Goal: Transaction & Acquisition: Purchase product/service

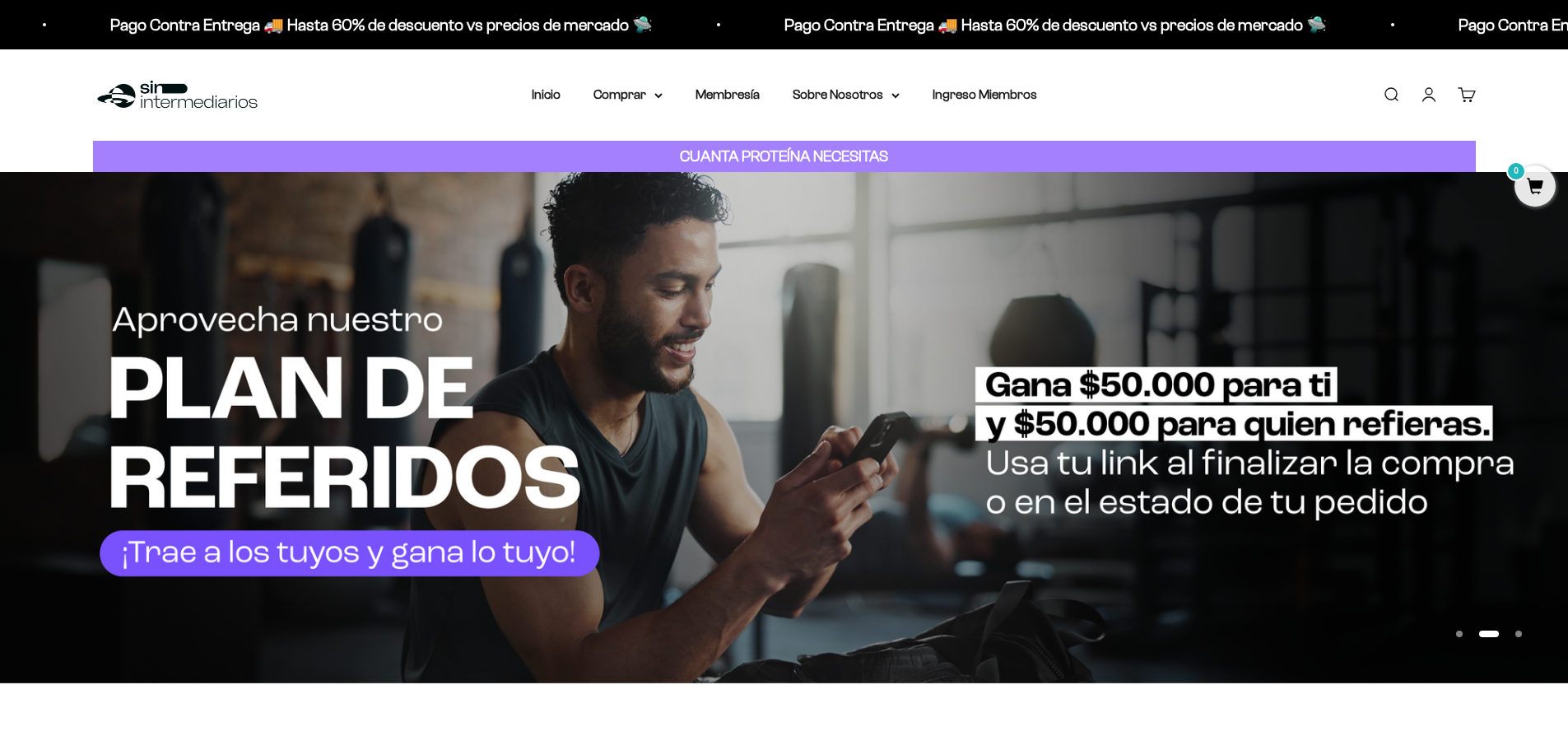
click at [1420, 99] on link "Iniciar sesión" at bounding box center [1428, 94] width 18 height 18
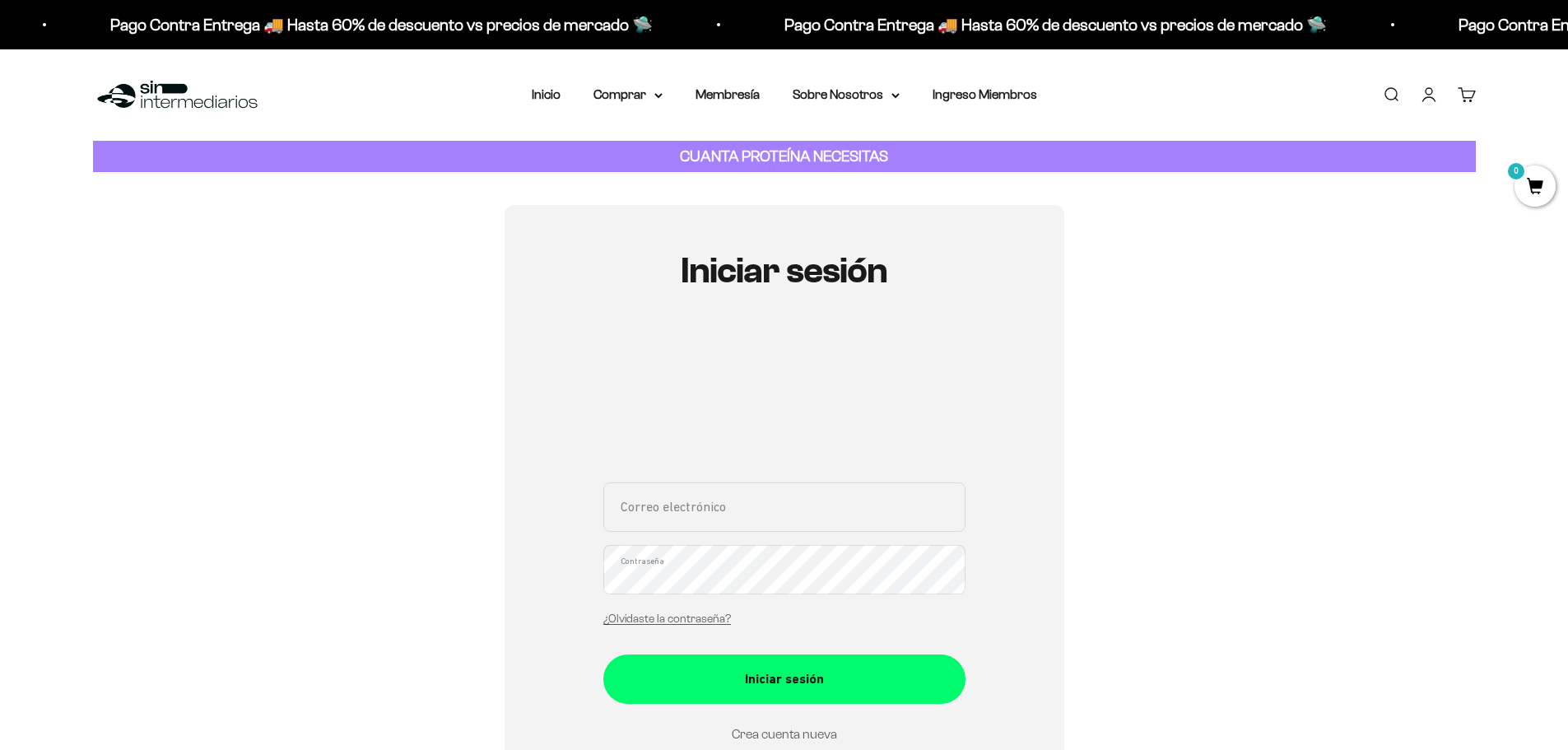
type input "caroduarte86@hotmail.com"
click at [763, 732] on link "Crea cuenta nueva" at bounding box center [785, 734] width 106 height 14
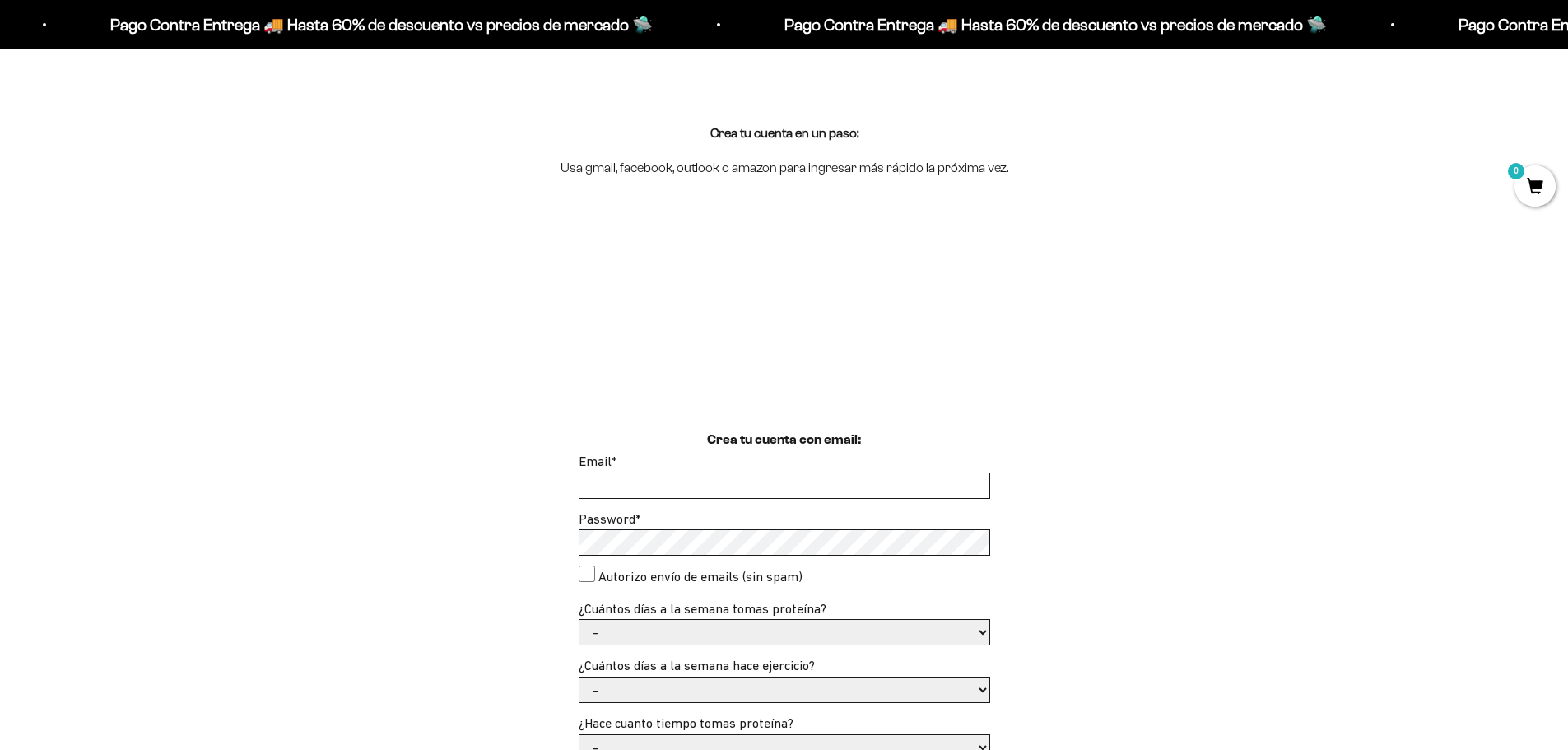
scroll to position [329, 0]
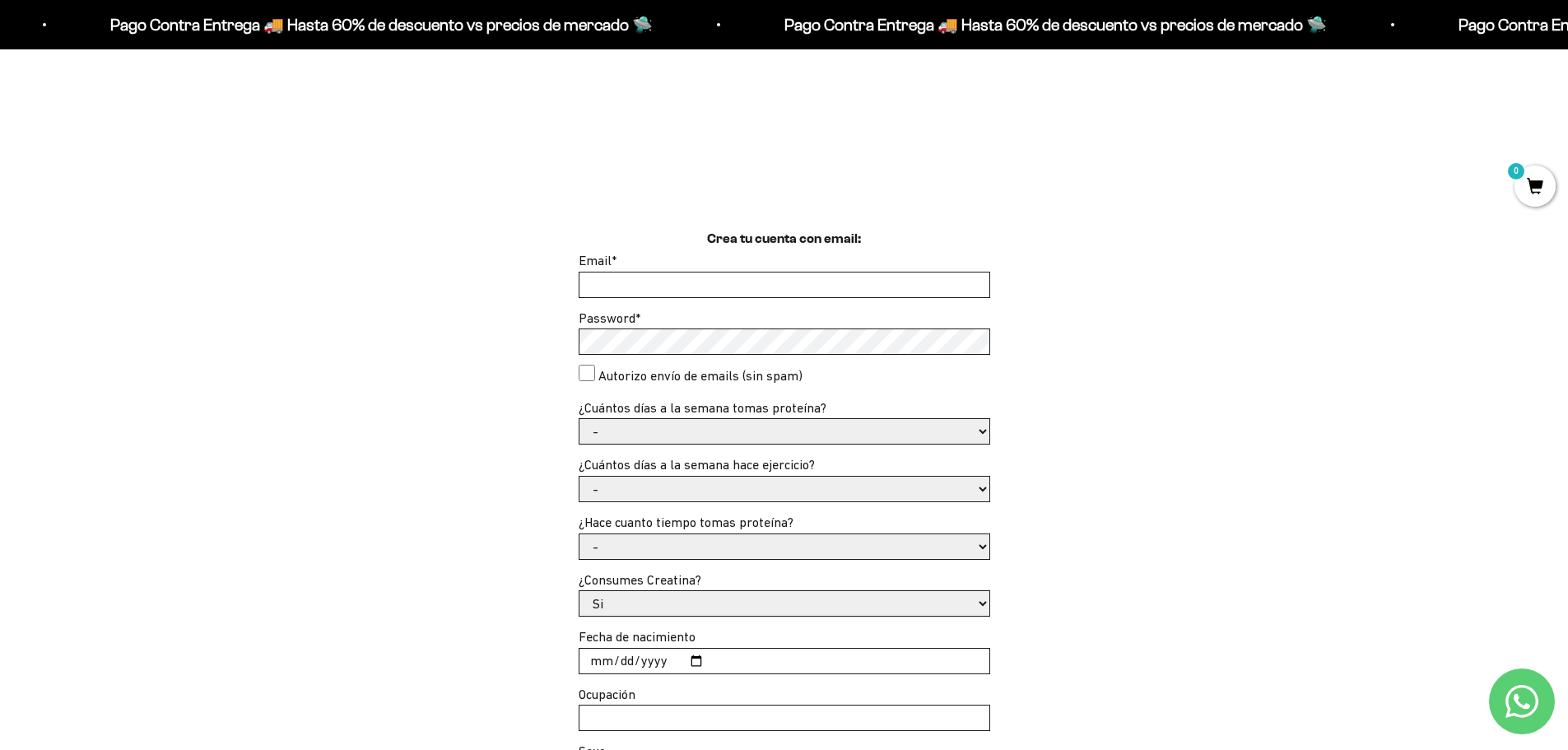
click at [785, 291] on input "Email *" at bounding box center [784, 285] width 410 height 25
type input "anvanegas9@gmail.com"
click at [1199, 471] on div "Crea tu cuenta con email: Email * anvanegas9@gmail.com Password * Autorizo enví…" at bounding box center [785, 539] width 1383 height 619
click at [637, 435] on select "- 1 o 2 3 a 5 6 o 7" at bounding box center [784, 431] width 410 height 25
select select "6 o 7"
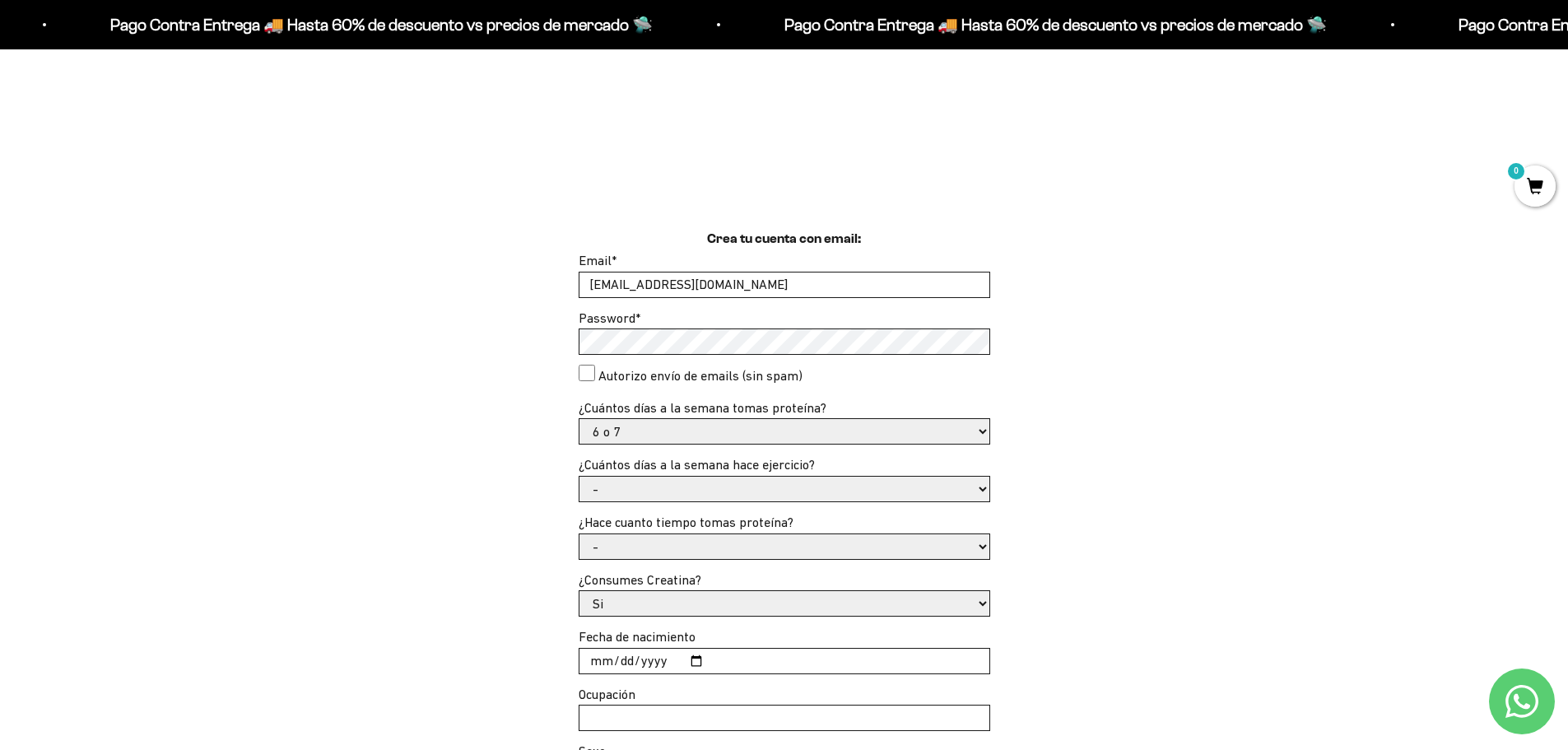
click at [579, 419] on select "- 1 o 2 3 a 5 6 o 7" at bounding box center [784, 431] width 410 height 25
click at [914, 487] on select "- No hago 1 a 2 días 3 a 5 días 6 o 7 días" at bounding box center [784, 489] width 410 height 25
select select "6 o 7 días"
click at [579, 476] on select "- No hago 1 a 2 días 3 a 5 días 6 o 7 días" at bounding box center [784, 489] width 410 height 25
click at [826, 543] on select "- Apenas estoy empezando Menos de 6 meses Más de 6 meses Hace más de un año" at bounding box center [784, 546] width 410 height 25
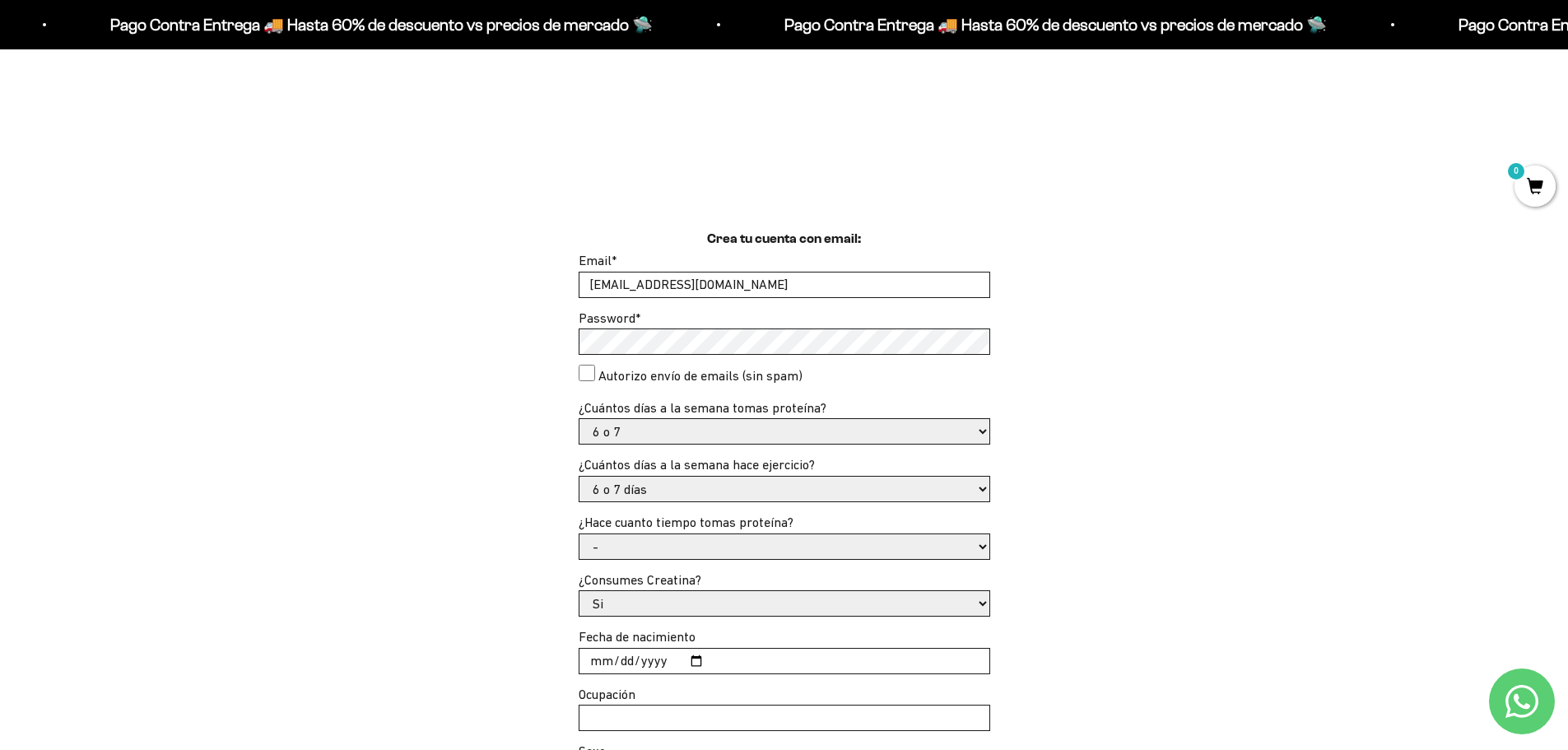
select select "Hace más de un año"
click at [579, 534] on select "- Apenas estoy empezando Menos de 6 meses Más de 6 meses Hace más de un año" at bounding box center [784, 546] width 410 height 25
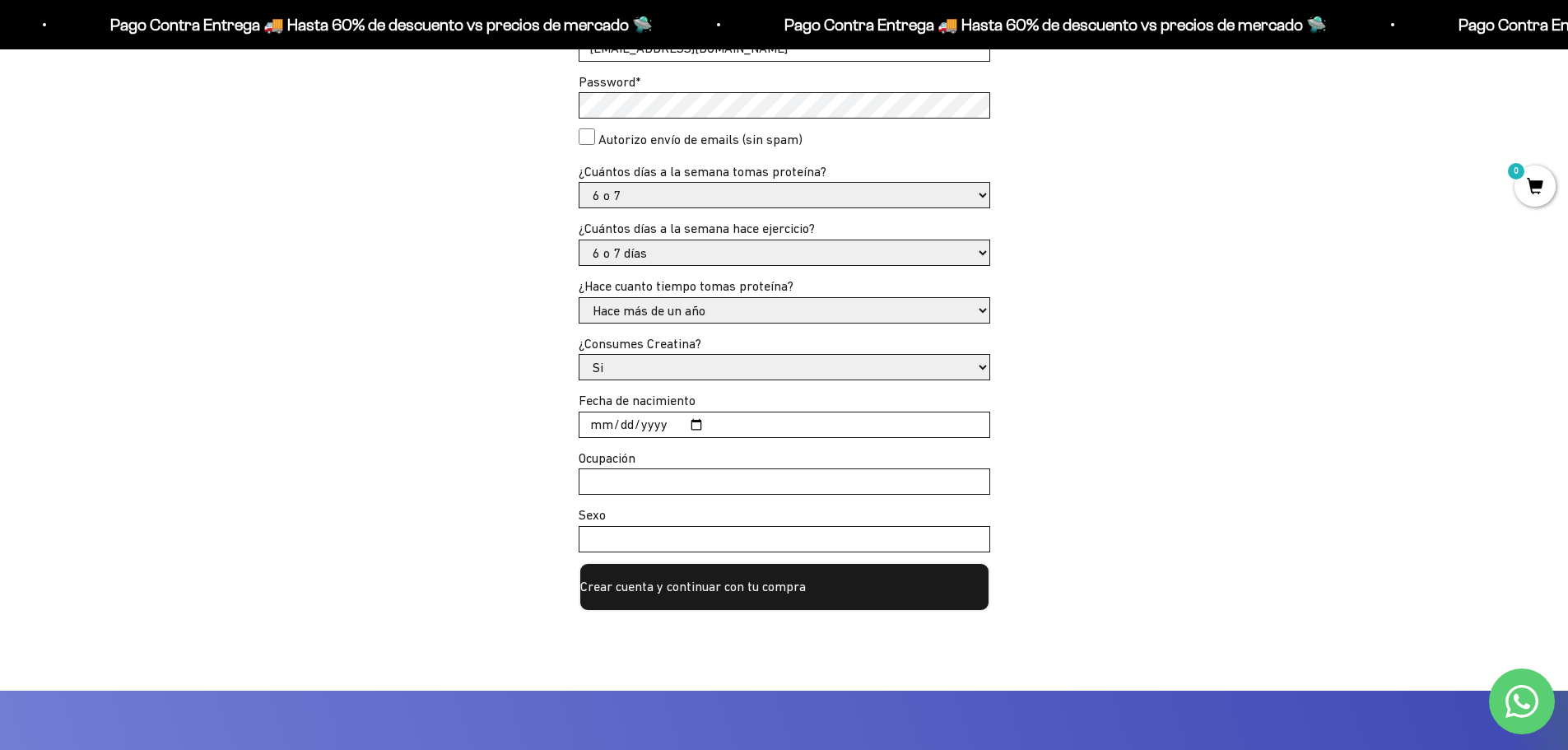
scroll to position [576, 0]
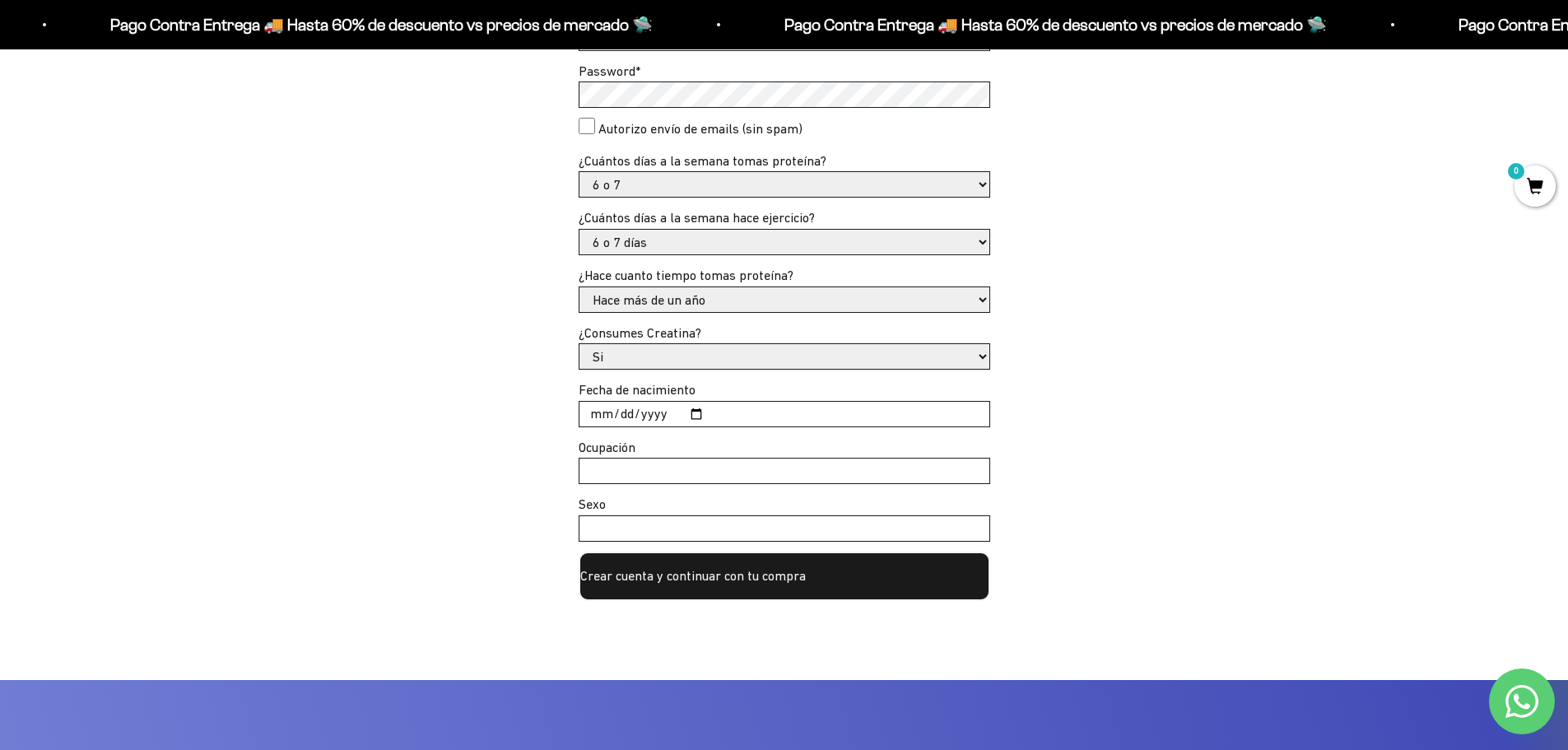
click at [690, 411] on input "Fecha de nacimiento" at bounding box center [784, 414] width 410 height 25
click at [644, 416] on input "2025-04-29" at bounding box center [784, 414] width 410 height 25
click at [601, 412] on input "1991-04-29" at bounding box center [784, 414] width 410 height 25
type input "1991-04-14"
type input "1991-02-14"
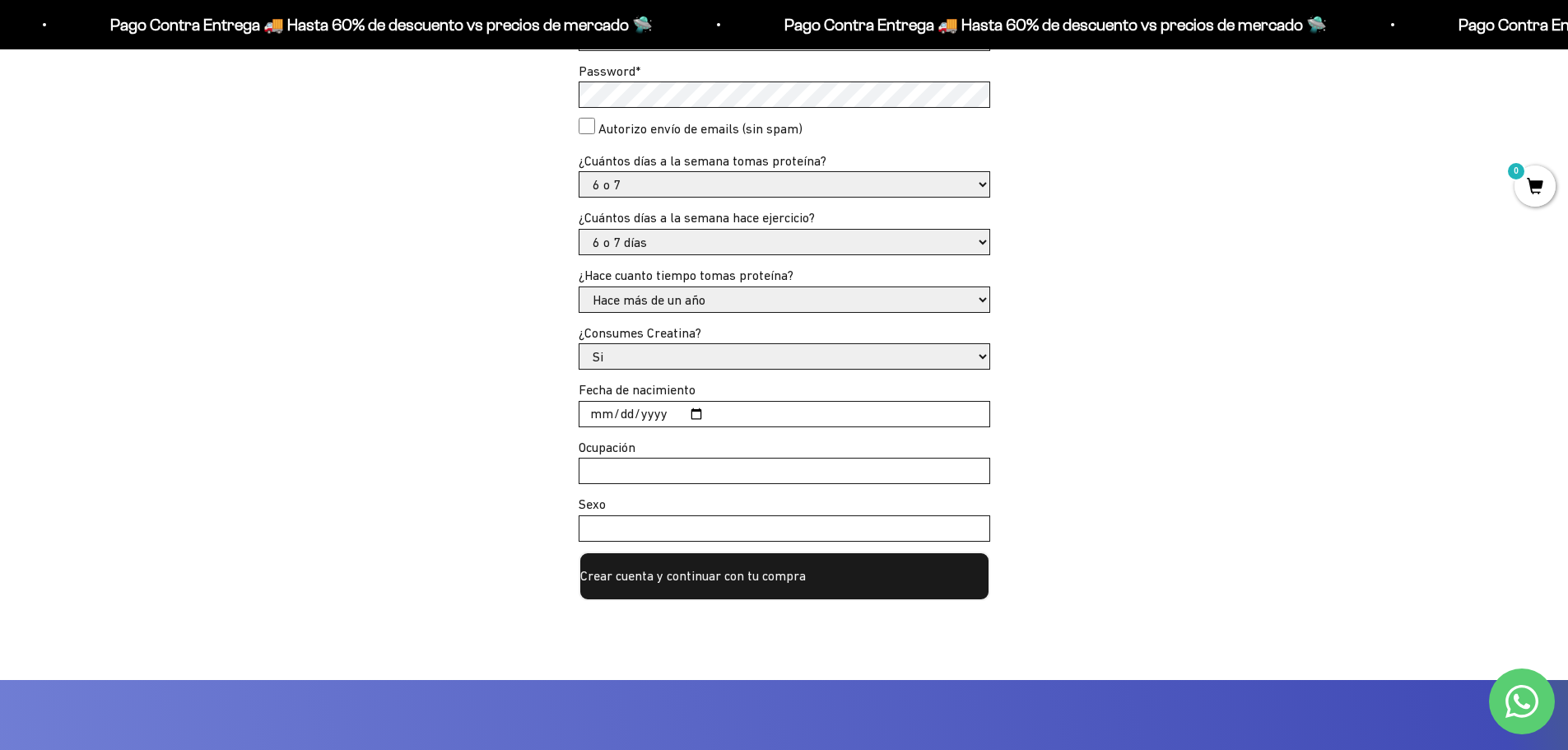
click at [825, 471] on input "Ocupación" at bounding box center [784, 471] width 410 height 25
type input "Empleado"
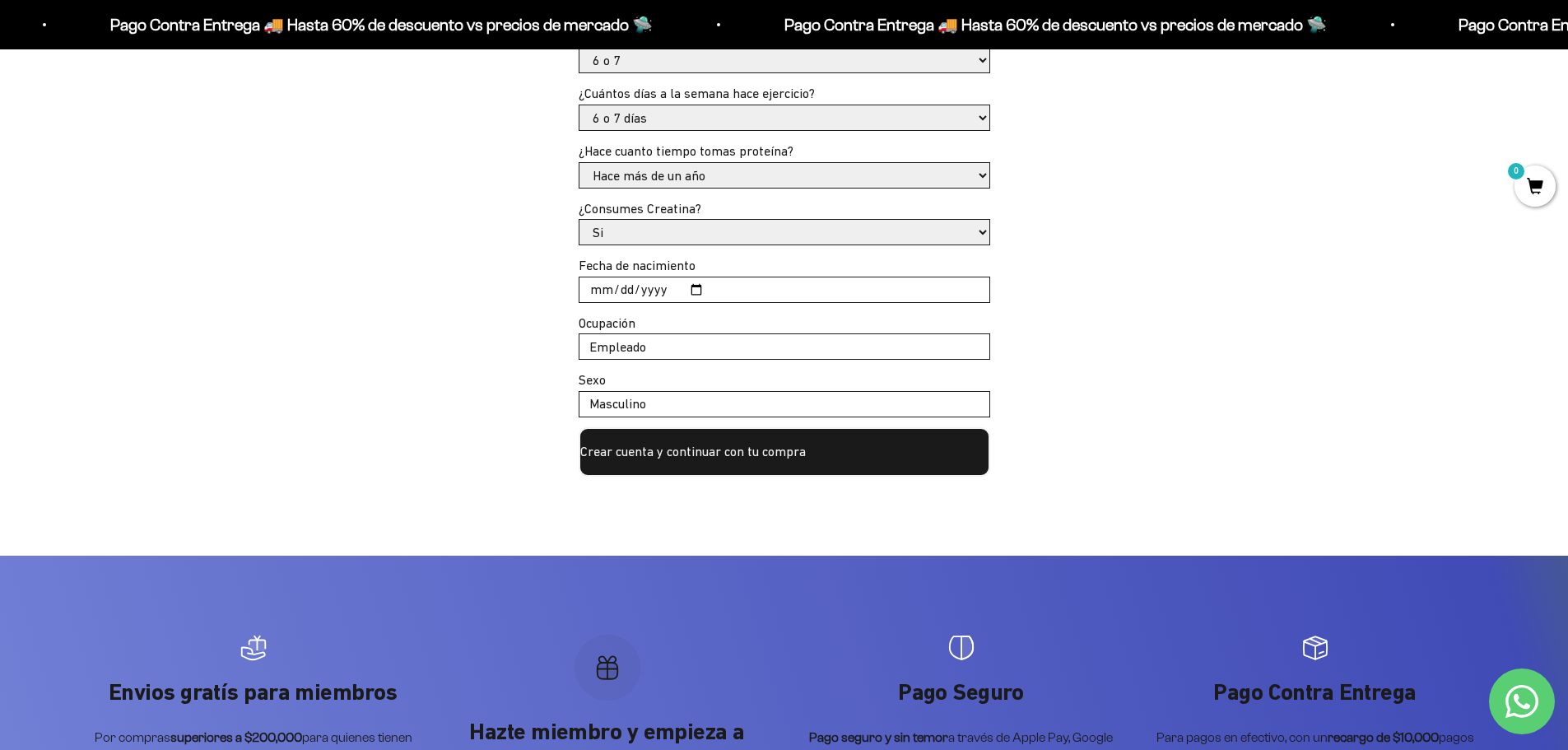
scroll to position [824, 0]
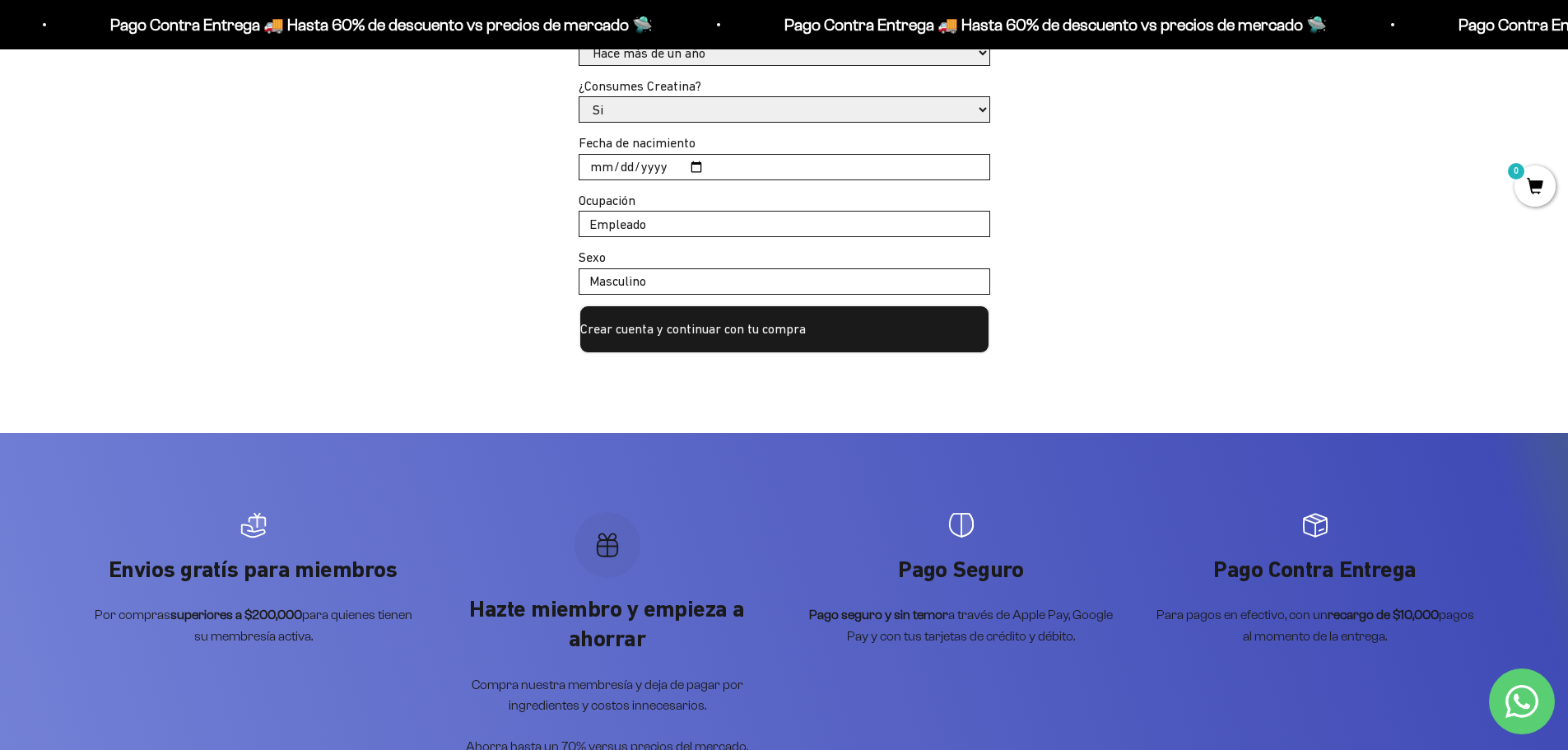
type input "Masculino"
click at [854, 324] on button "Crear cuenta y continuar con tu compra" at bounding box center [784, 329] width 411 height 49
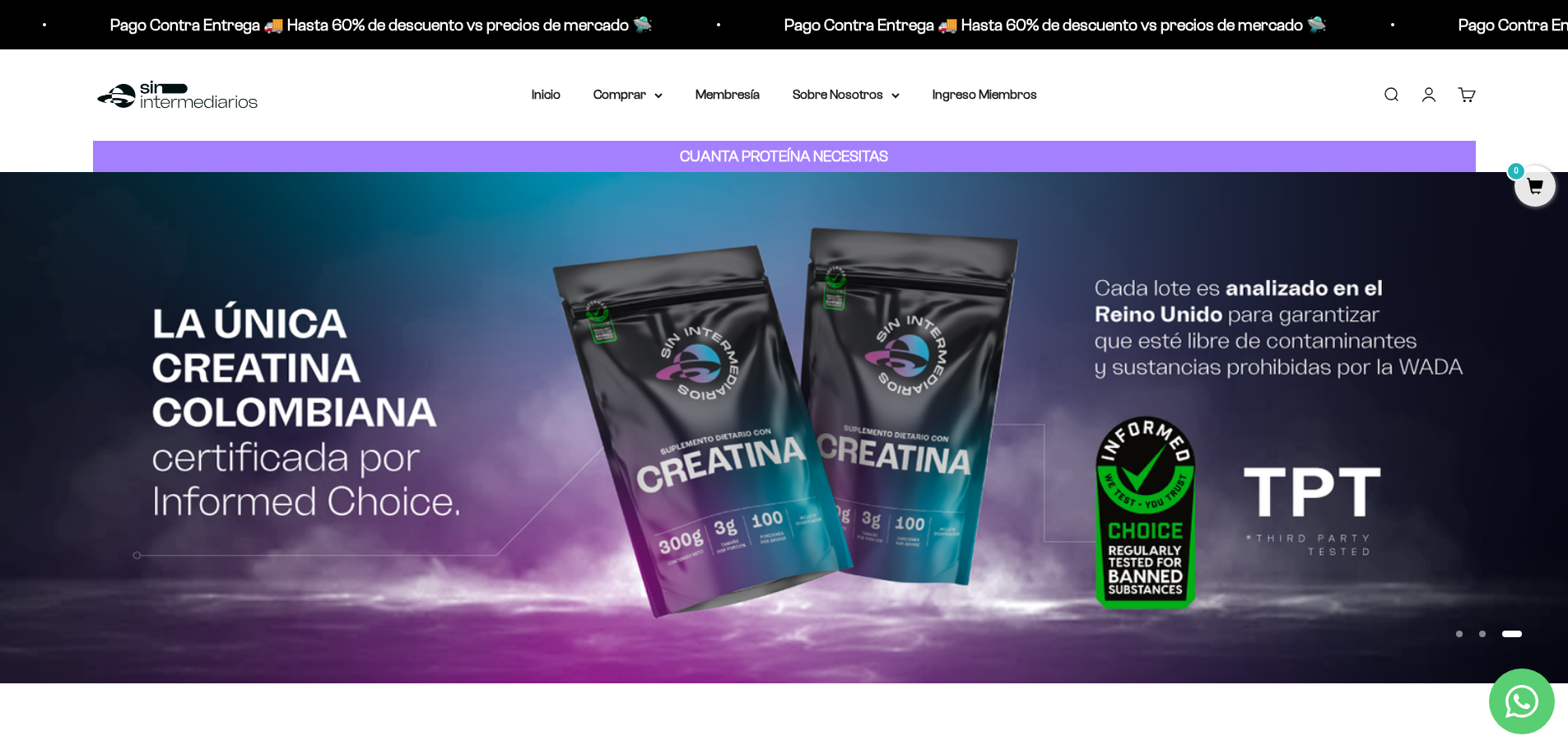
click at [1425, 94] on link "Cuenta" at bounding box center [1428, 94] width 18 height 18
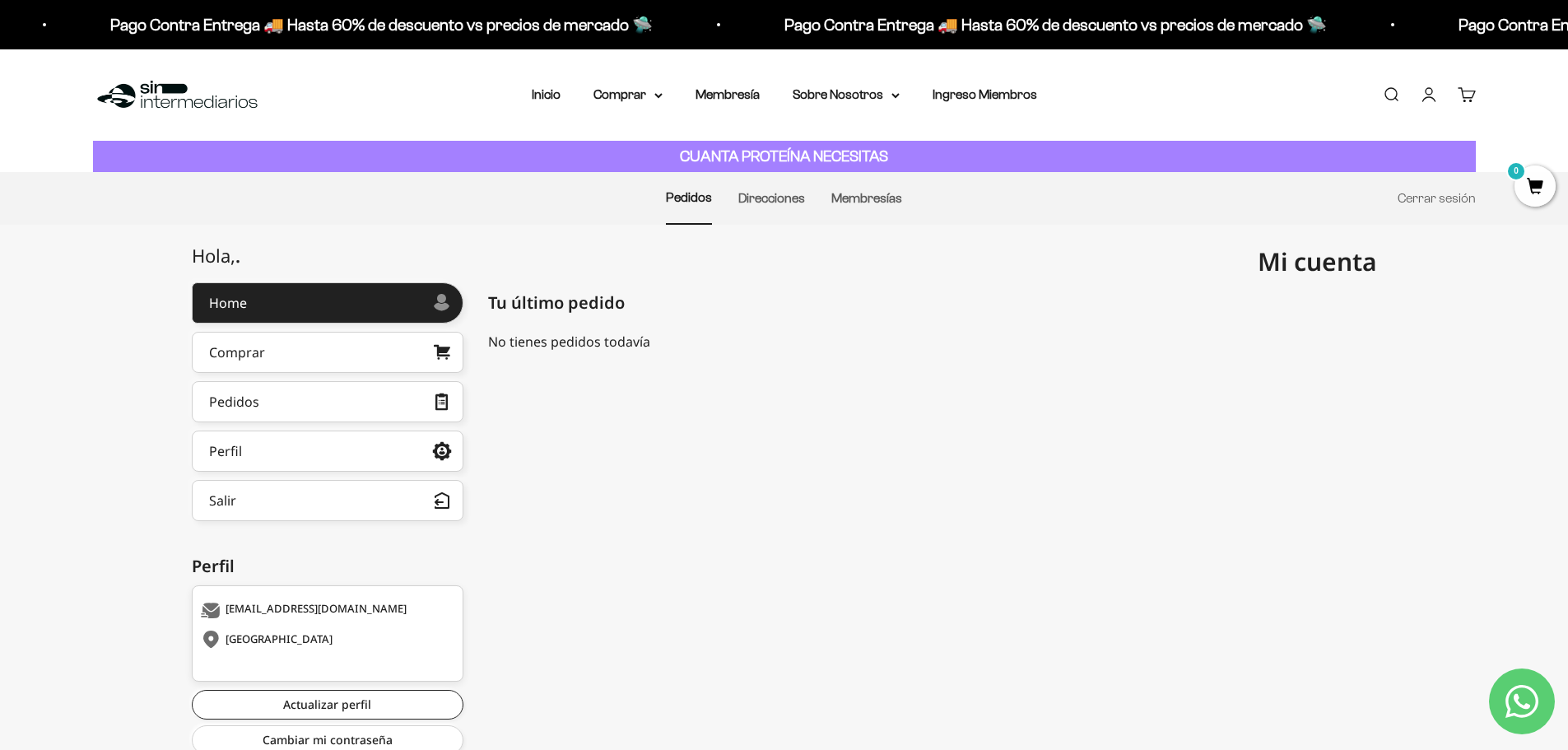
scroll to position [60, 0]
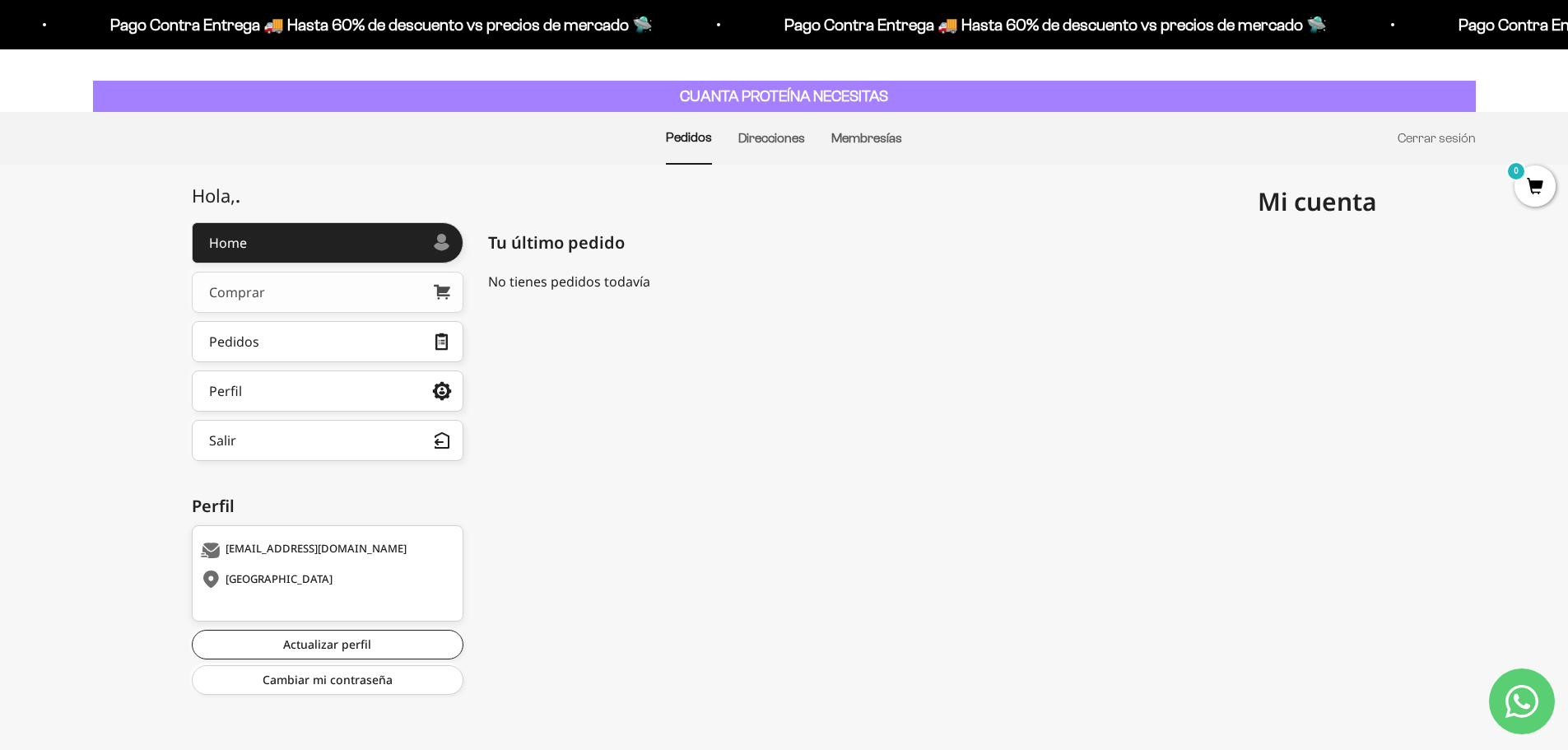
click at [372, 298] on link "Comprar" at bounding box center [327, 292] width 272 height 42
click at [334, 293] on link "Comprar" at bounding box center [327, 292] width 272 height 42
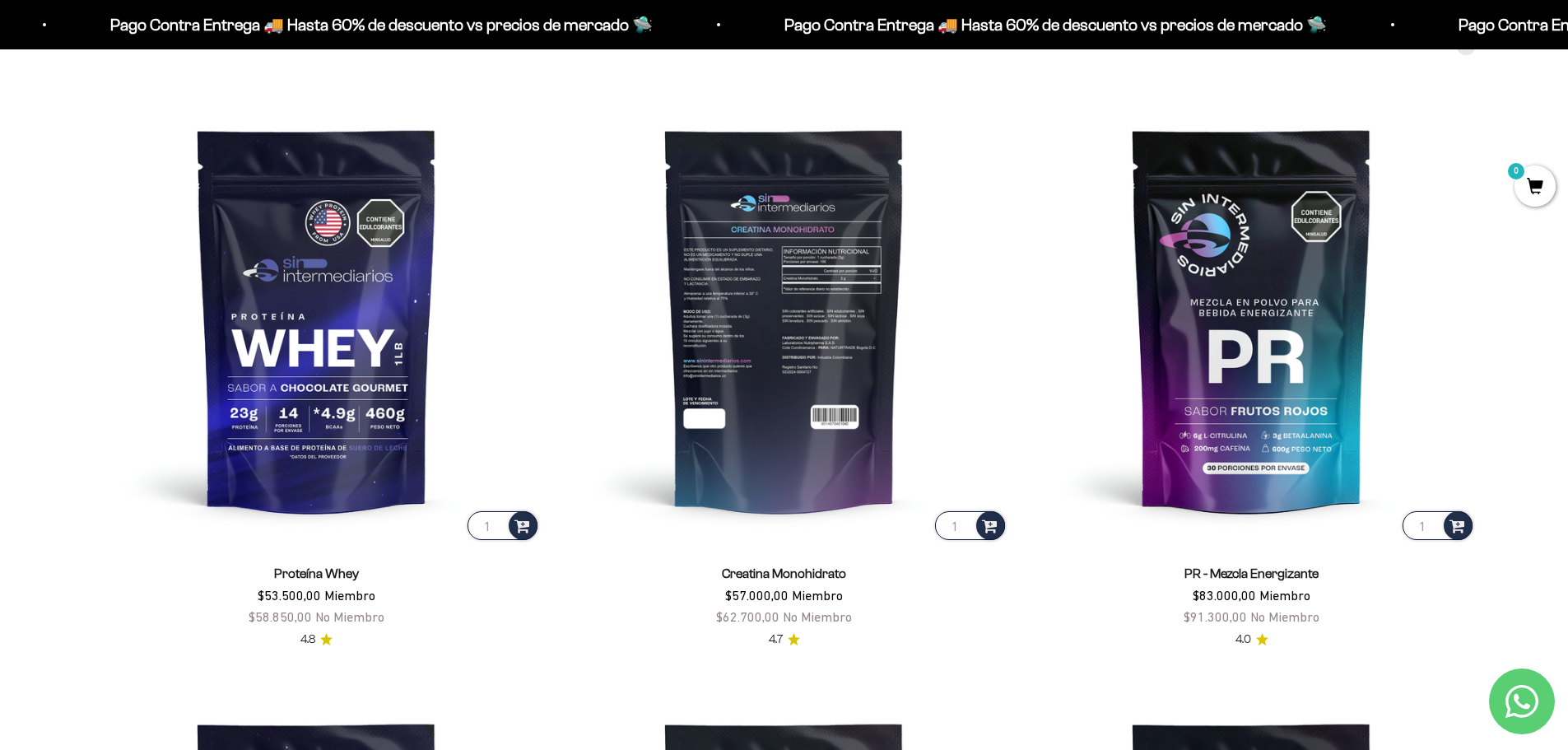
scroll to position [576, 0]
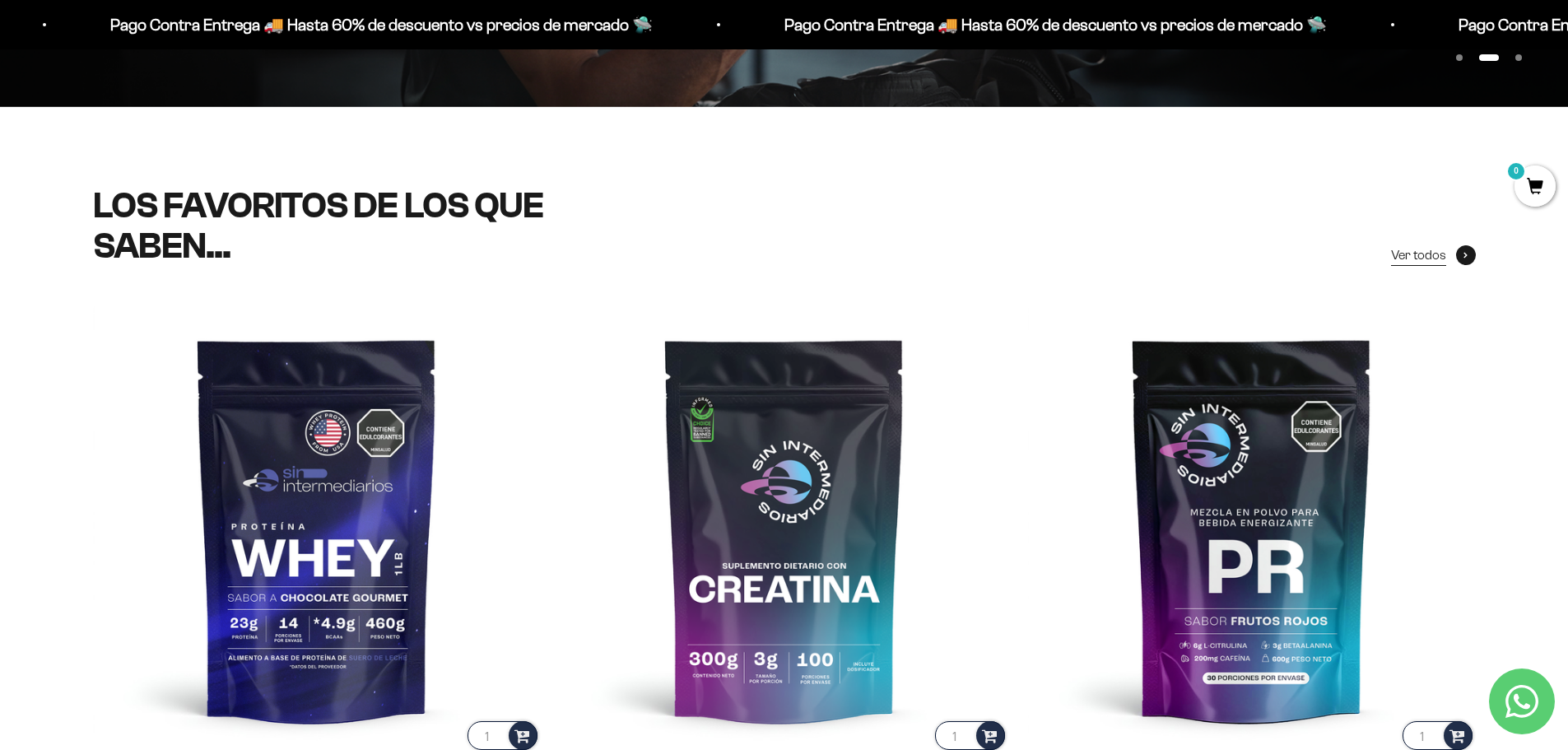
click at [1417, 250] on span "Ver todos" at bounding box center [1419, 255] width 55 height 22
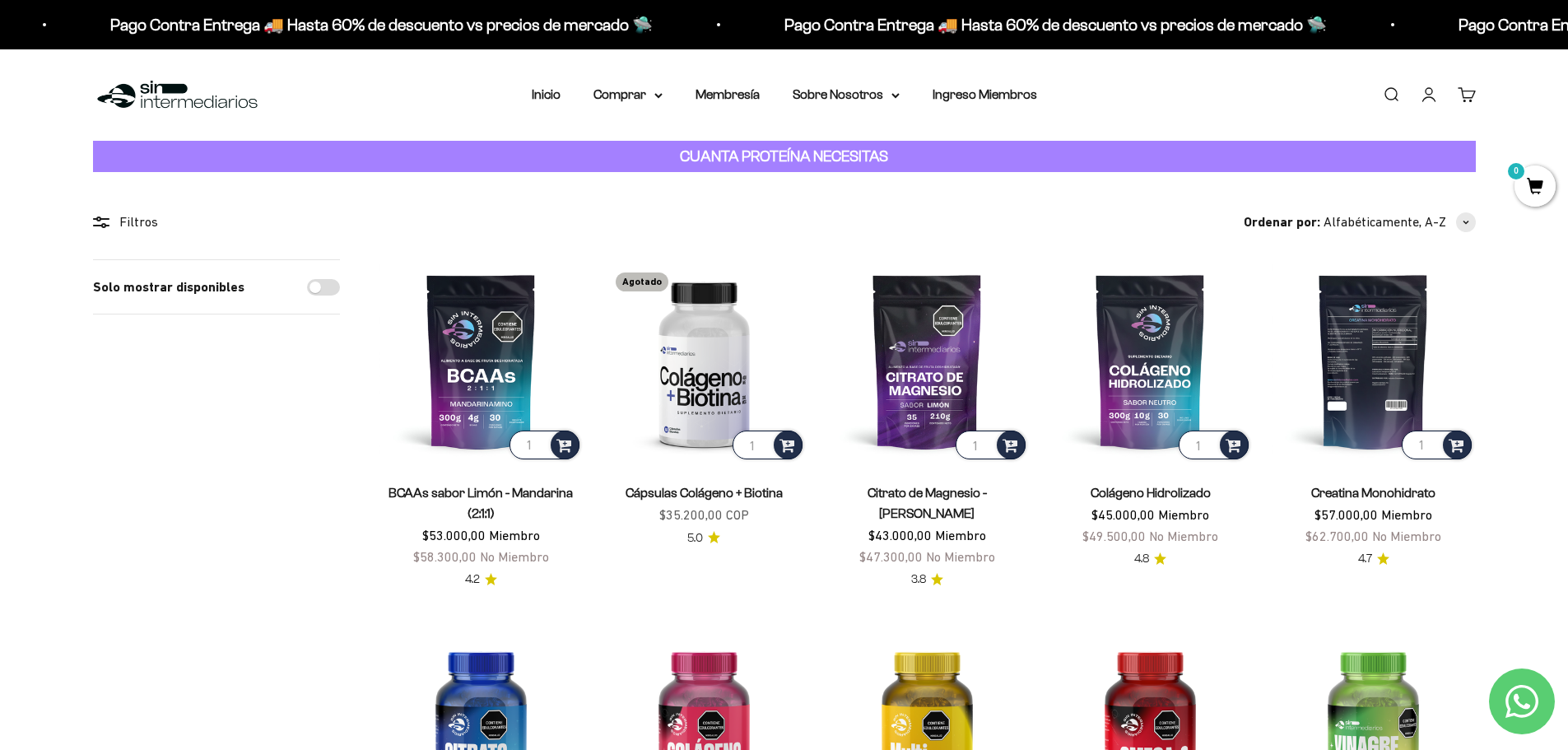
click at [1420, 445] on input "1" at bounding box center [1437, 444] width 70 height 29
click at [1452, 446] on span at bounding box center [1457, 444] width 16 height 19
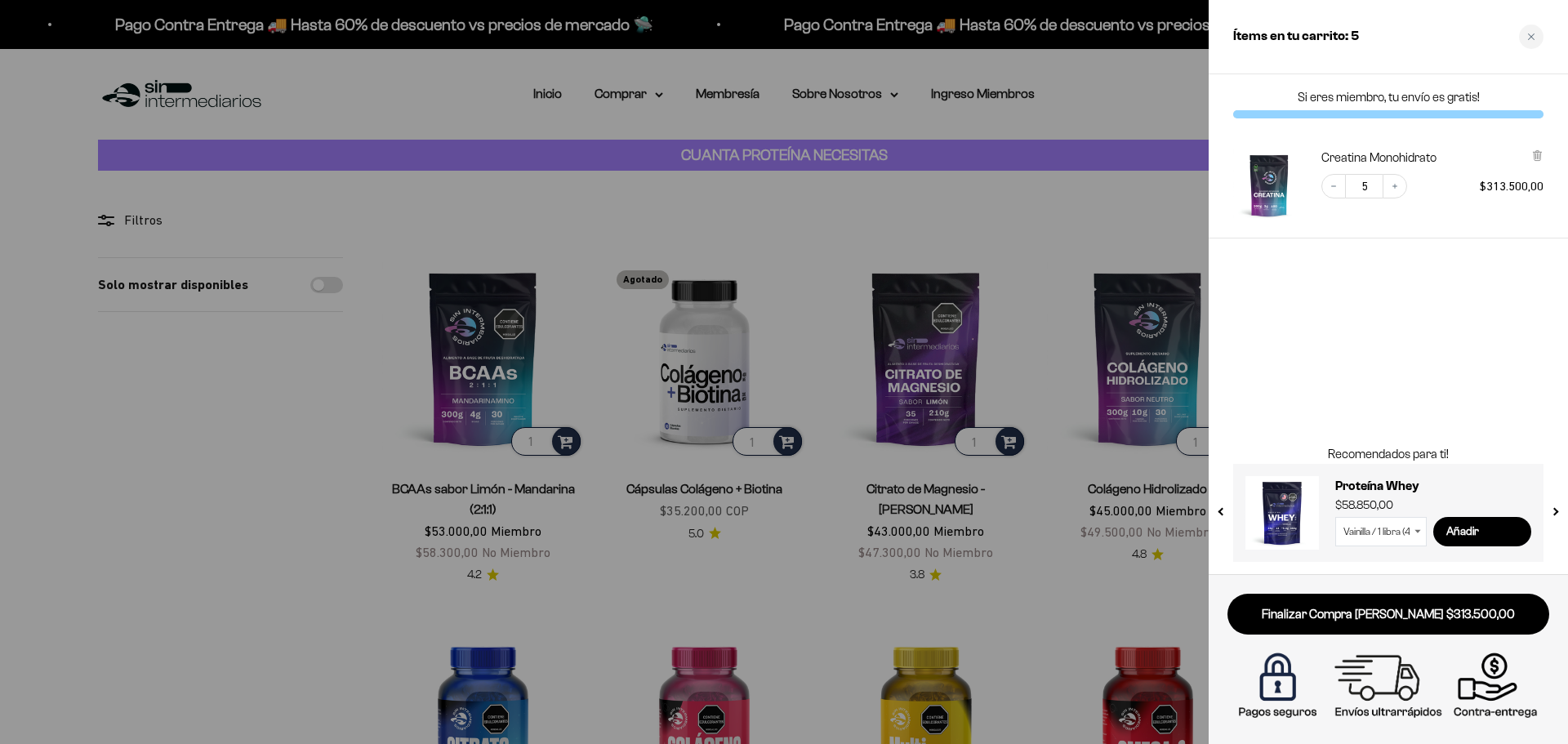
click at [396, 401] on div at bounding box center [784, 372] width 1568 height 744
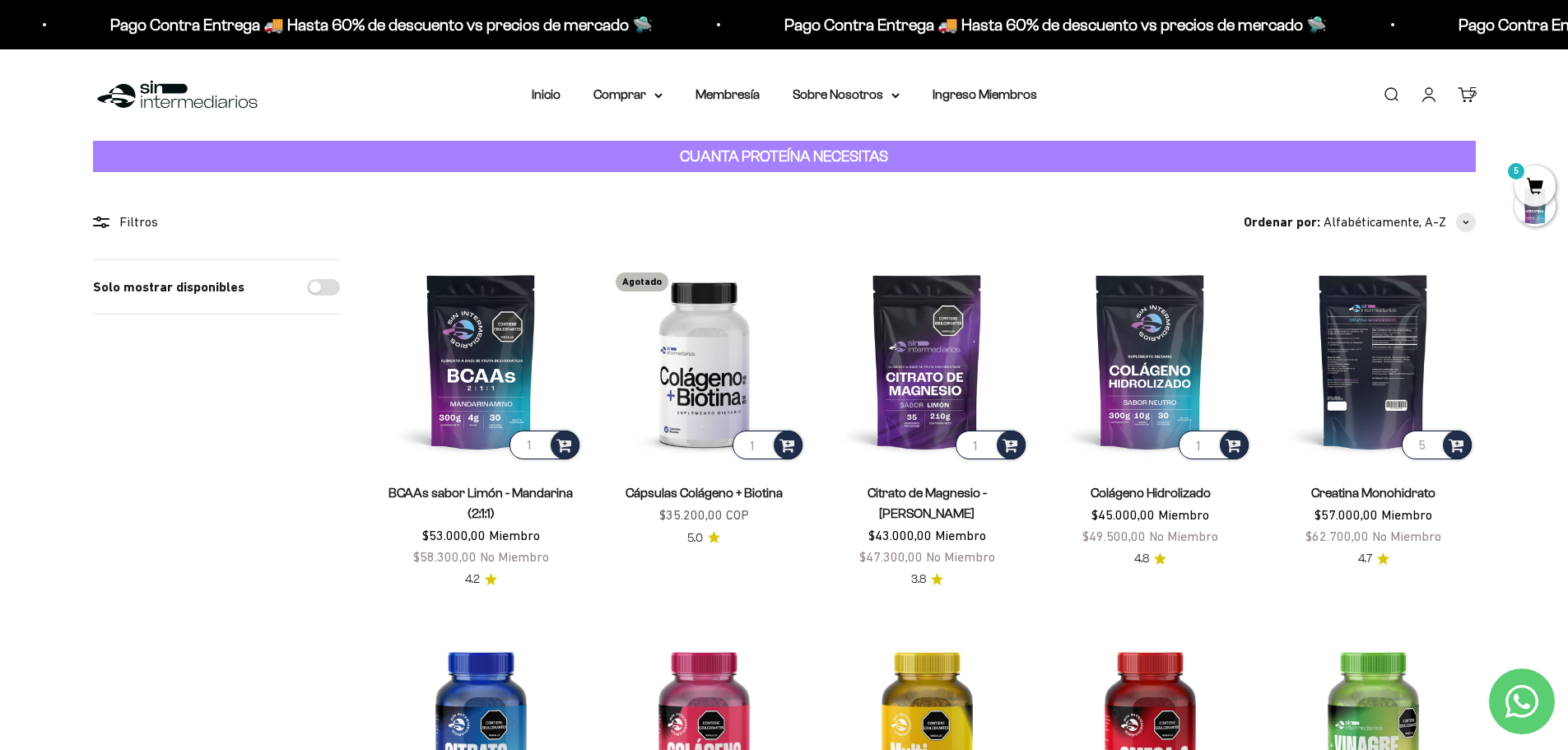
click at [1421, 443] on input "5" at bounding box center [1437, 444] width 70 height 29
type input "1"
click at [1465, 442] on div at bounding box center [1458, 444] width 29 height 29
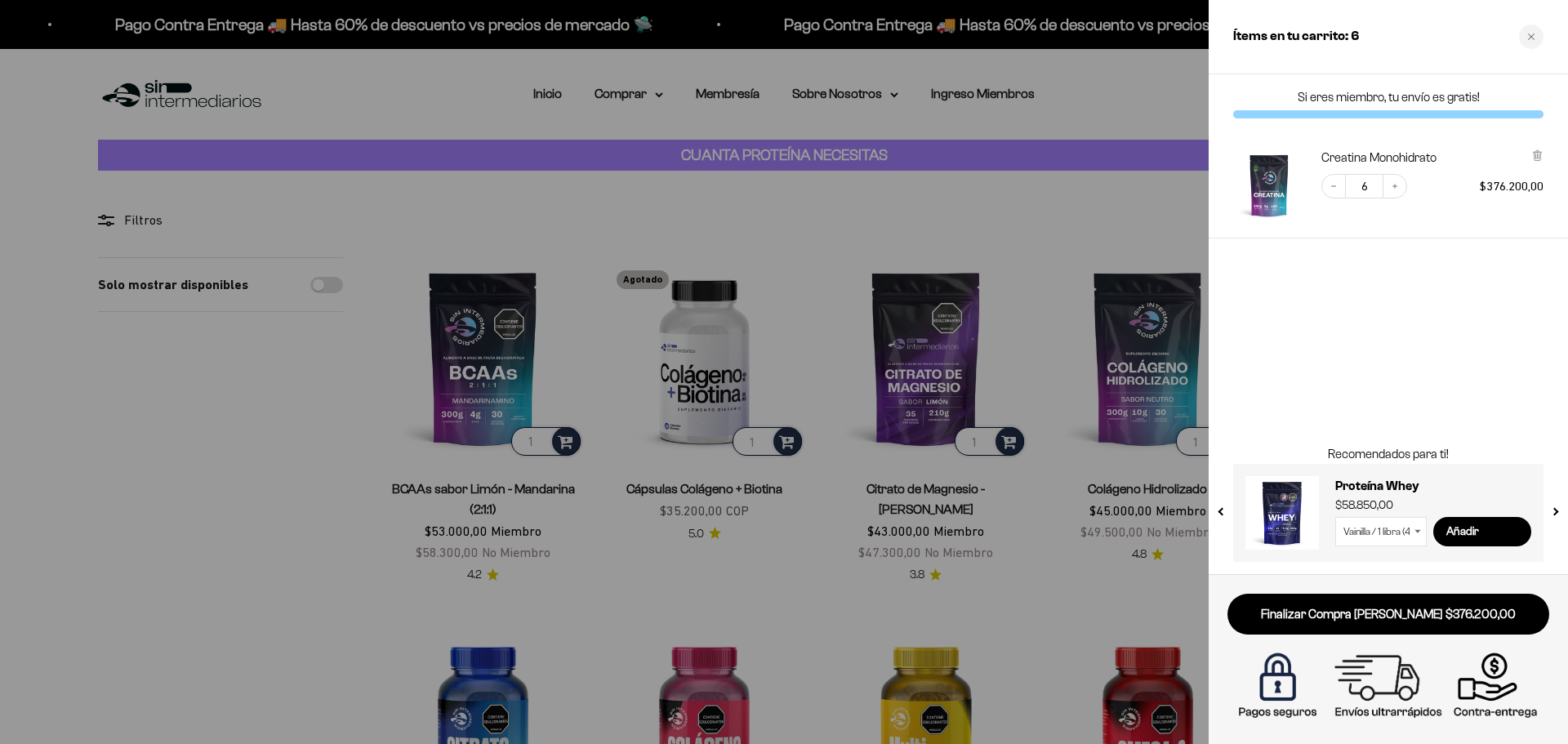
click at [352, 460] on div at bounding box center [784, 372] width 1568 height 744
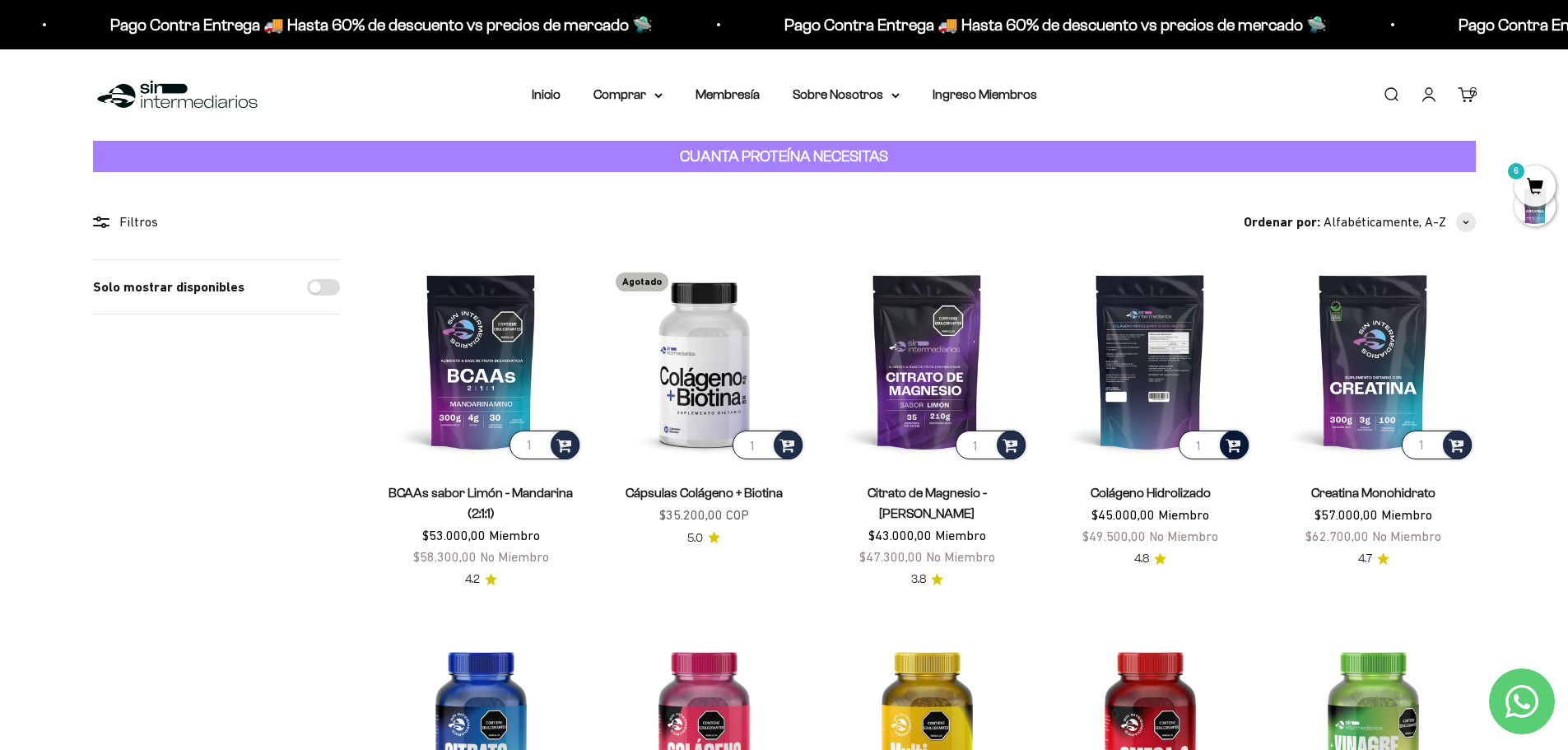
click at [1233, 444] on span at bounding box center [1233, 444] width 16 height 19
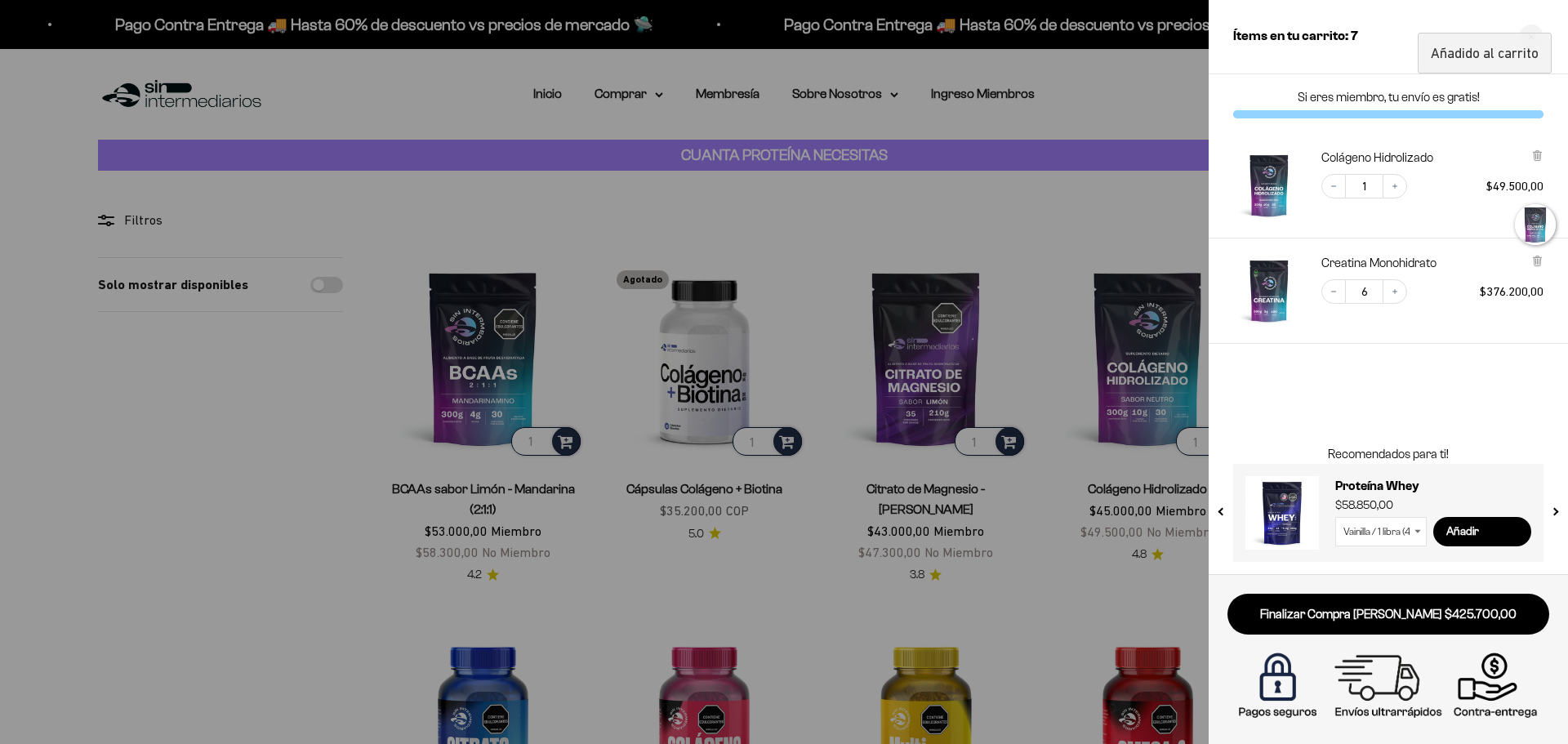
click at [272, 517] on div at bounding box center [784, 372] width 1568 height 744
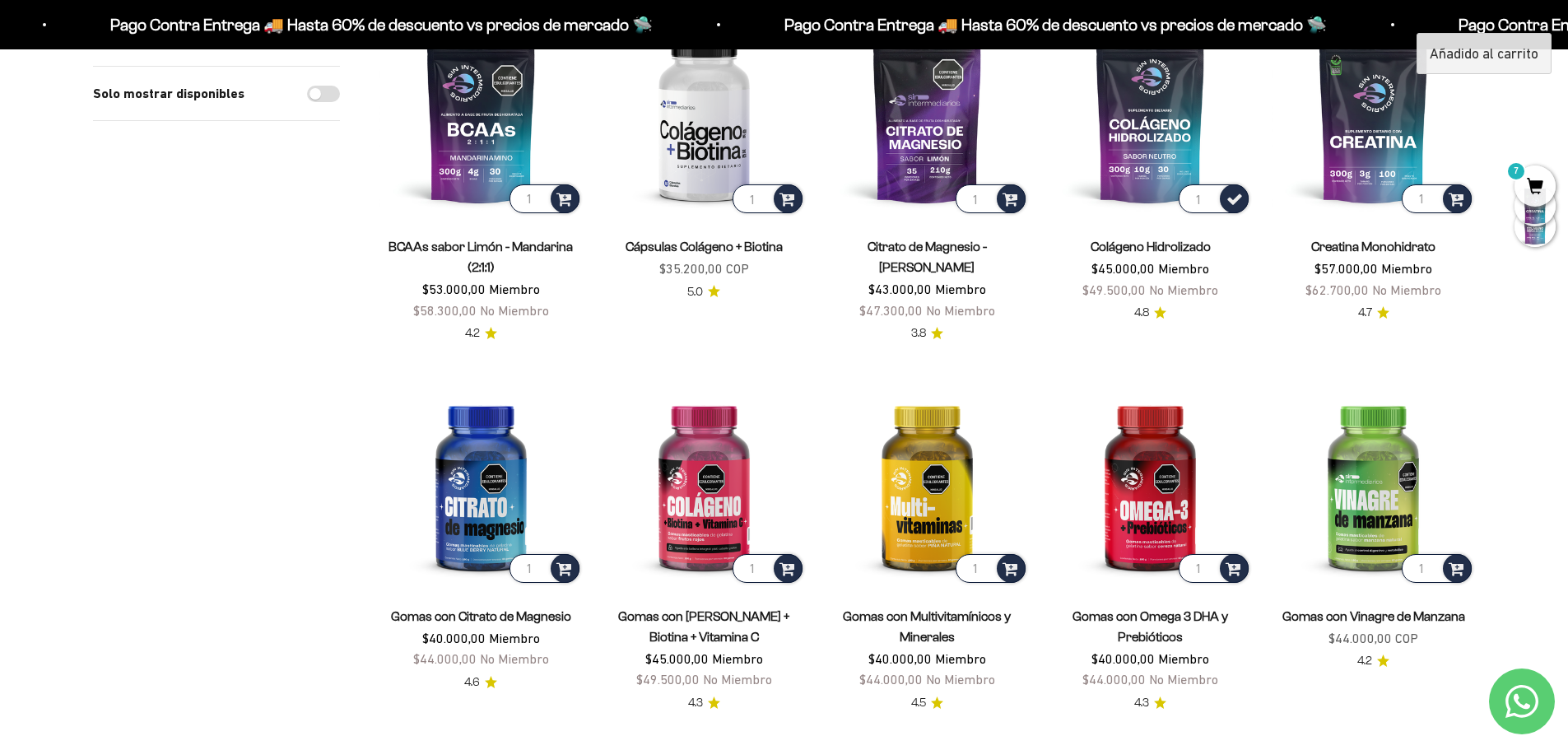
scroll to position [247, 0]
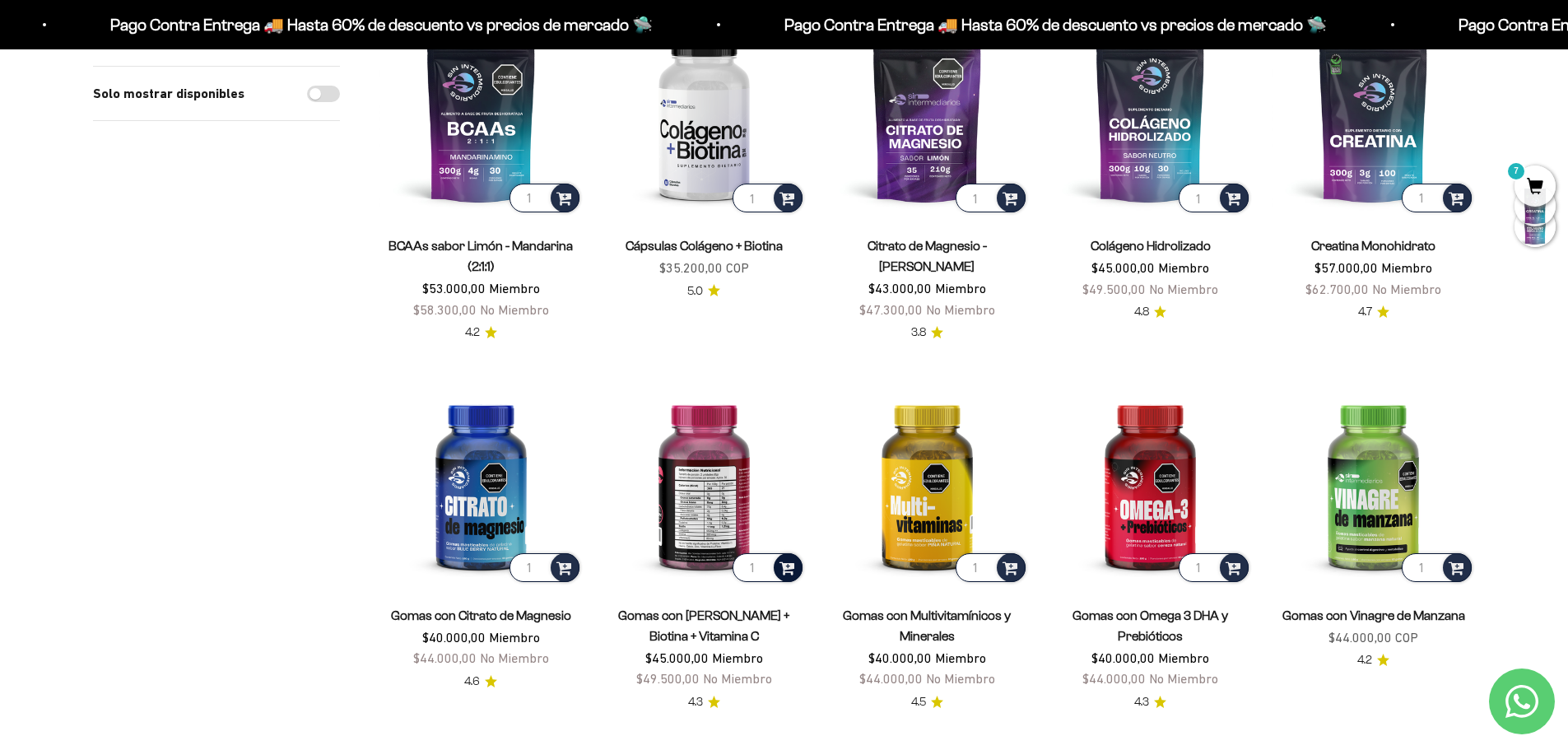
click at [787, 564] on span at bounding box center [787, 567] width 16 height 19
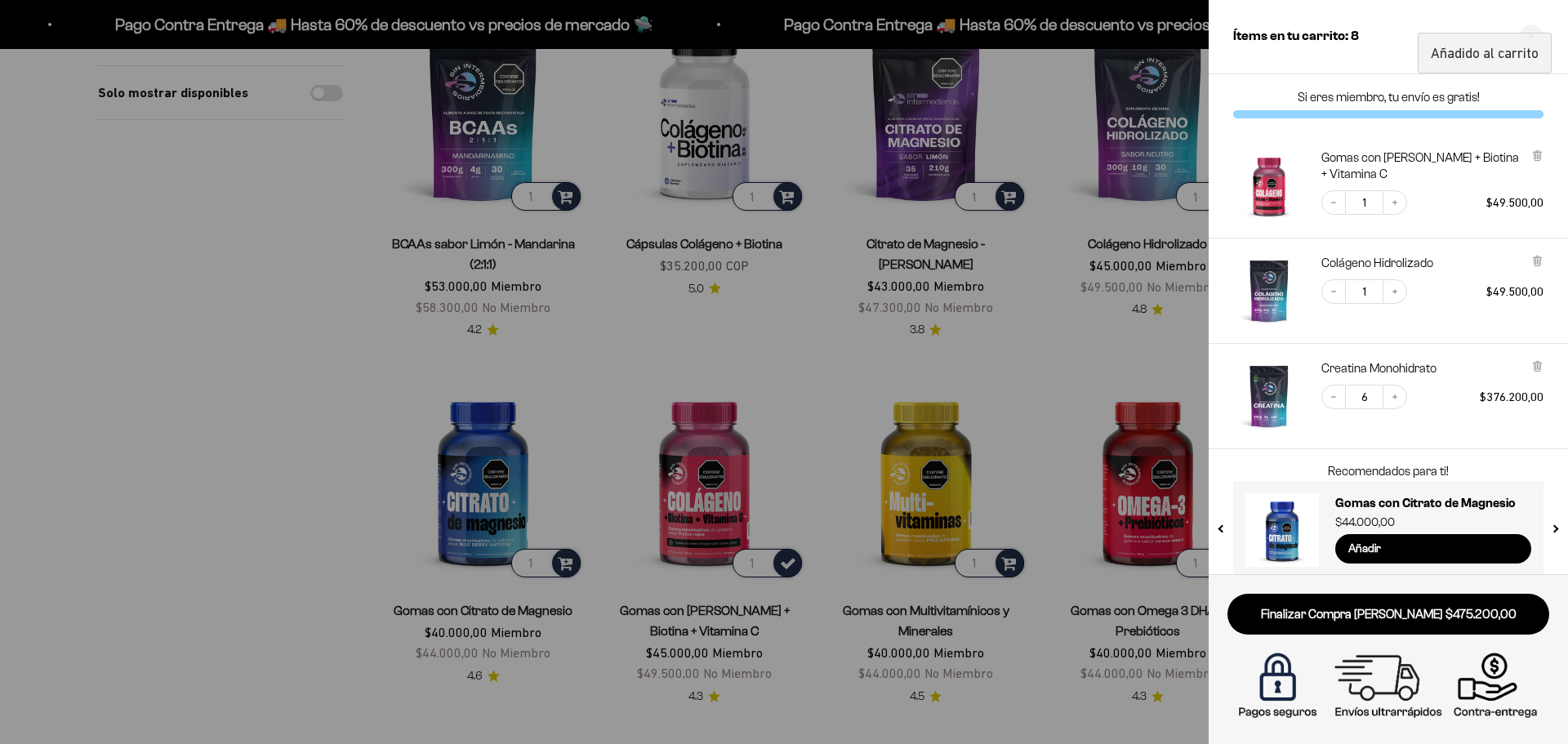
click at [260, 424] on div at bounding box center [784, 372] width 1568 height 744
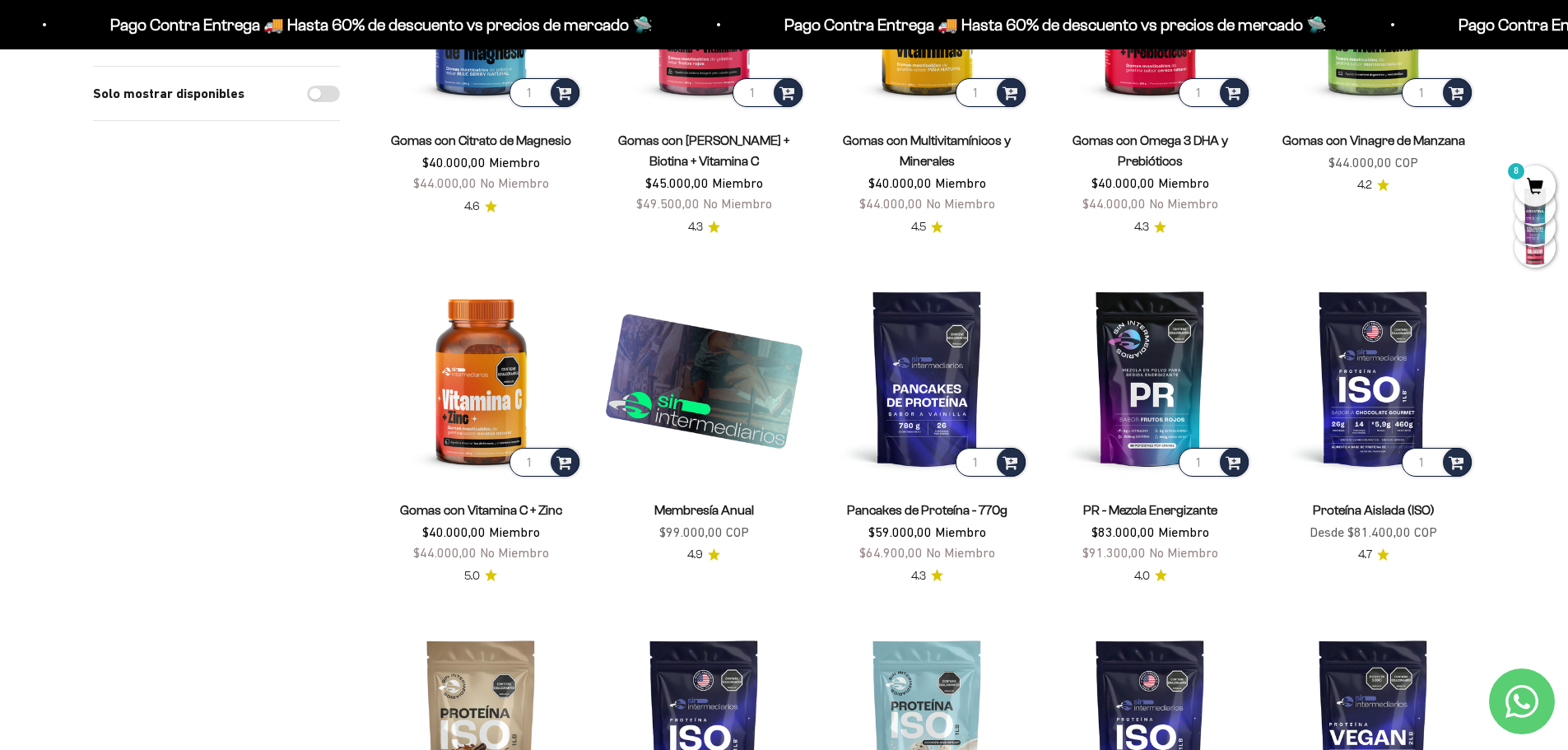
scroll to position [824, 0]
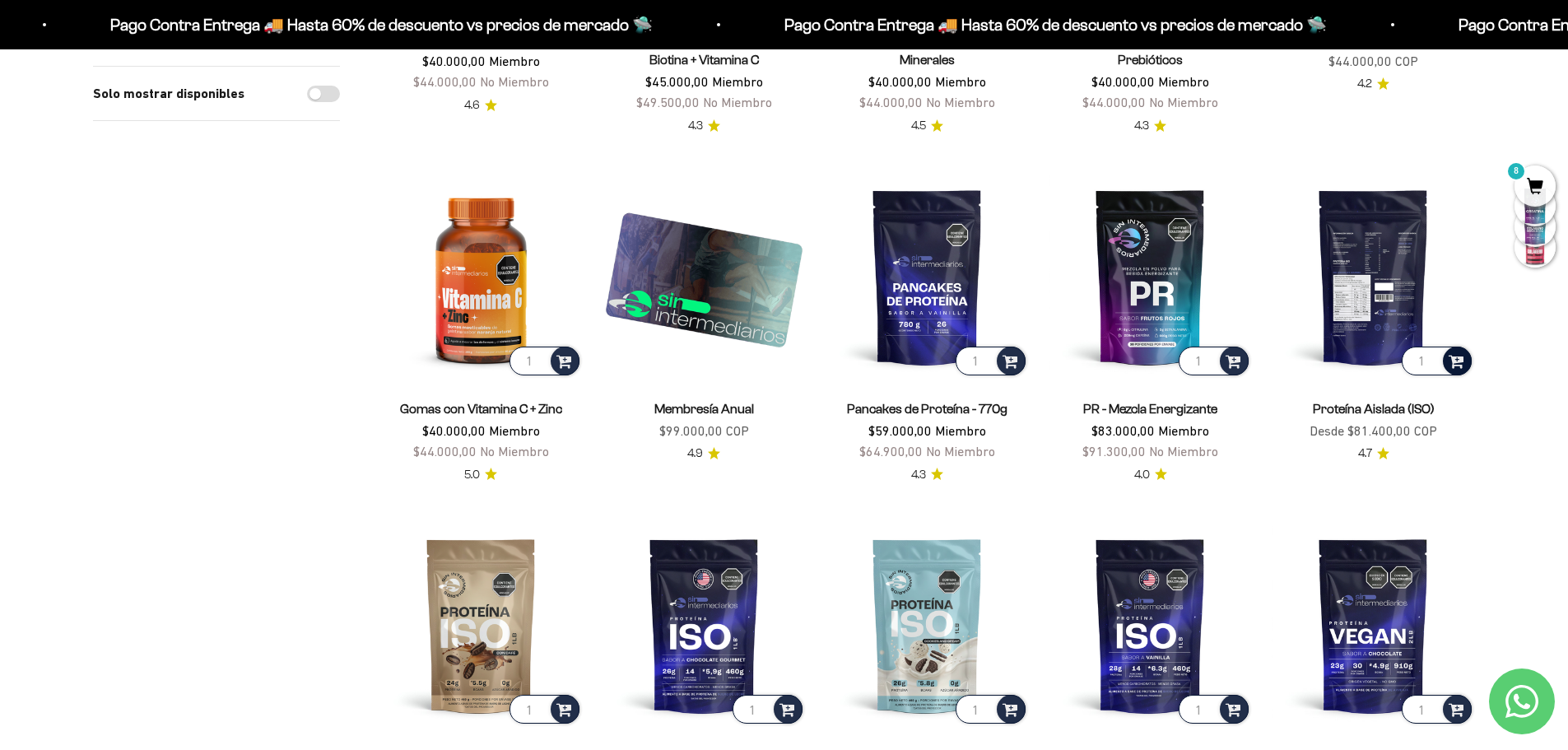
click at [1462, 365] on span at bounding box center [1457, 360] width 16 height 19
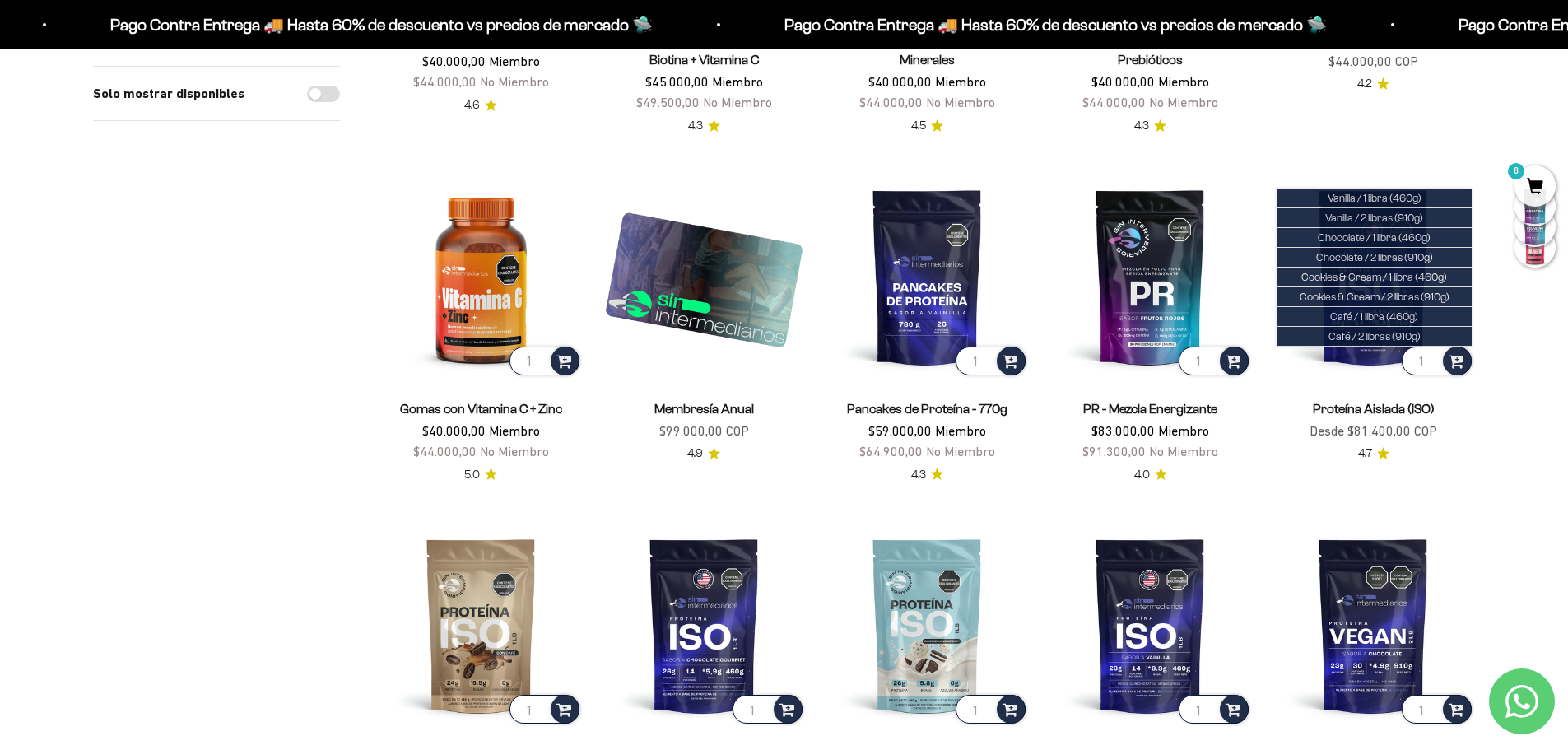
click at [164, 516] on div "Solo mostrar disponibles" at bounding box center [217, 483] width 247 height 2095
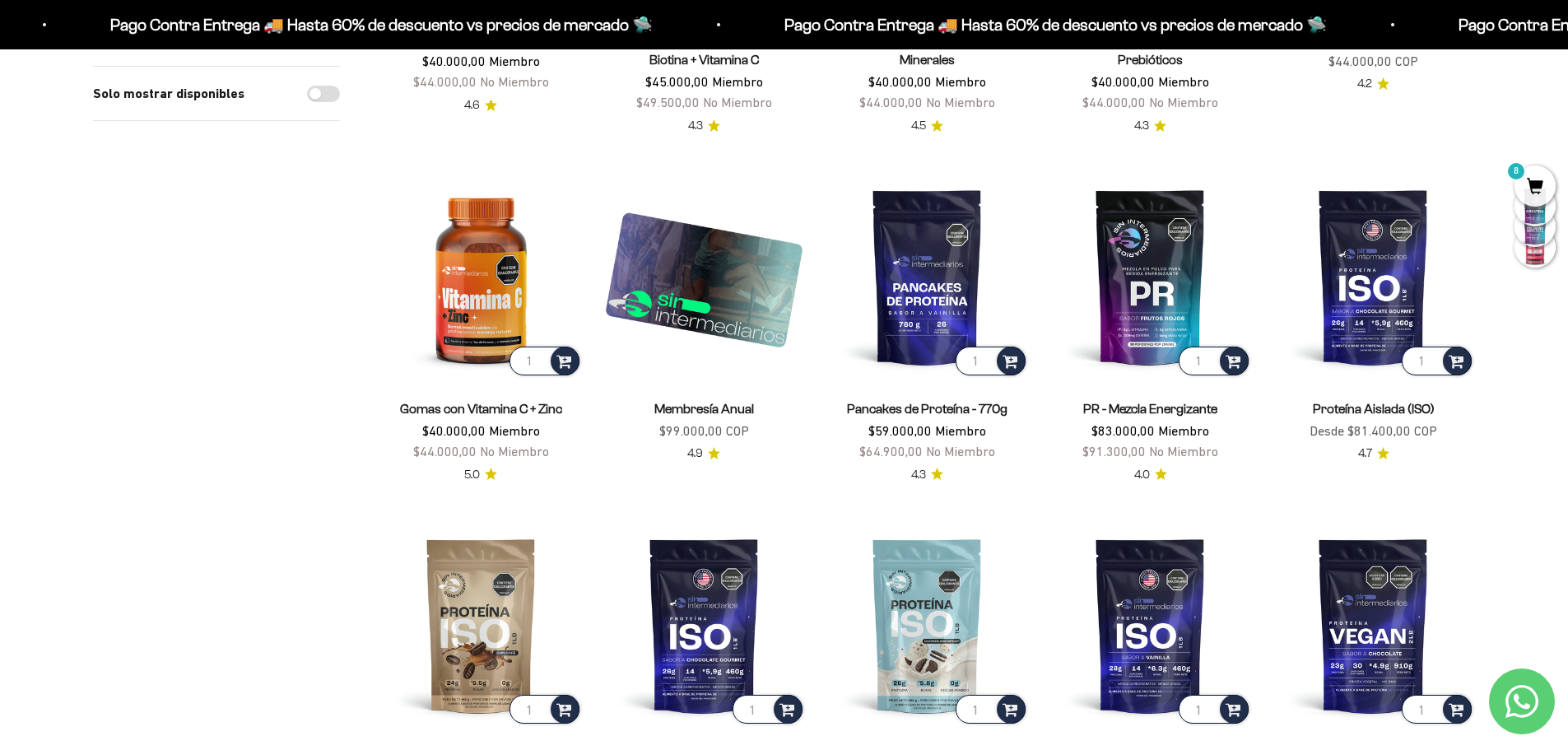
scroll to position [906, 0]
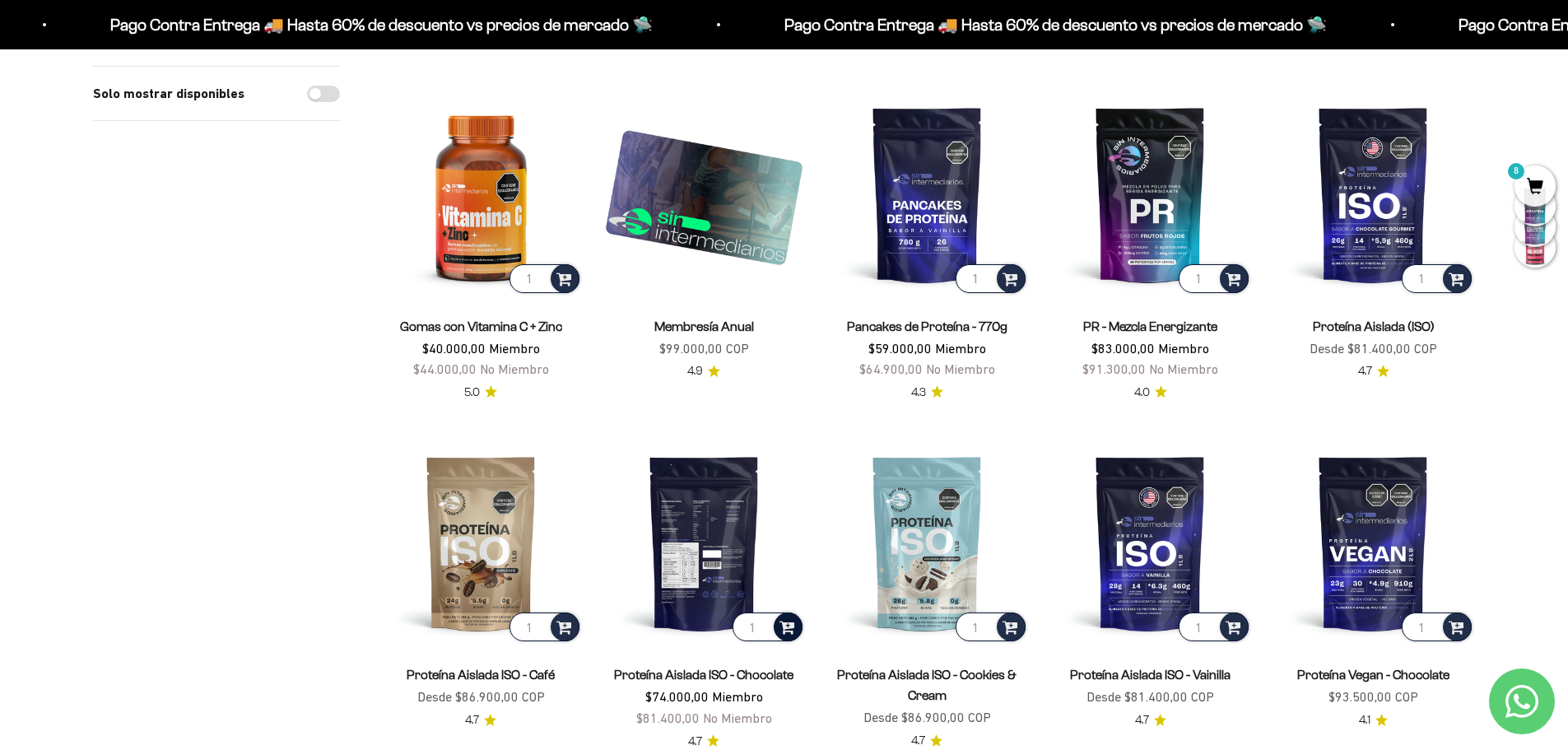
click at [783, 630] on span at bounding box center [787, 626] width 16 height 19
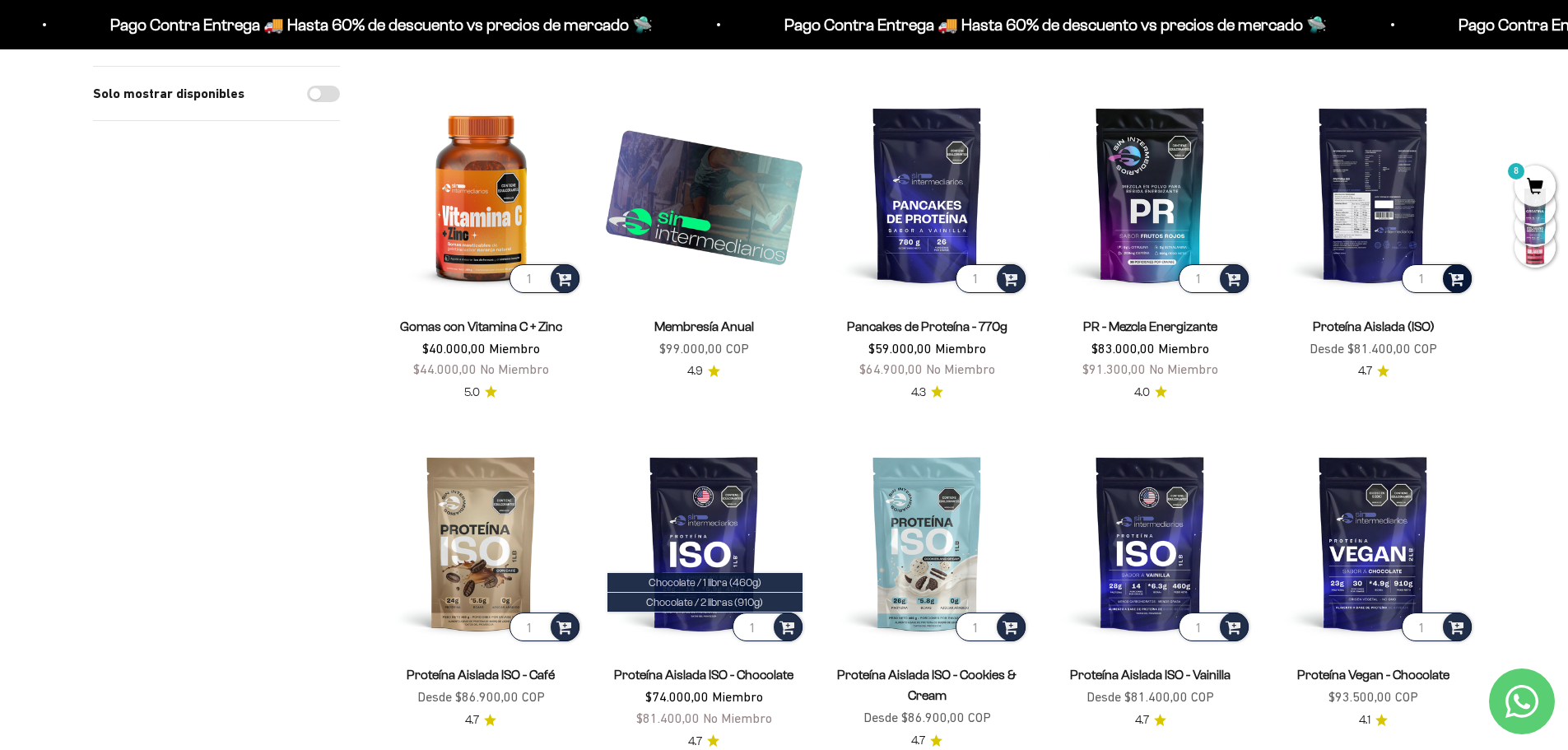
click at [1453, 285] on span at bounding box center [1457, 277] width 16 height 19
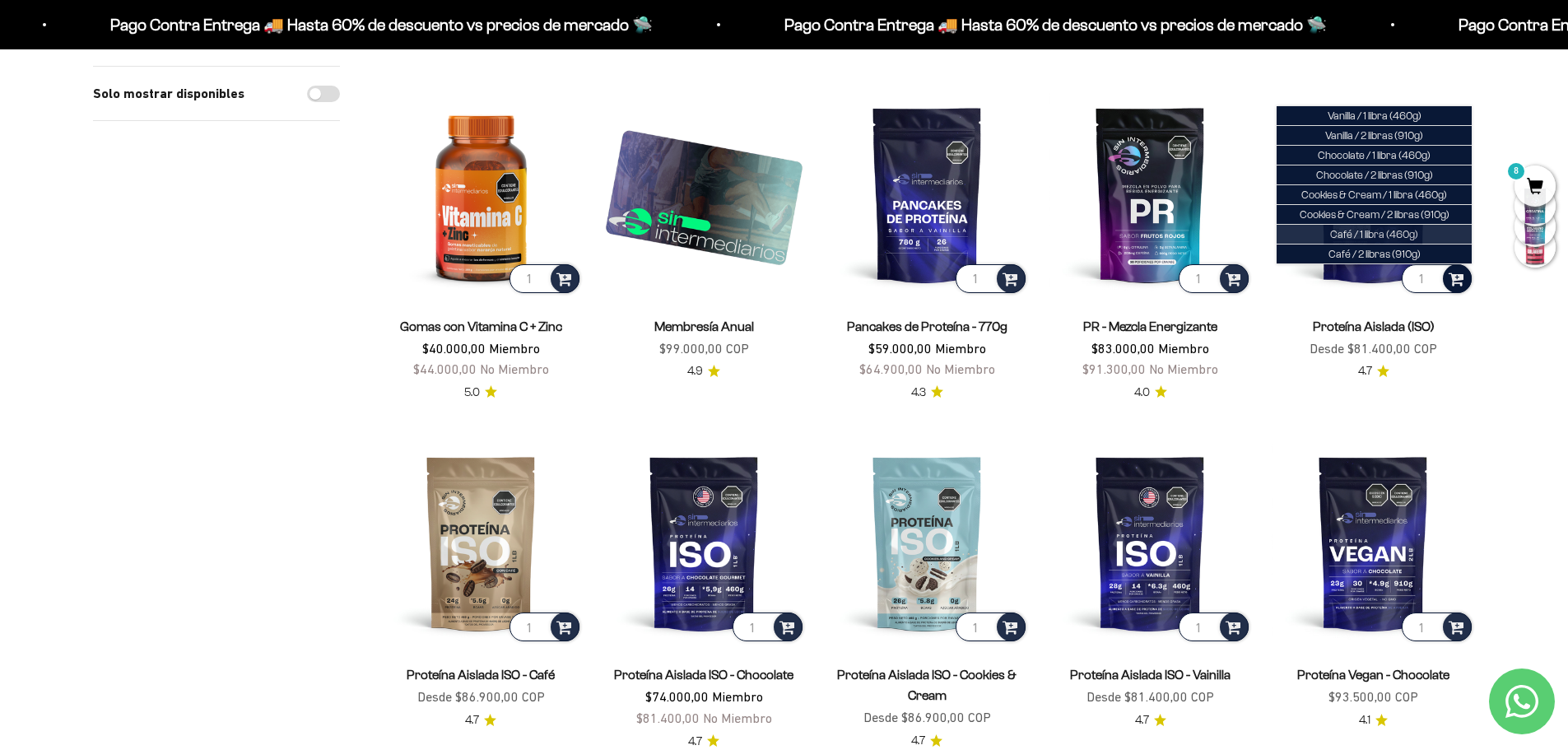
click at [1358, 239] on span "Café / 1 libra (460g)" at bounding box center [1374, 234] width 88 height 12
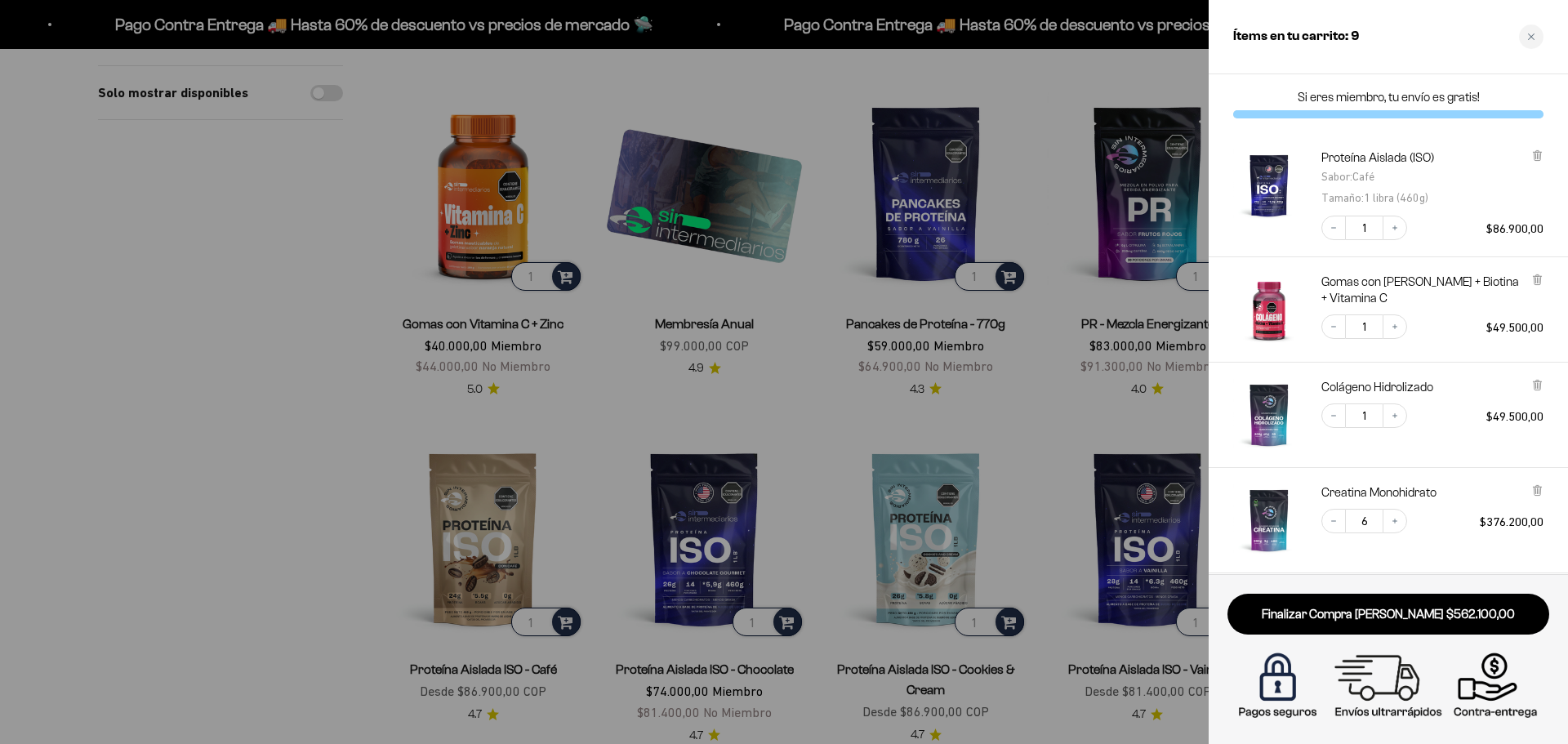
click at [281, 339] on div at bounding box center [784, 372] width 1568 height 744
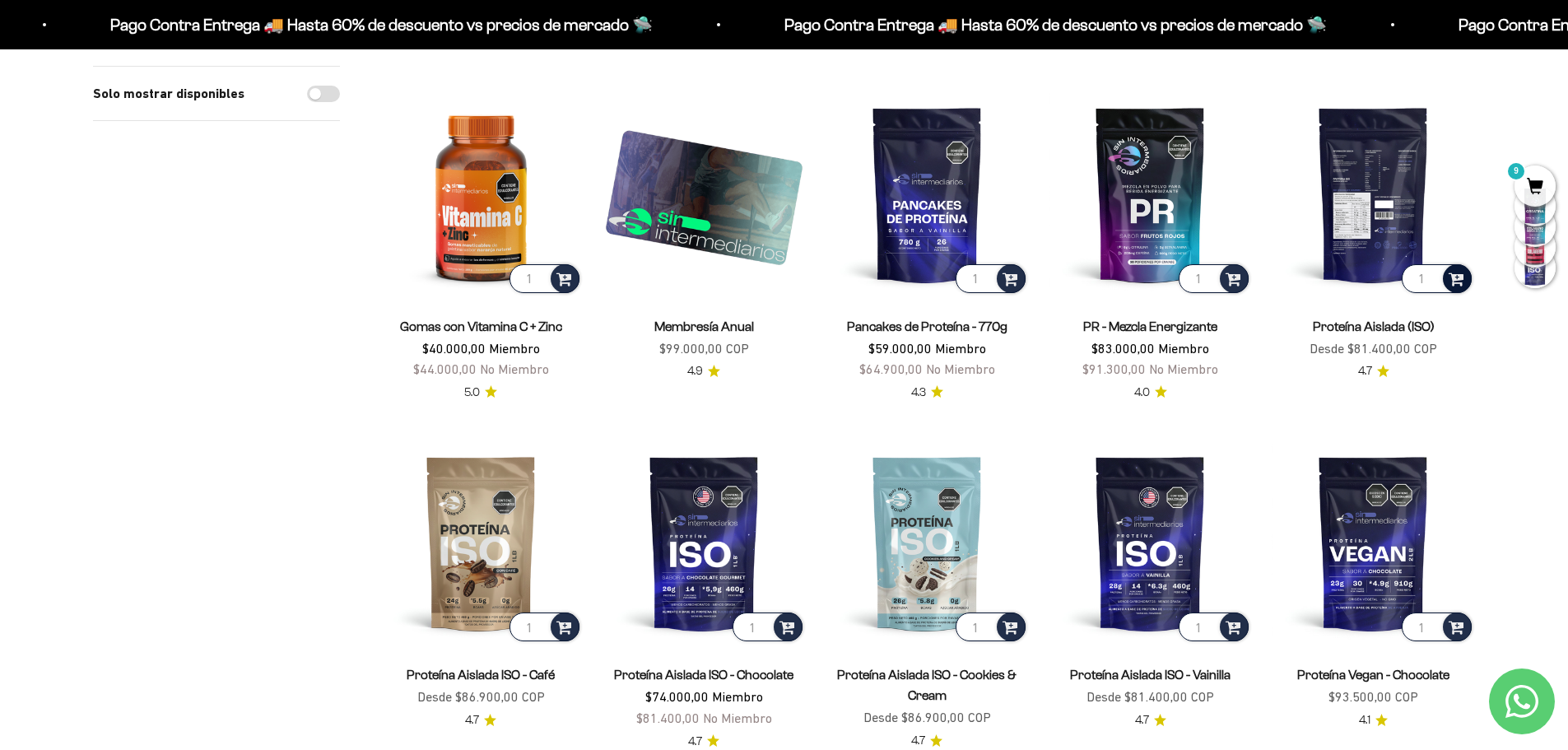
click at [206, 369] on div "Solo mostrar disponibles" at bounding box center [217, 401] width 247 height 2095
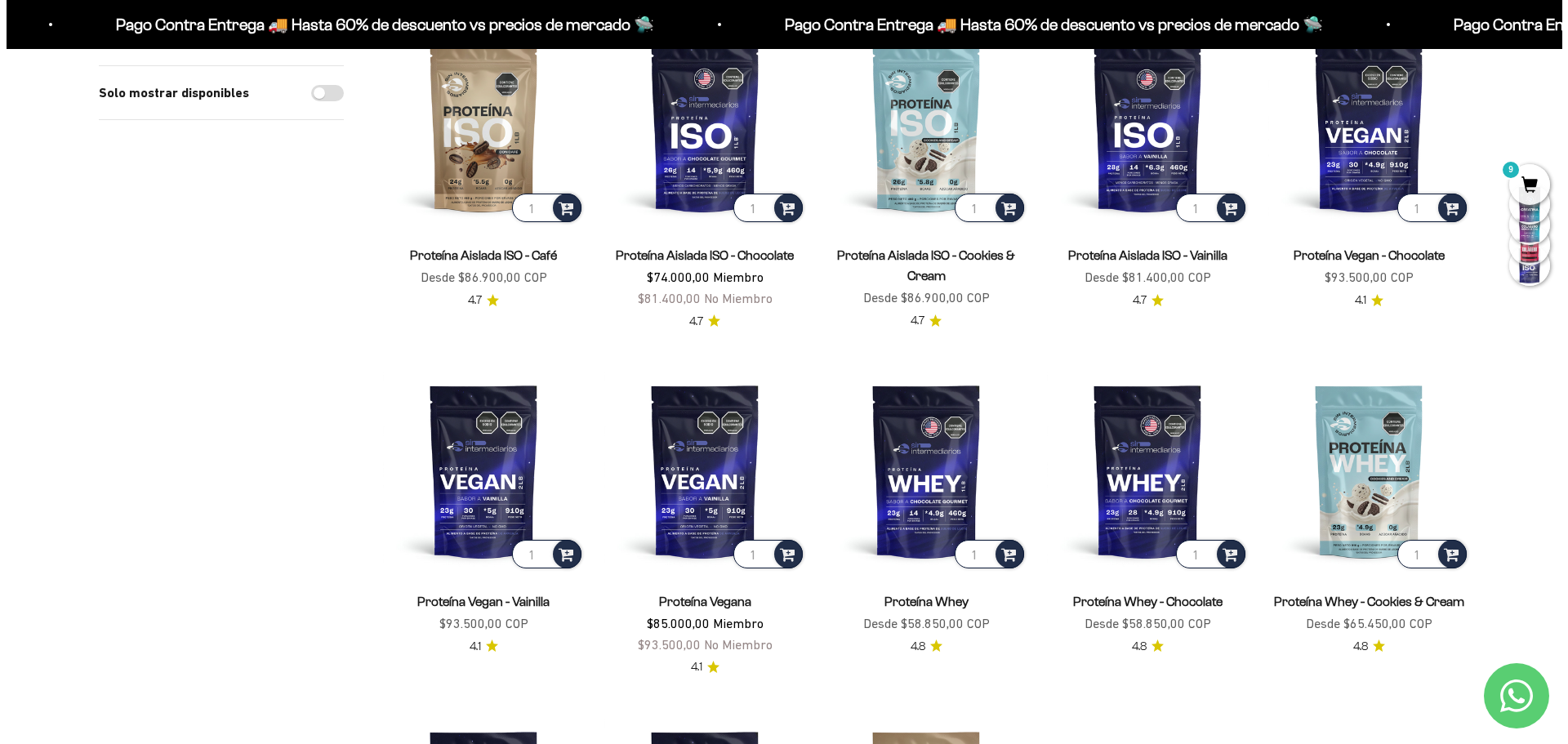
scroll to position [1470, 0]
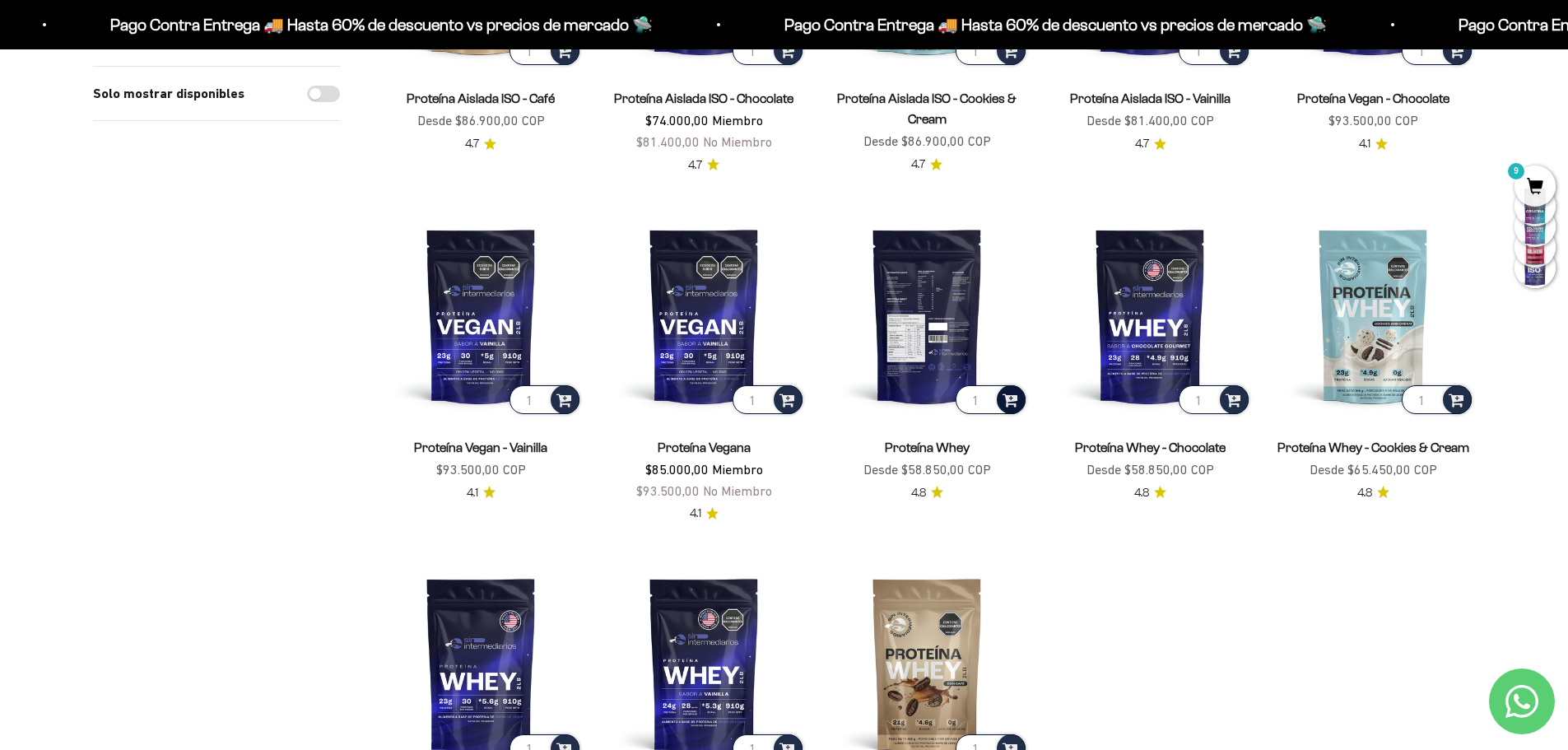
click at [1013, 401] on span at bounding box center [1010, 399] width 16 height 19
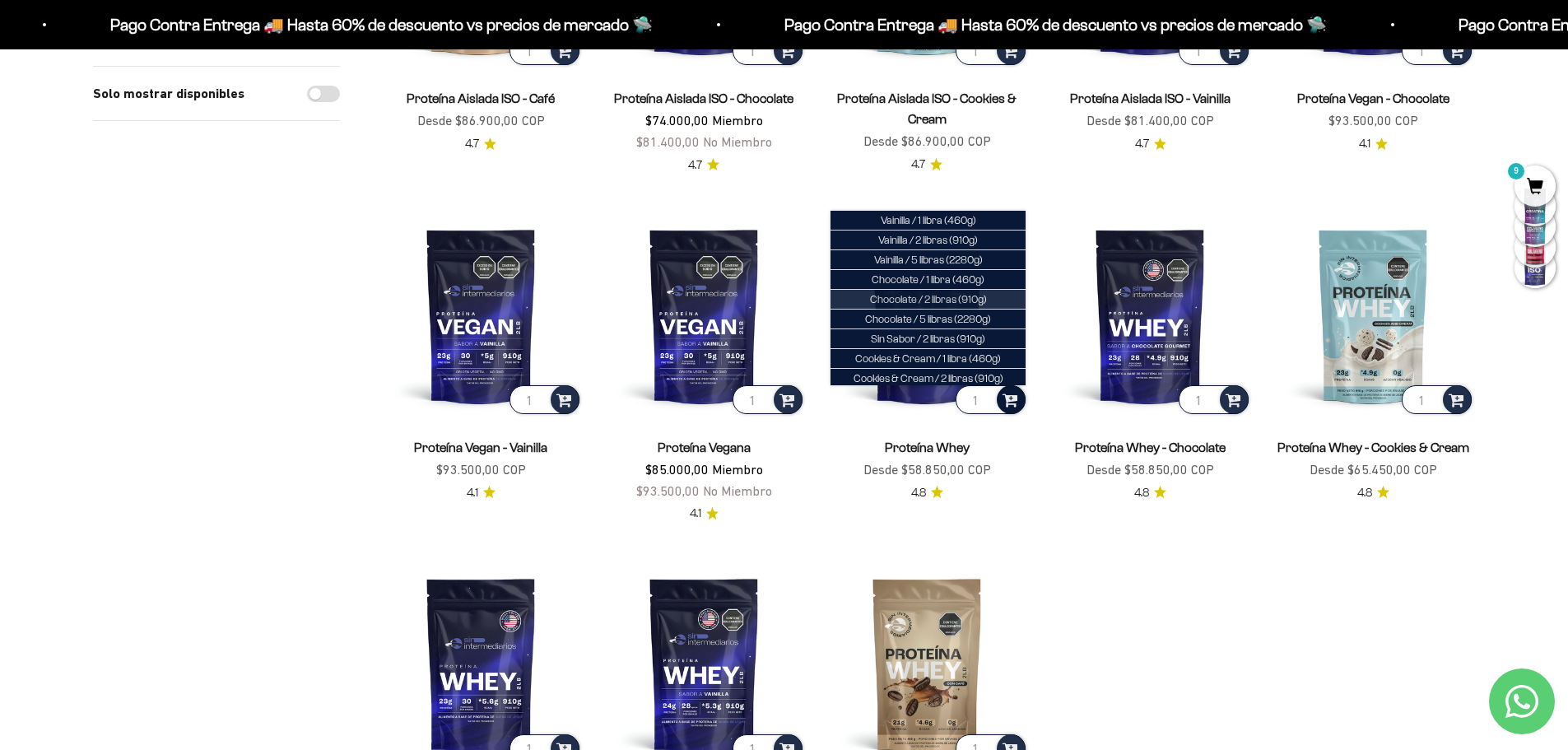
click at [936, 300] on span "Chocolate / 2 libras (910g)" at bounding box center [928, 299] width 117 height 12
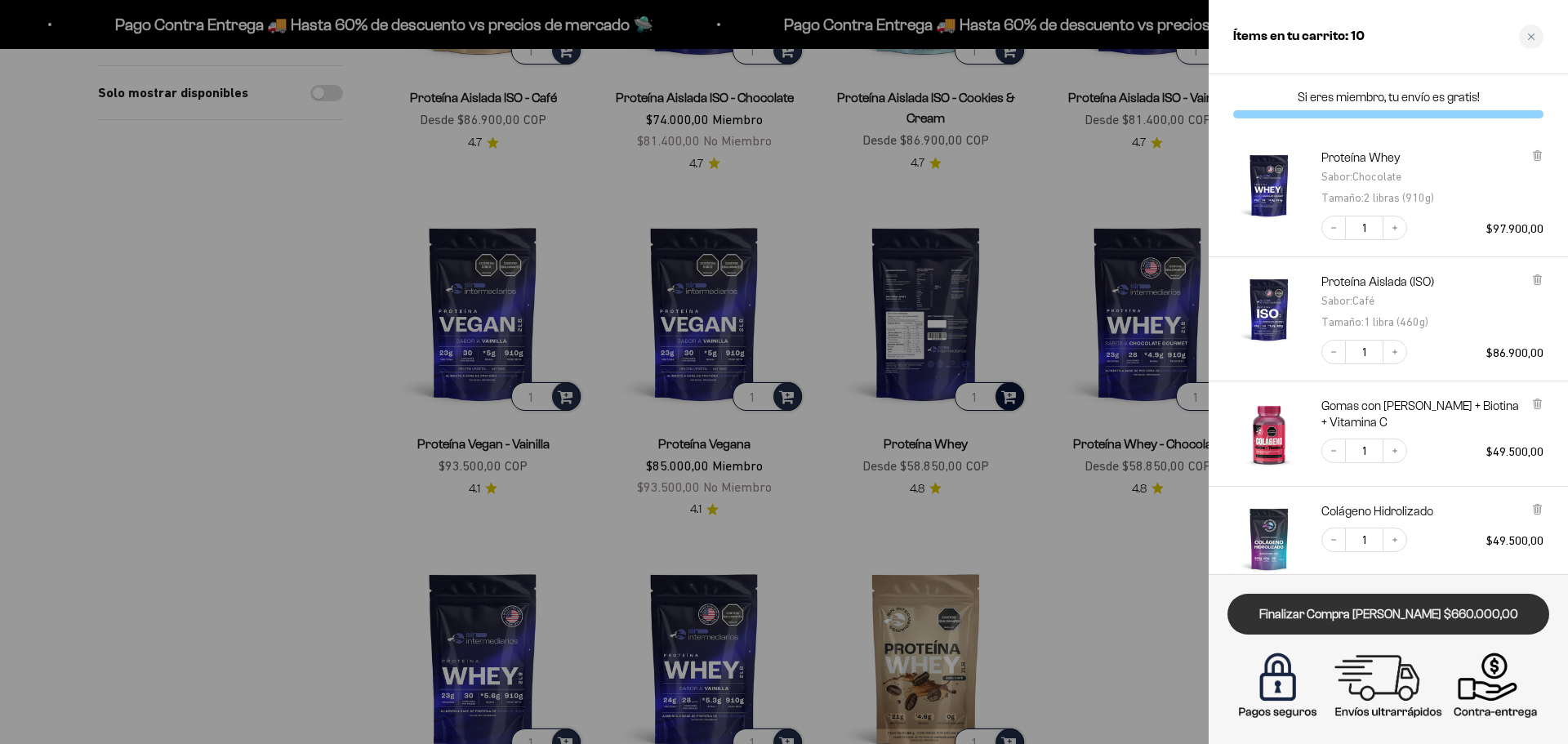
click at [1286, 605] on link "Finalizar Compra Segura $660.000,00" at bounding box center [1389, 614] width 322 height 42
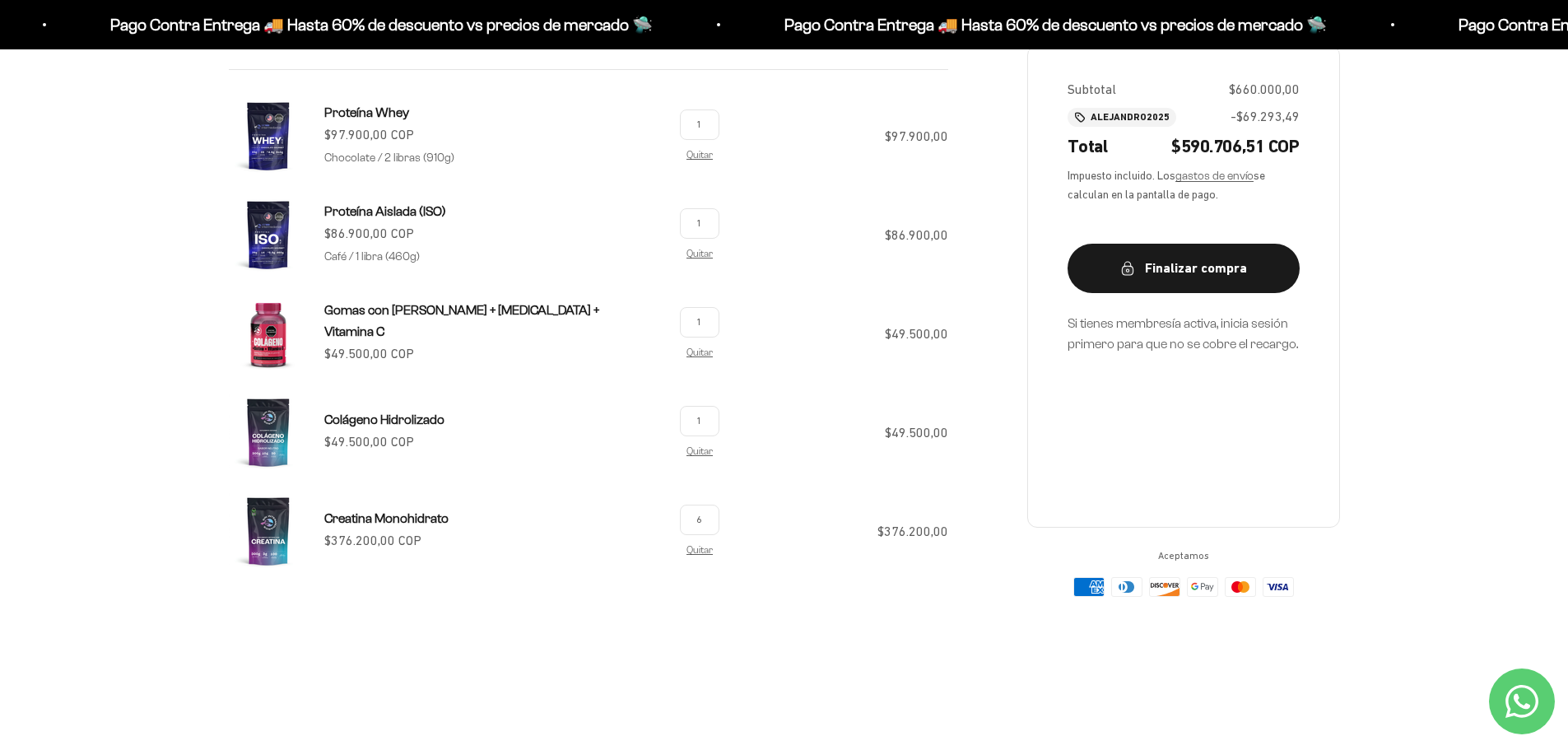
scroll to position [82, 0]
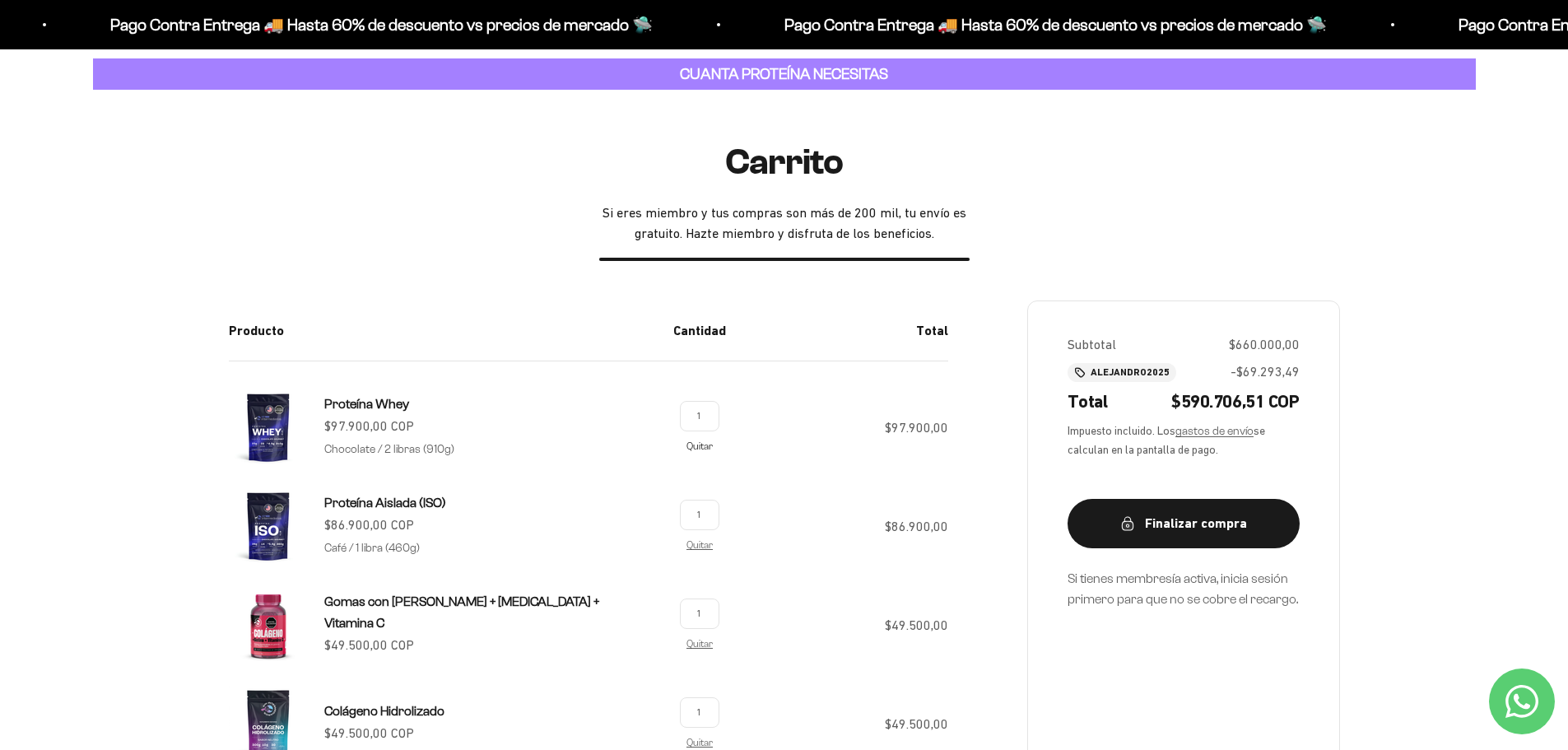
click at [701, 445] on link "Quitar" at bounding box center [700, 445] width 26 height 10
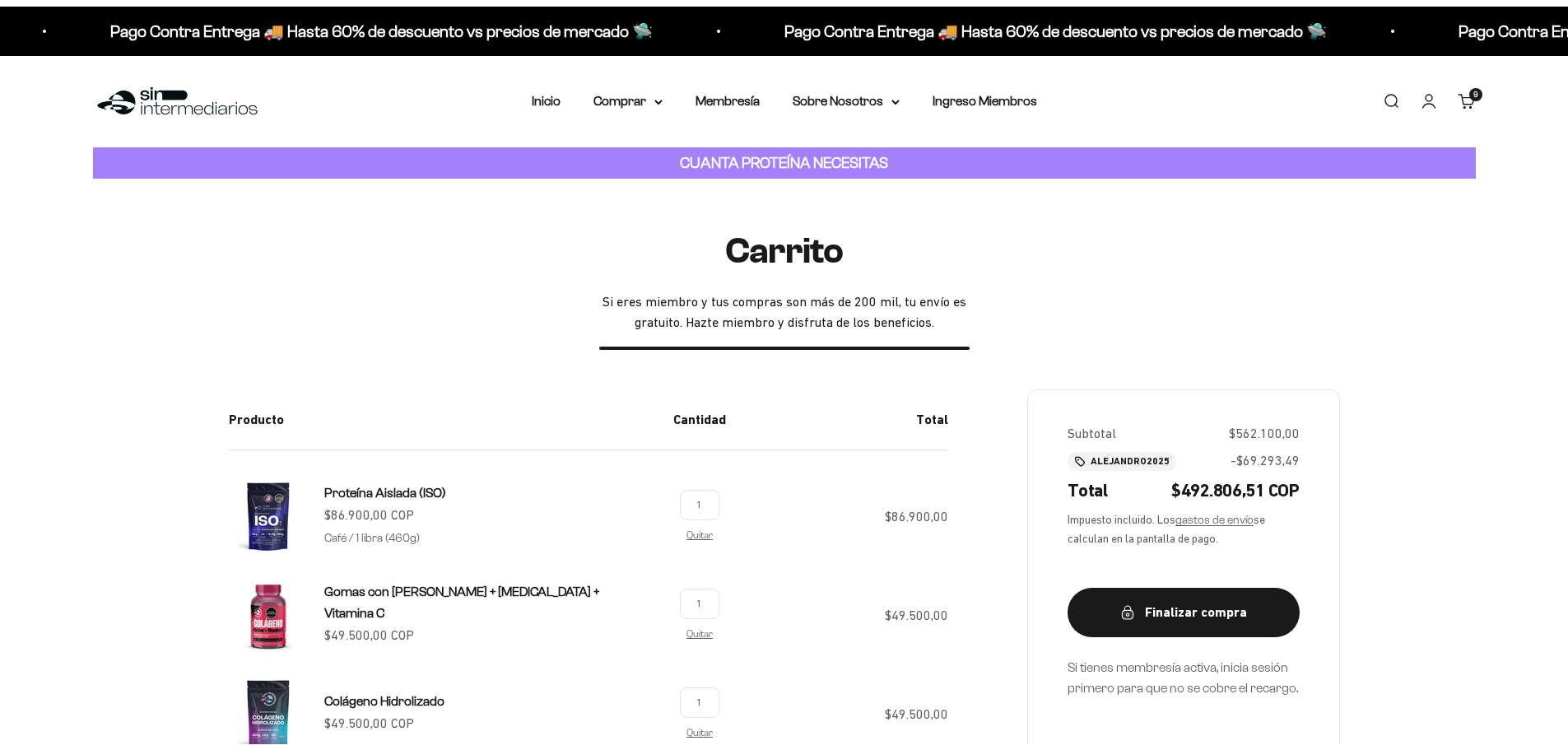
scroll to position [82, 0]
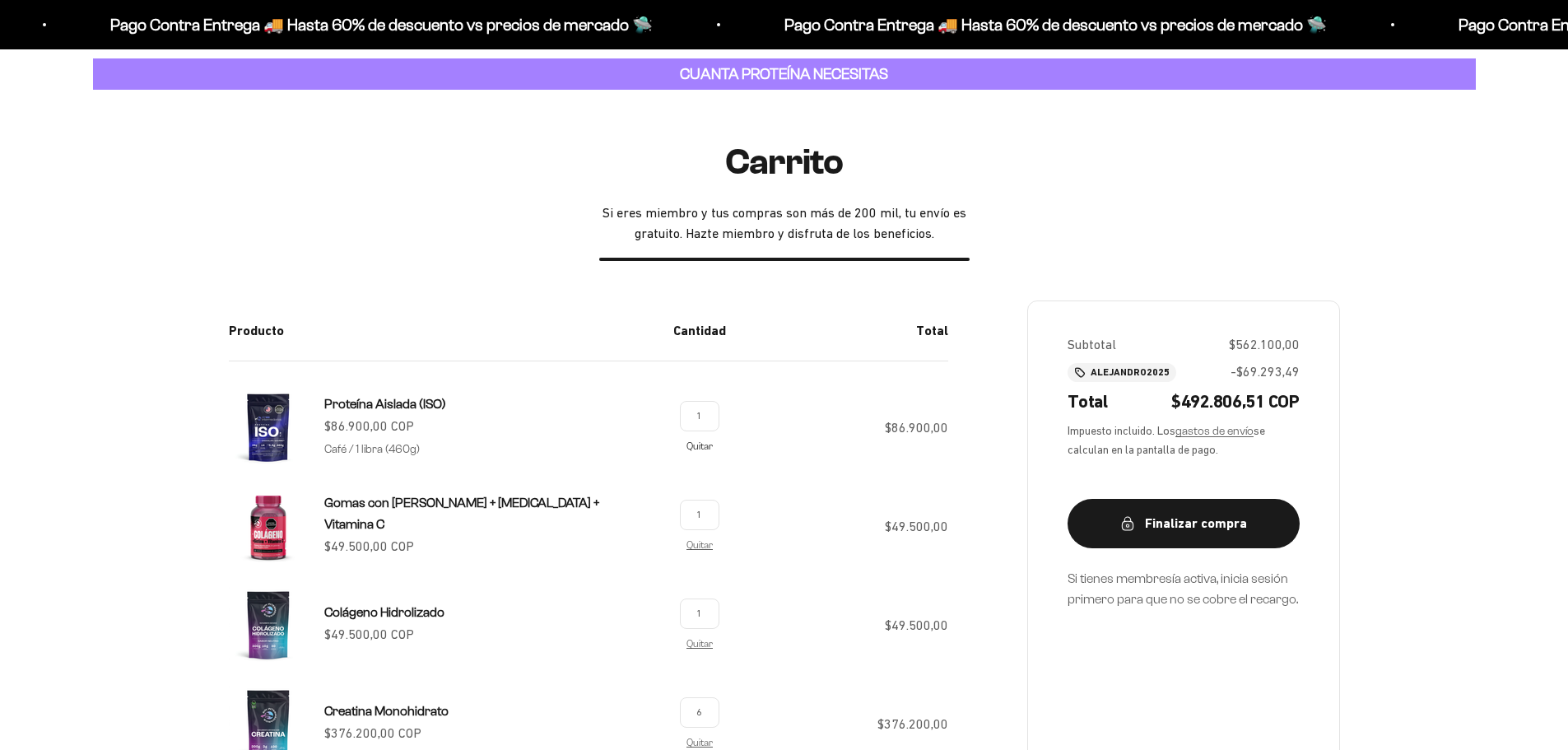
click at [703, 445] on link "Quitar" at bounding box center [700, 445] width 26 height 10
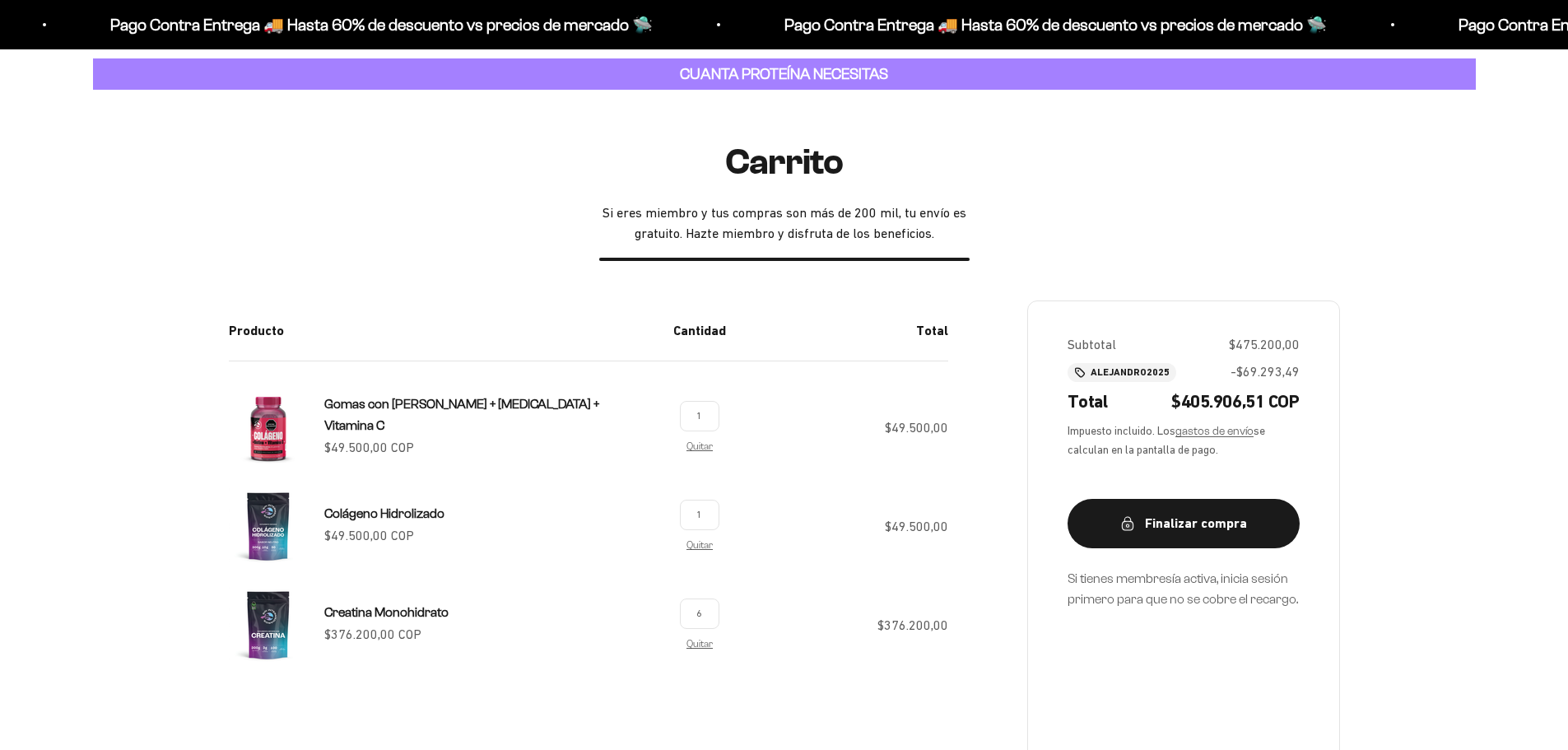
scroll to position [82, 0]
click at [701, 447] on link "Quitar" at bounding box center [700, 445] width 26 height 10
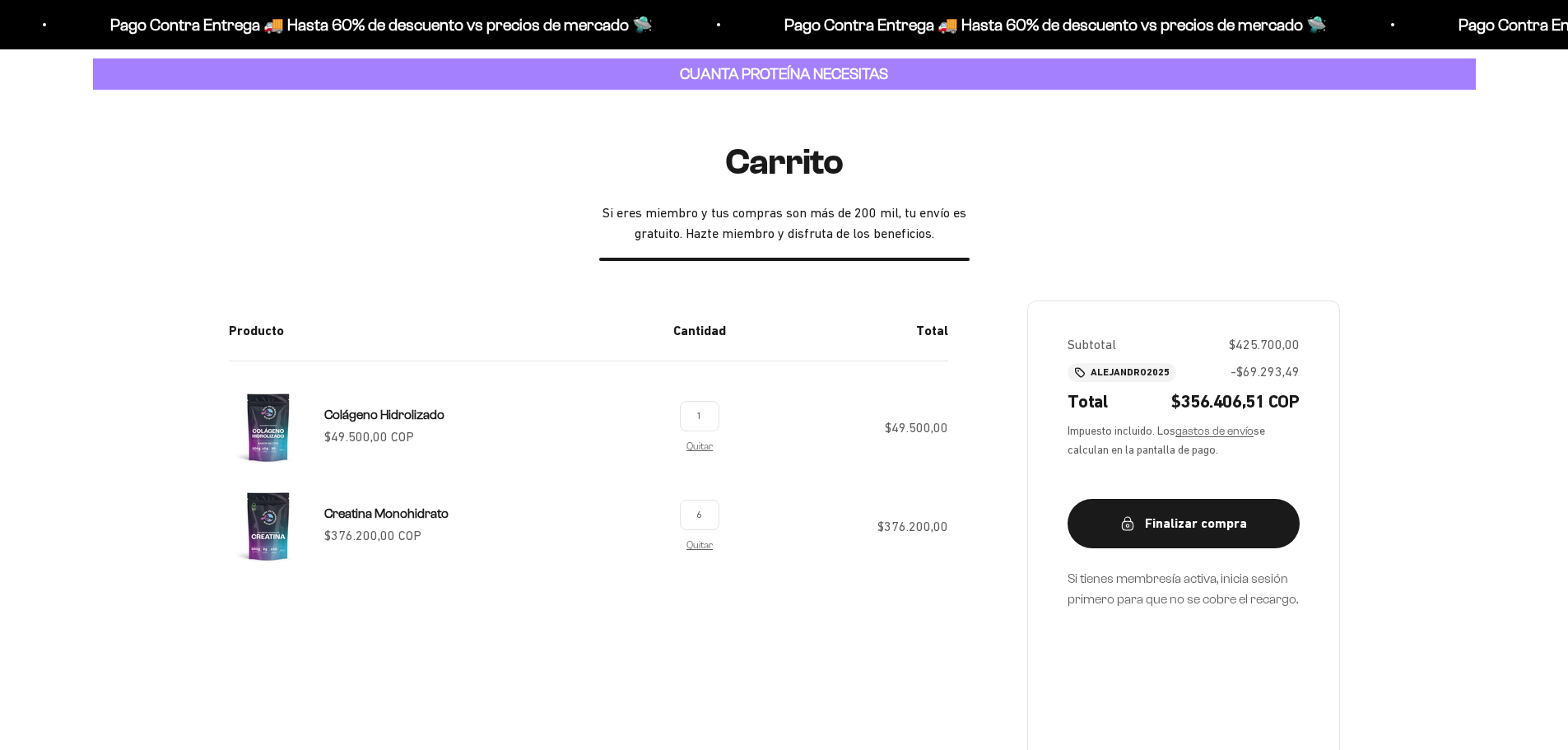
scroll to position [82, 0]
click at [701, 447] on link "Quitar" at bounding box center [700, 445] width 26 height 10
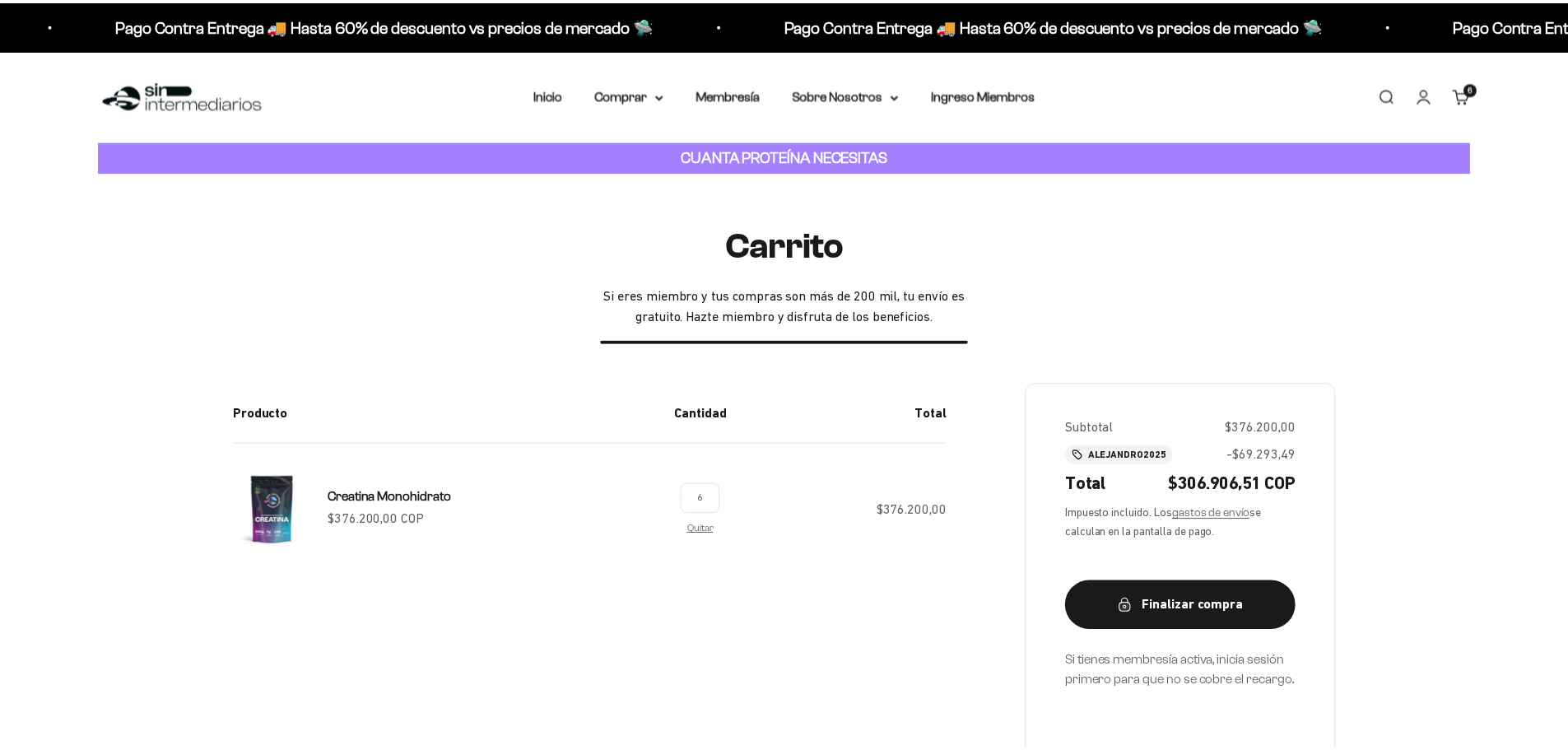
scroll to position [82, 0]
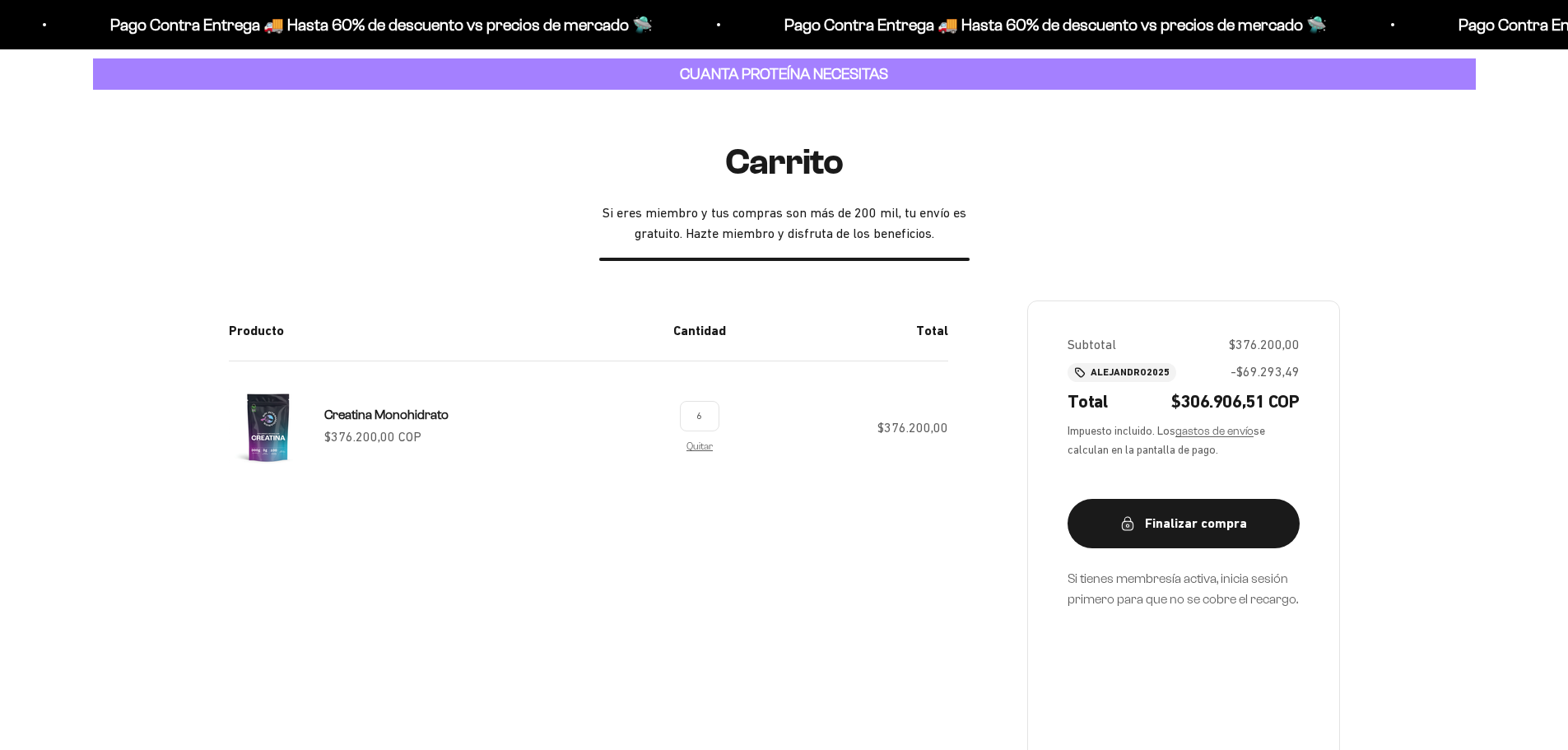
click at [701, 447] on link "Quitar" at bounding box center [700, 445] width 26 height 10
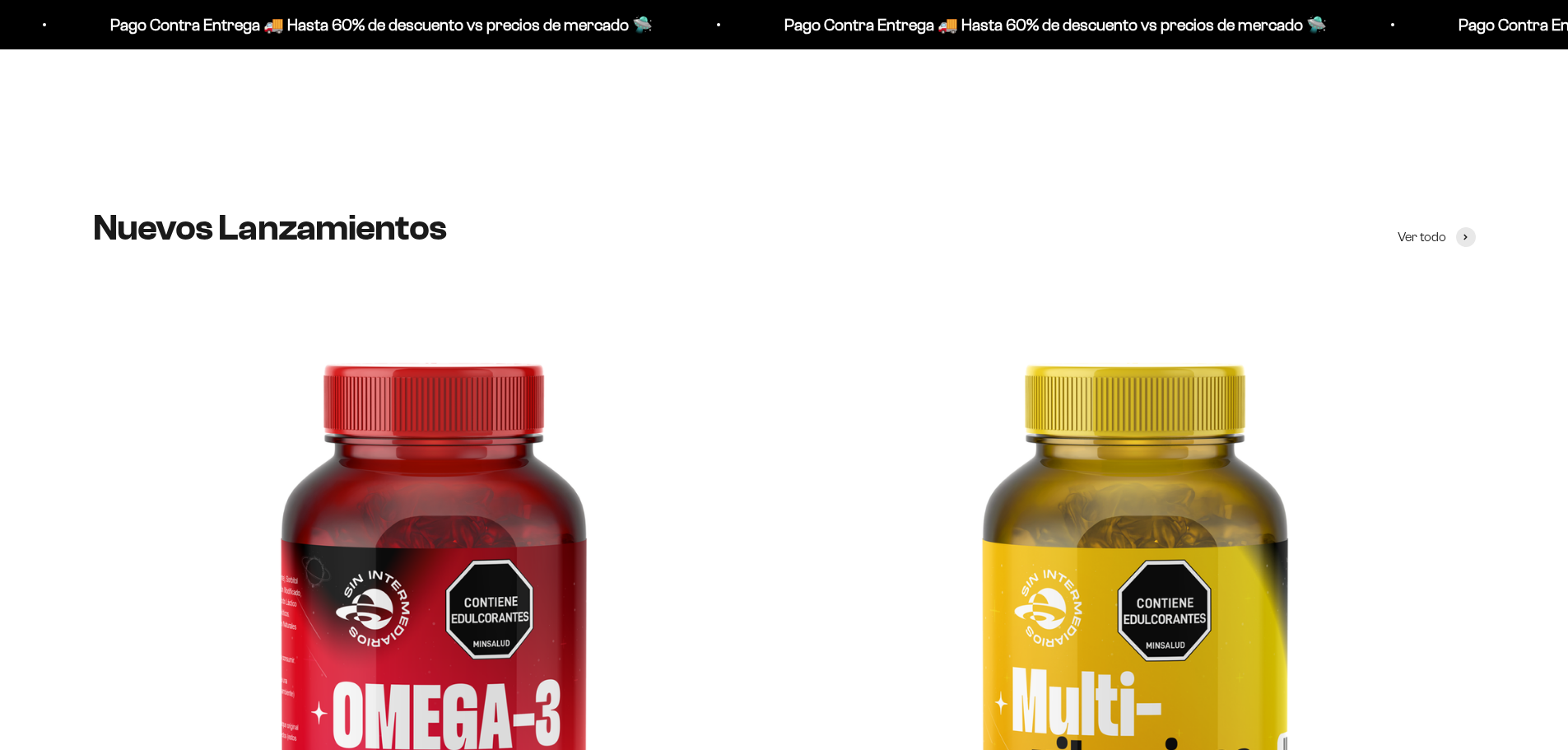
scroll to position [247, 0]
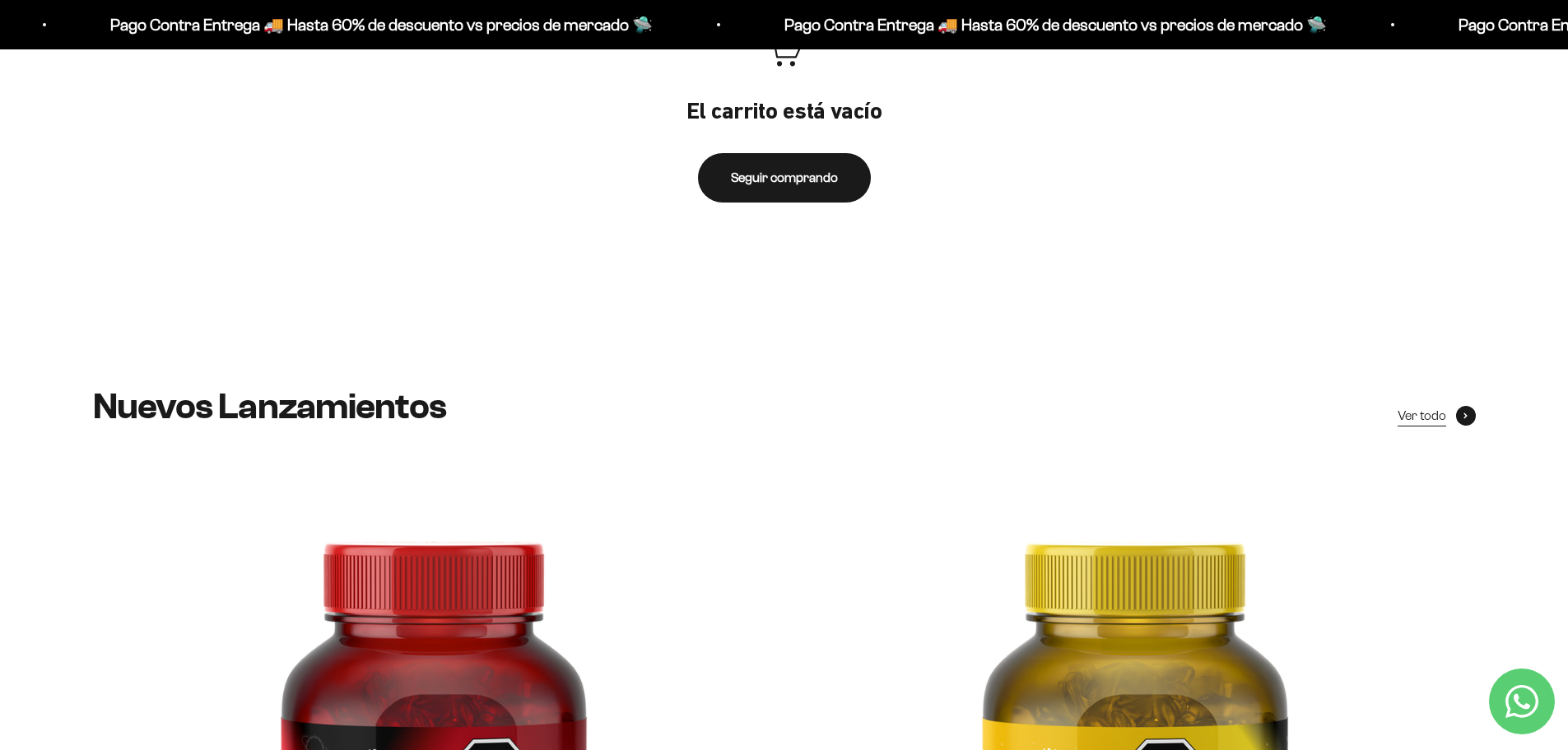
click at [1418, 407] on span "Ver todo" at bounding box center [1422, 415] width 48 height 22
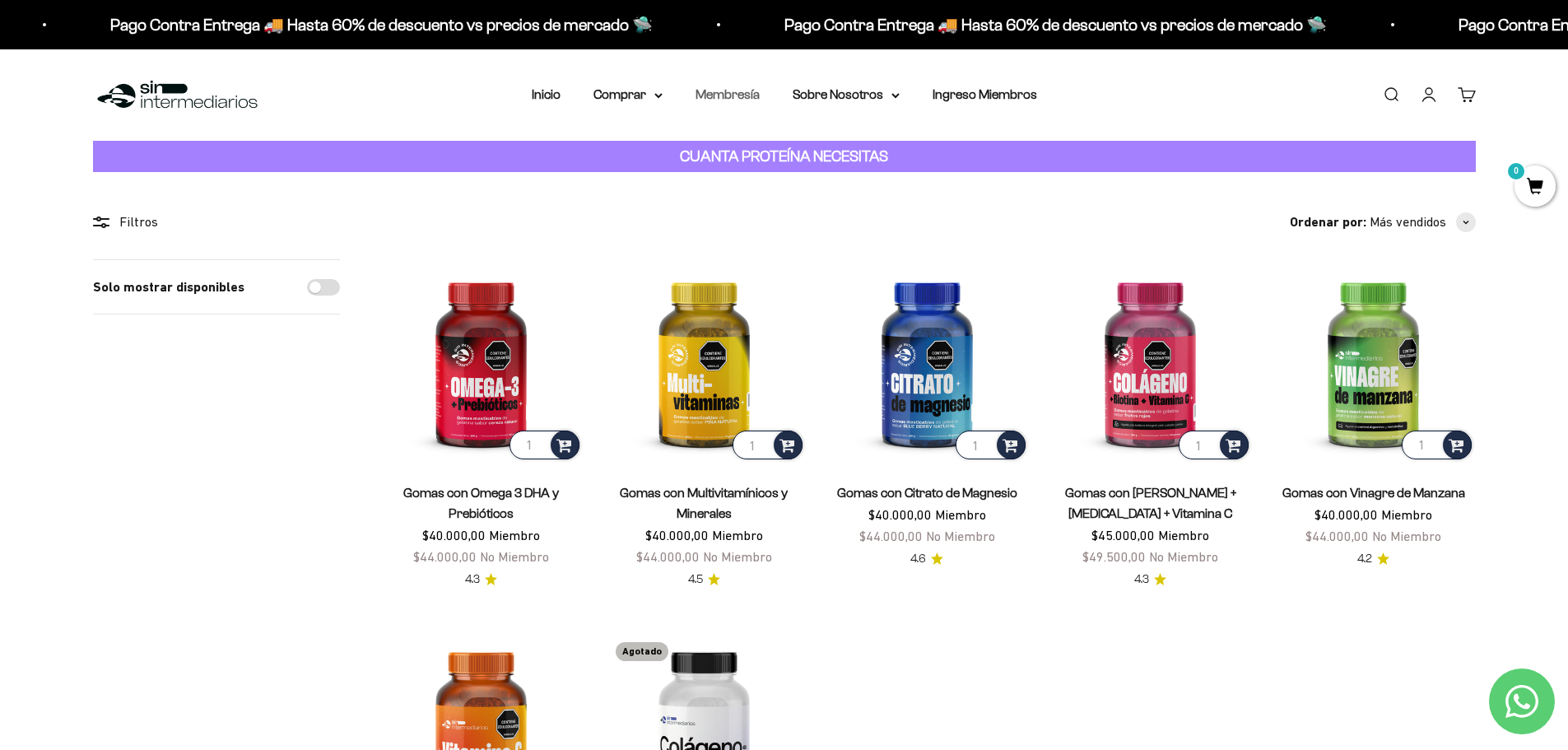
click at [710, 93] on link "Membresía" at bounding box center [727, 93] width 64 height 14
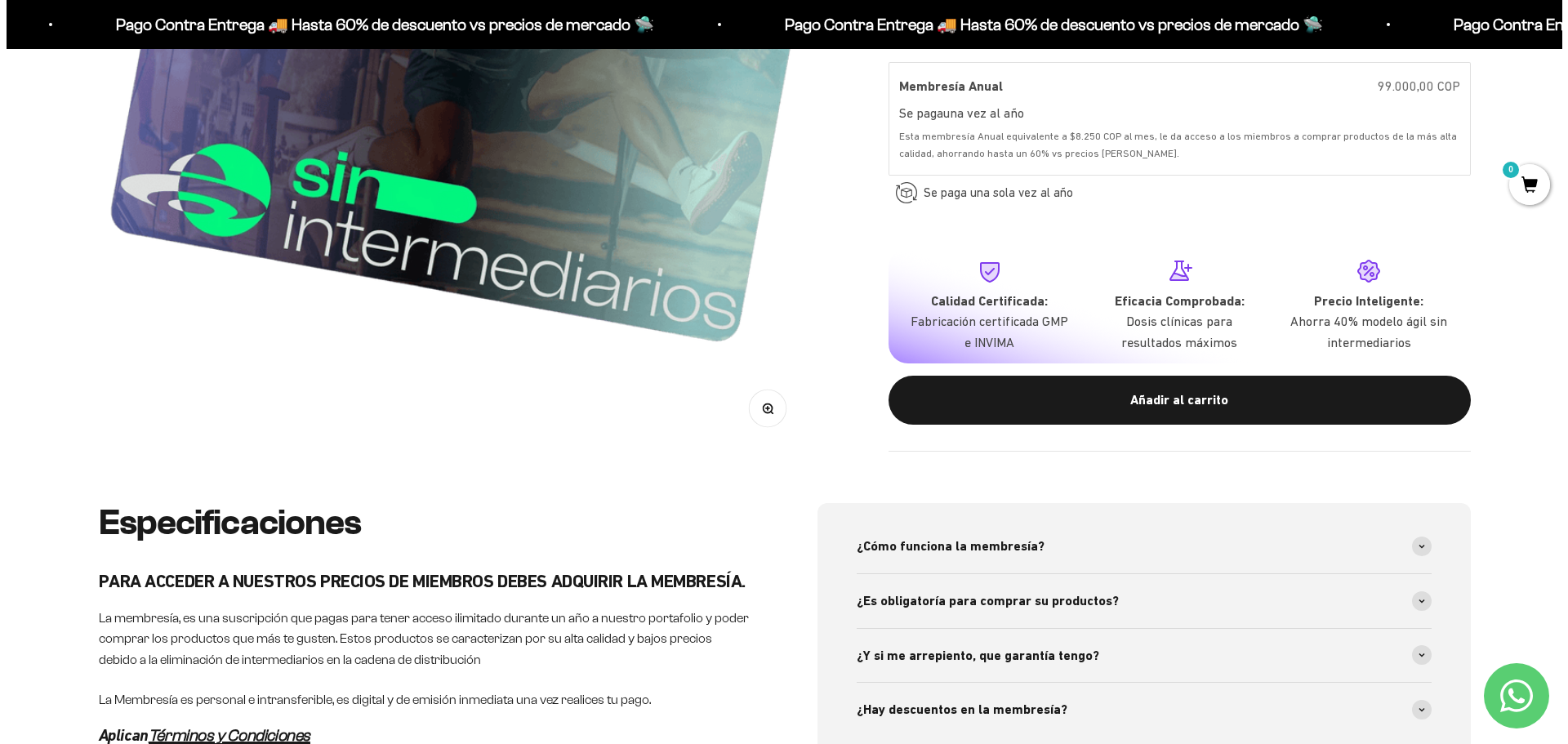
scroll to position [490, 0]
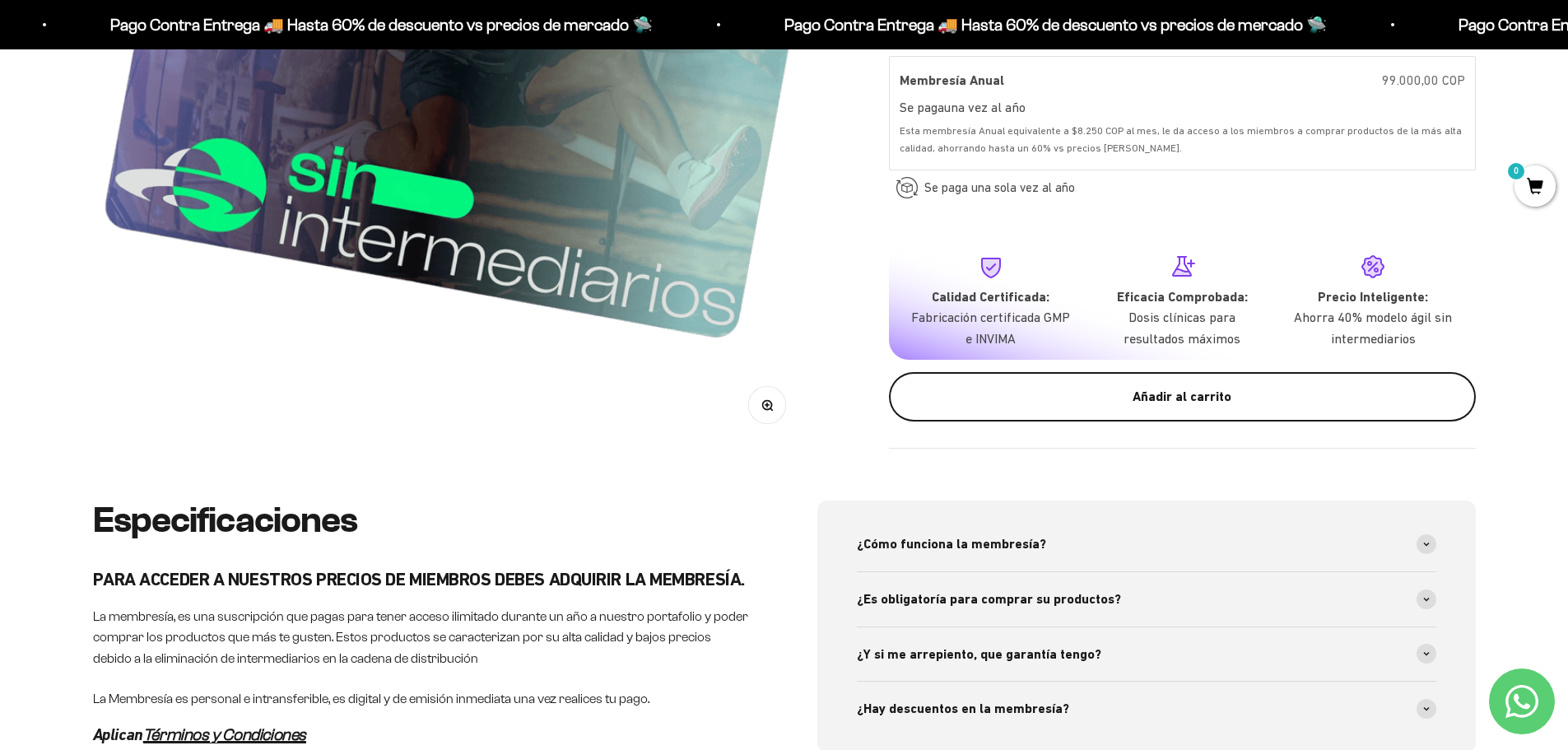
click at [1265, 400] on div "Añadir al carrito" at bounding box center [1182, 396] width 521 height 22
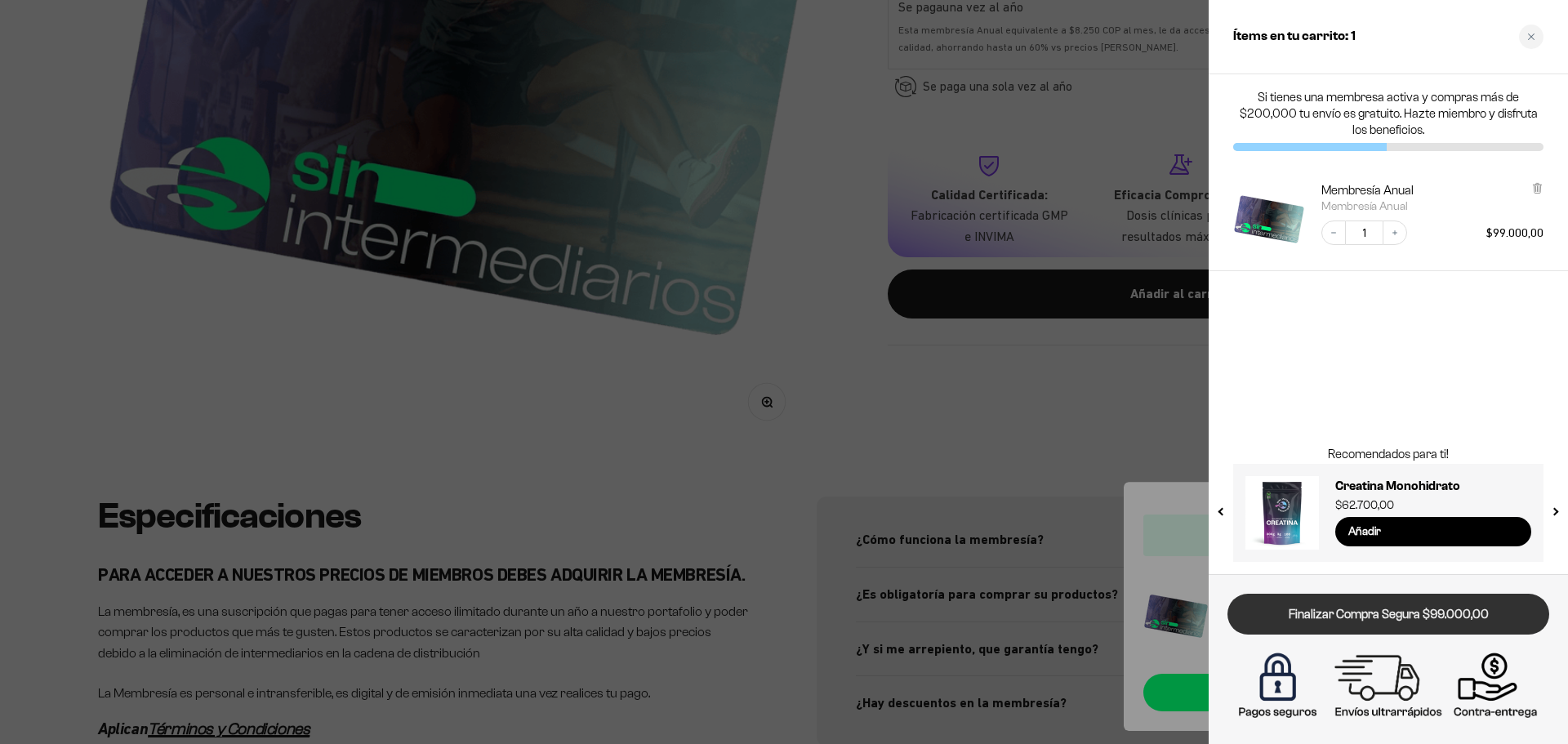
click at [1312, 613] on link "Finalizar Compra Segura $99.000,00" at bounding box center [1389, 614] width 322 height 42
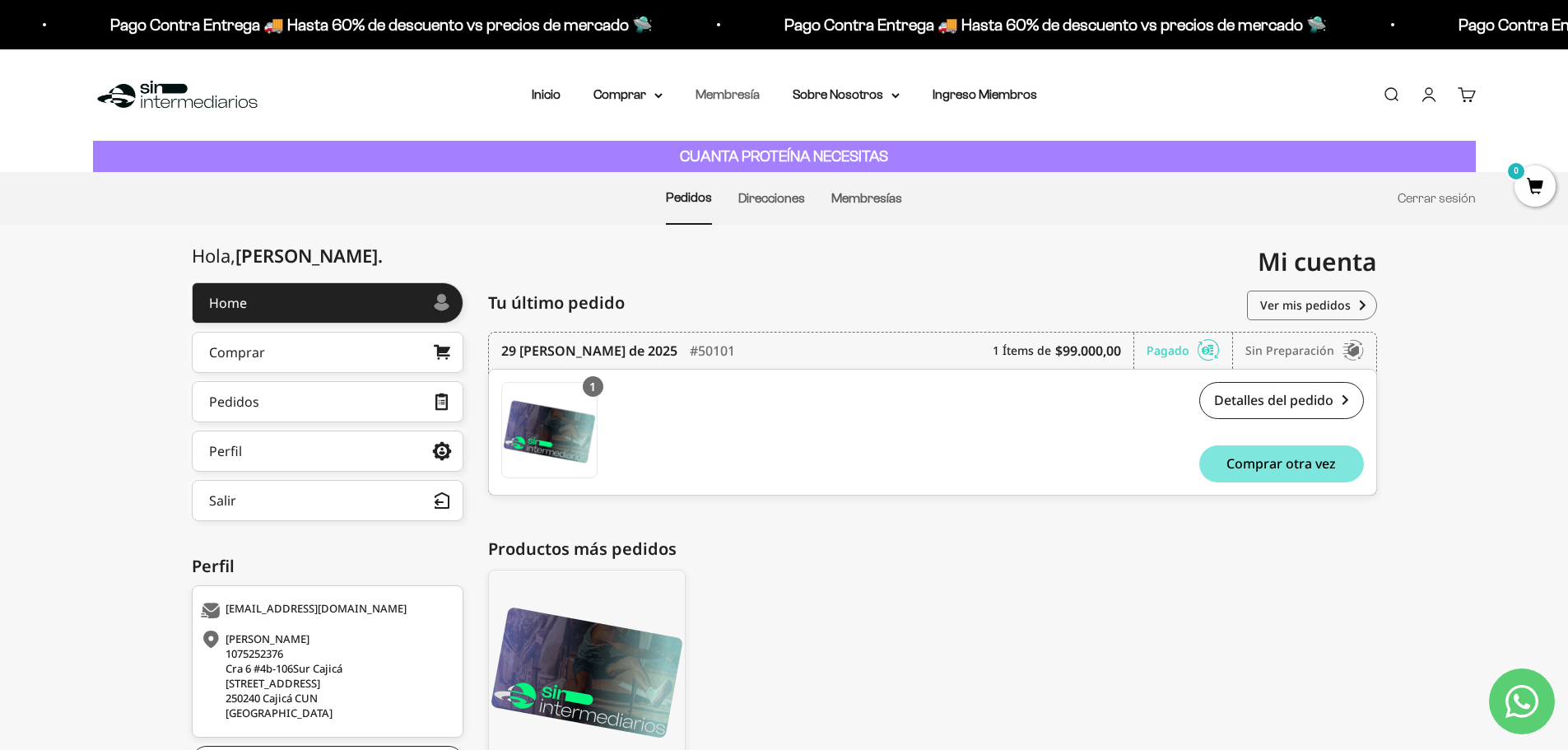
click at [746, 99] on link "Membresía" at bounding box center [727, 93] width 64 height 14
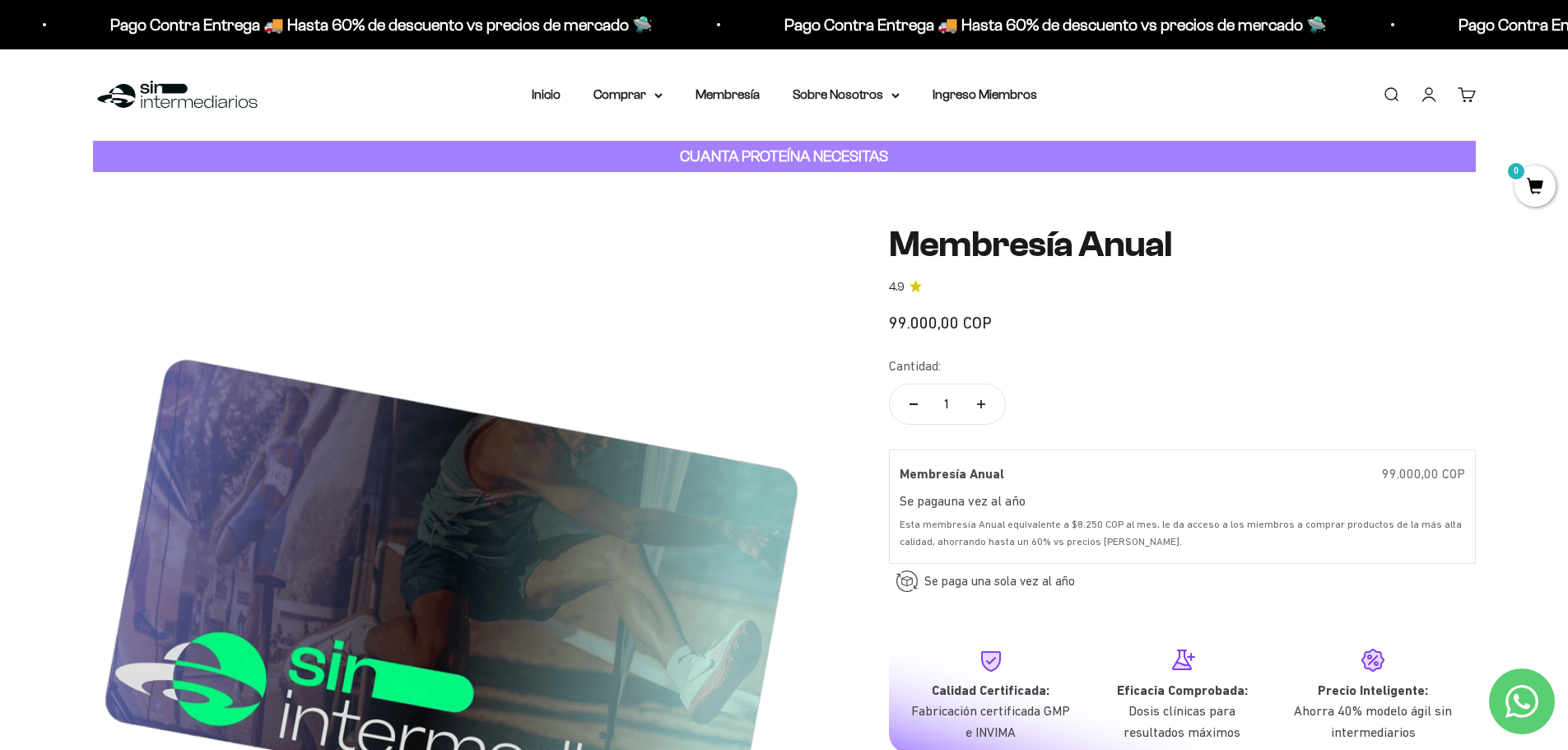
click at [1428, 97] on link "Cuenta" at bounding box center [1428, 94] width 18 height 18
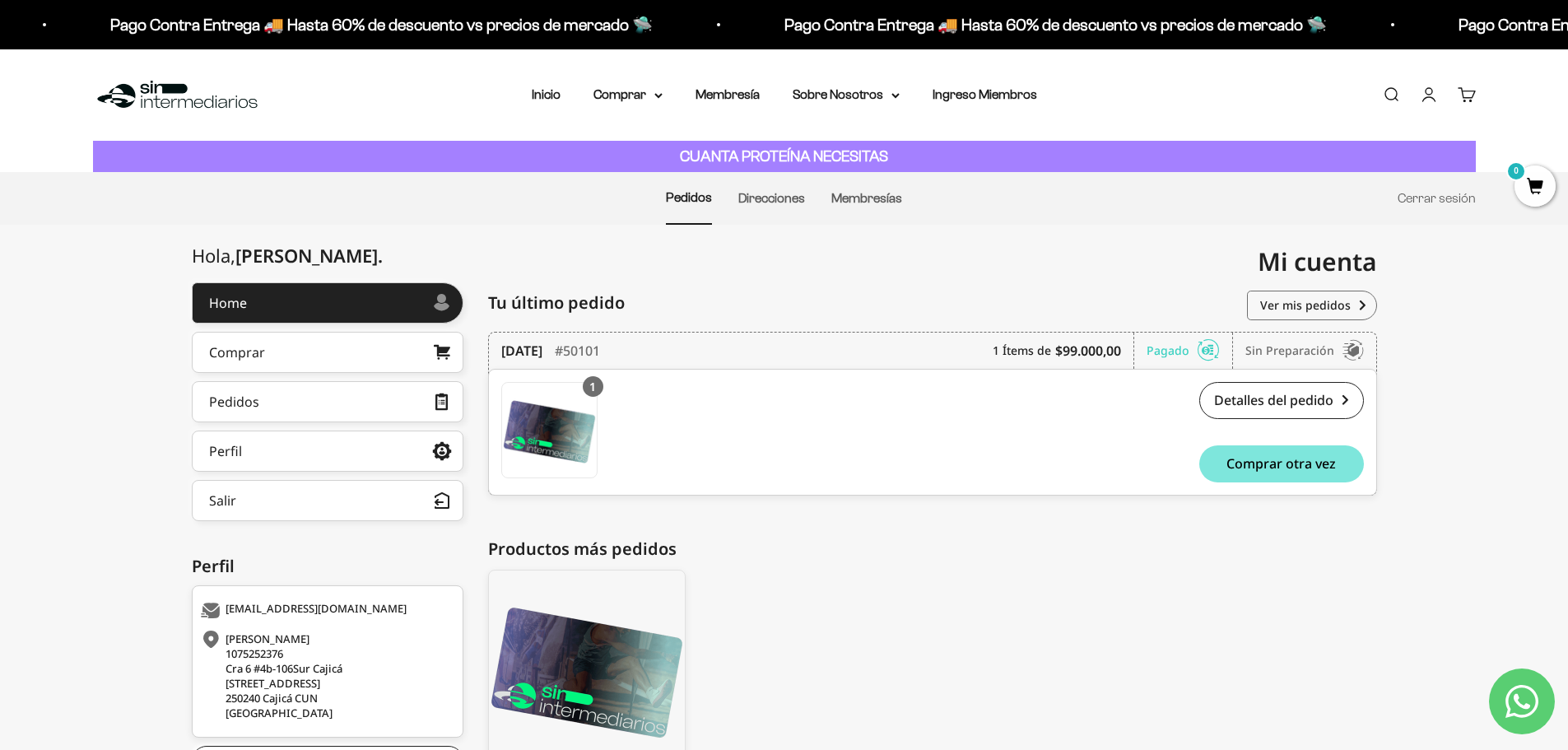
click at [877, 207] on li "Membresías" at bounding box center [866, 198] width 71 height 51
click at [882, 195] on link "Membresías" at bounding box center [866, 197] width 71 height 14
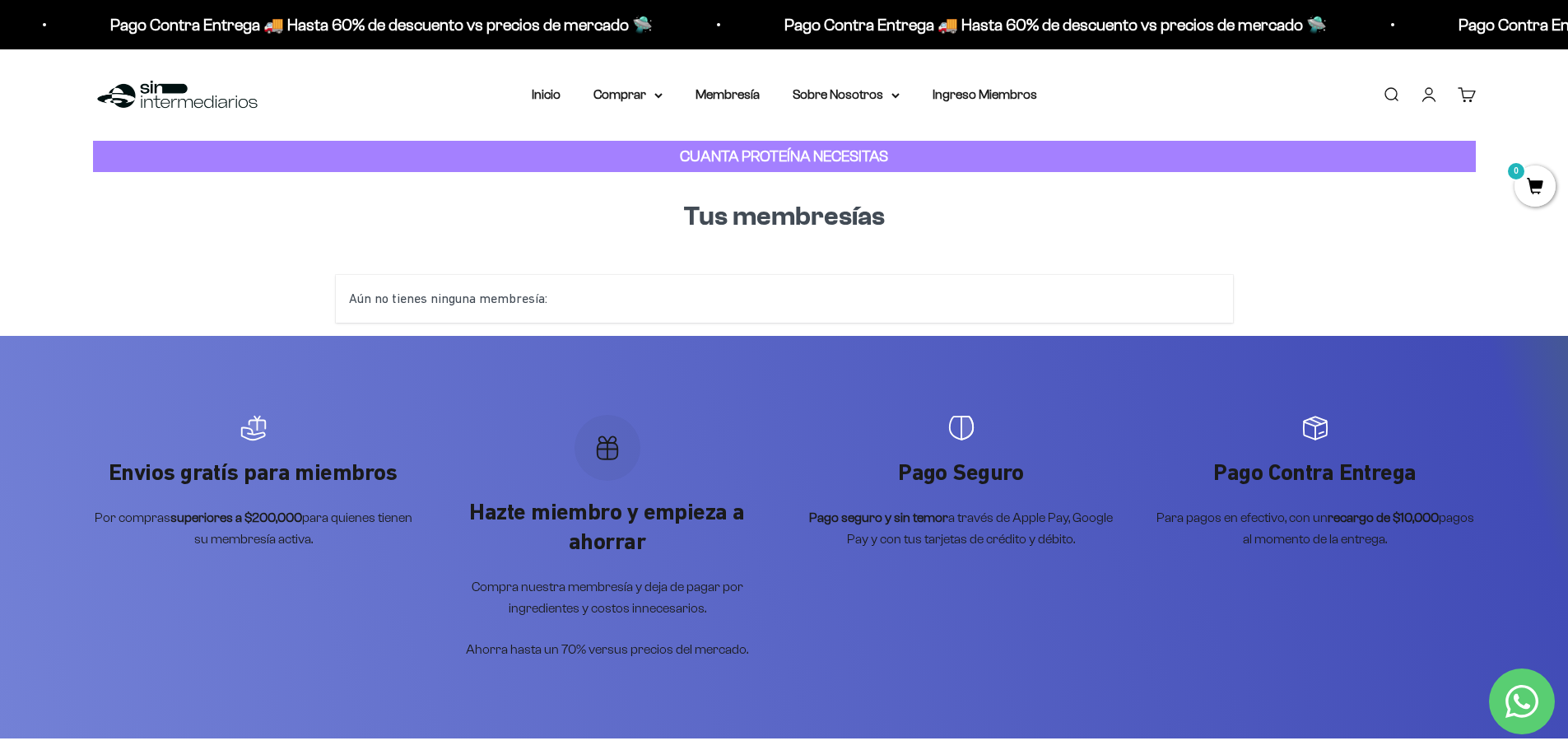
click at [1433, 100] on link "Cuenta" at bounding box center [1428, 94] width 18 height 18
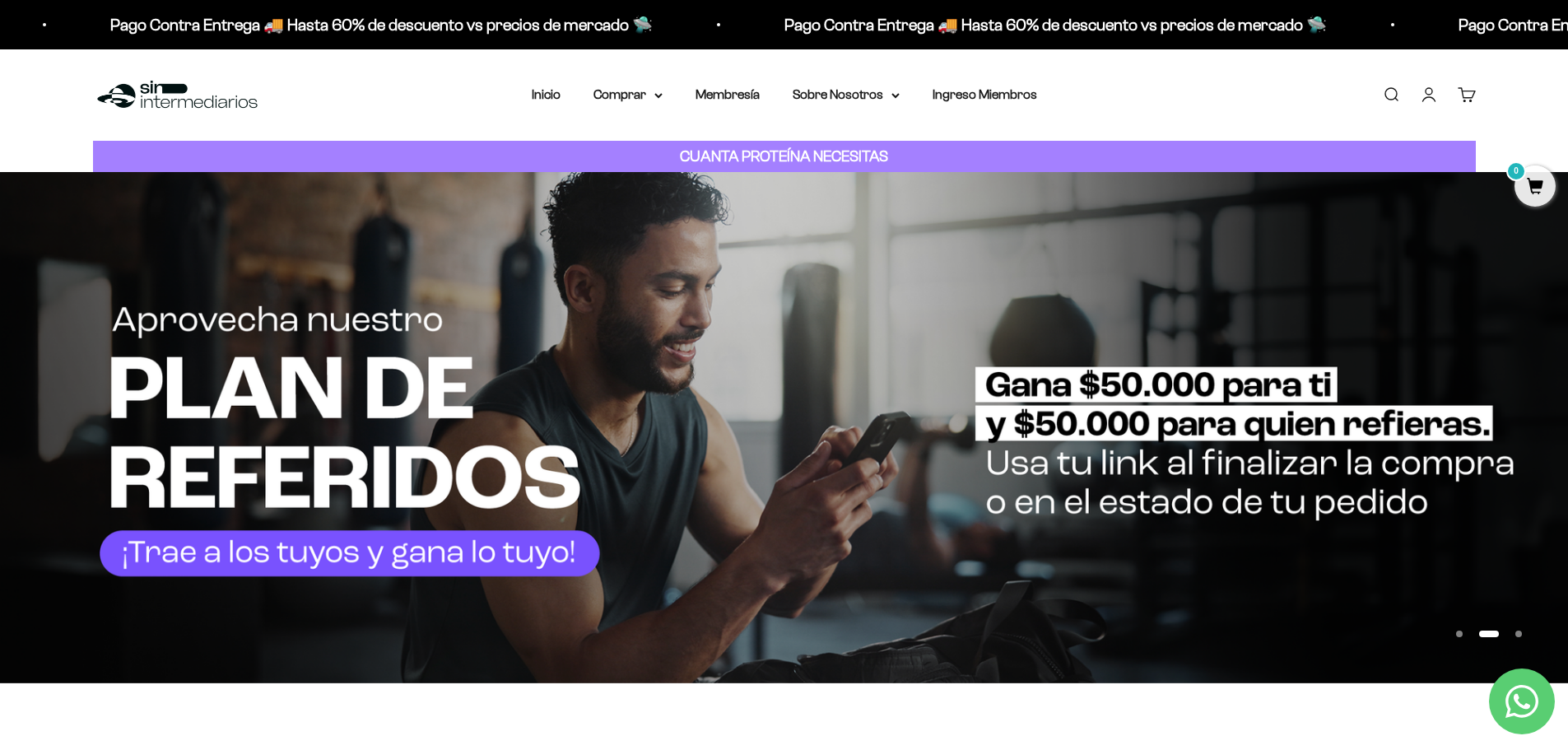
click at [1420, 95] on link "Cuenta" at bounding box center [1428, 94] width 18 height 18
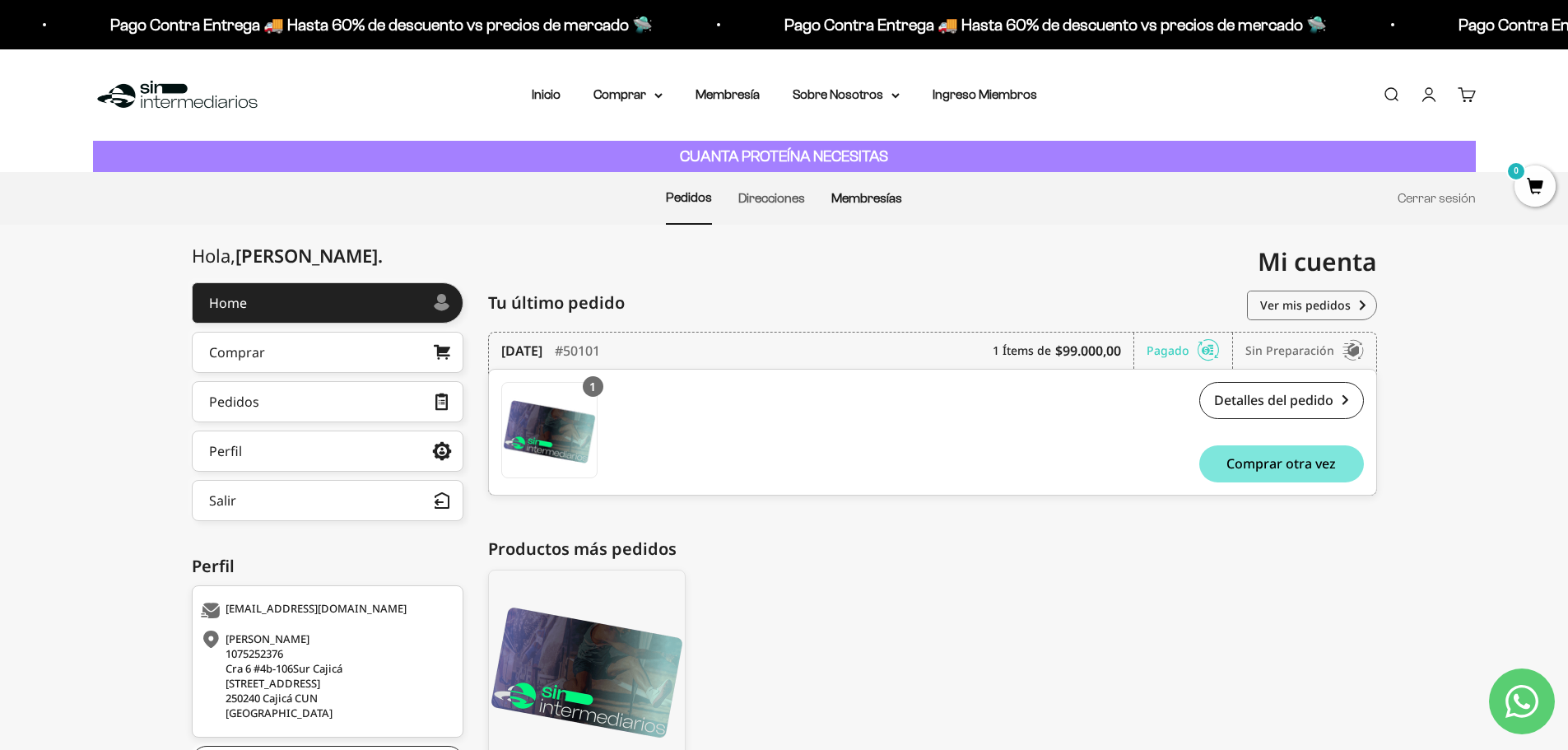
click at [855, 197] on link "Membresías" at bounding box center [866, 197] width 71 height 14
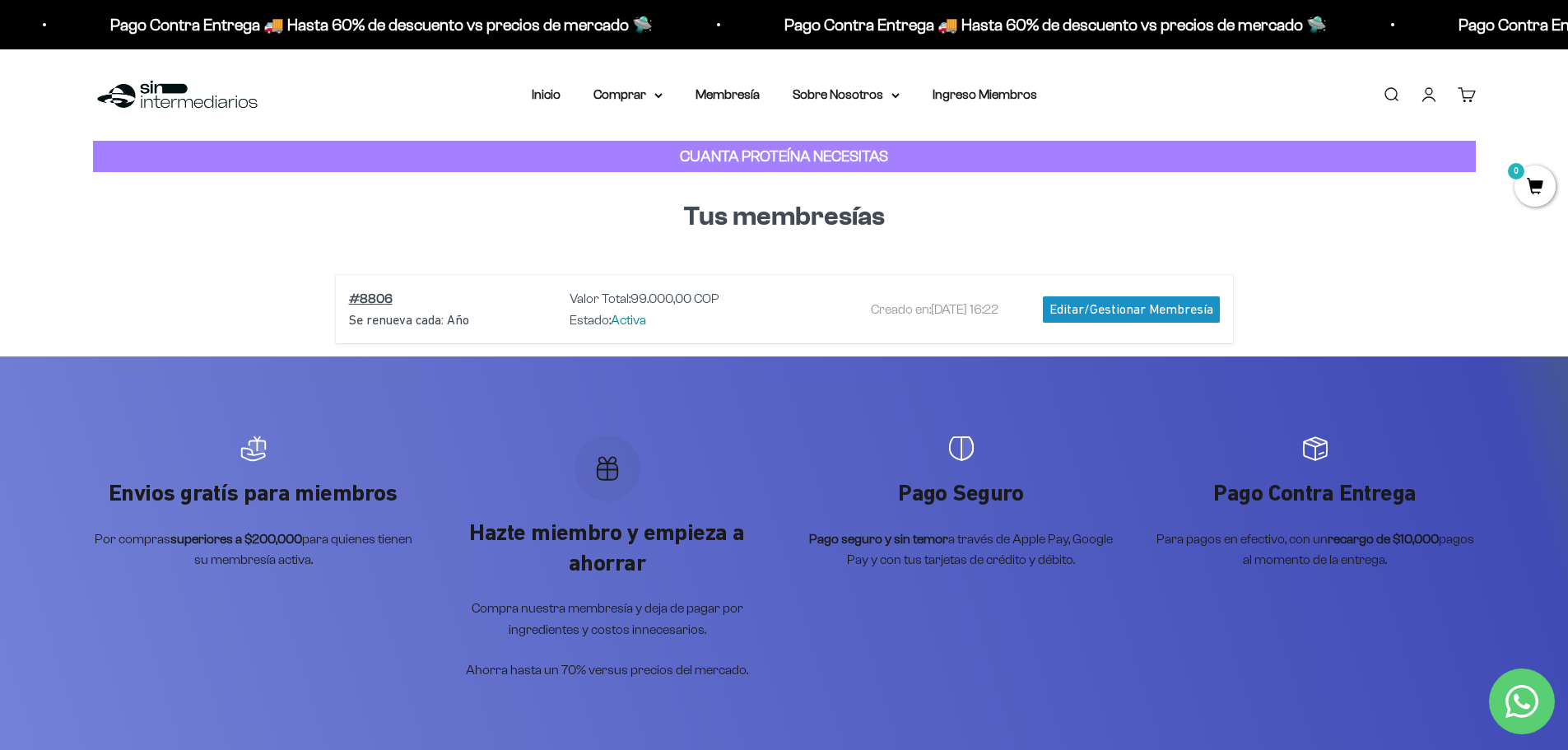
click at [663, 99] on nav "Inicio Comprar Proteínas Ver Todos Whey Iso Vegan" at bounding box center [785, 94] width 506 height 22
click at [657, 93] on icon at bounding box center [659, 96] width 8 height 6
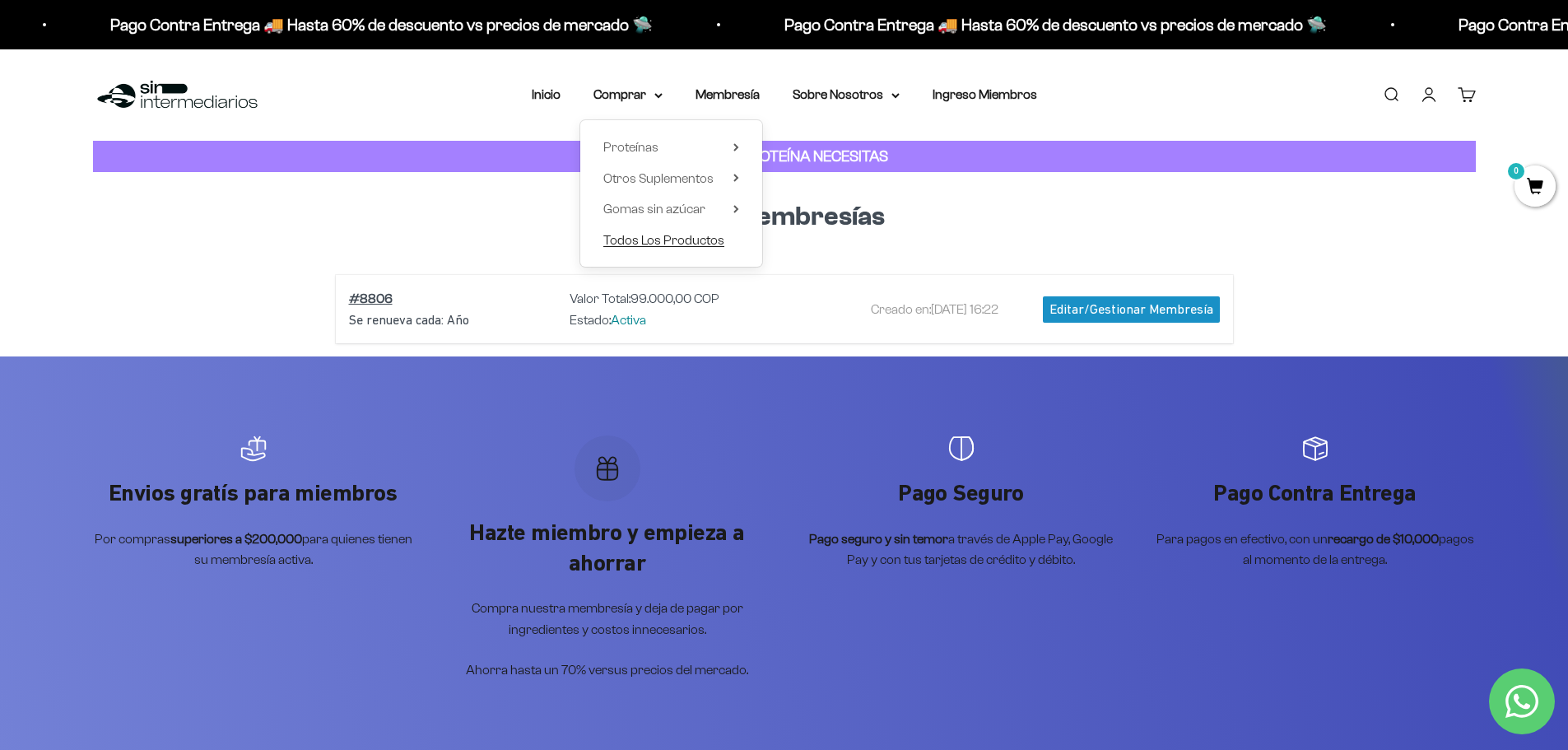
click at [654, 239] on span "Todos Los Productos" at bounding box center [664, 240] width 121 height 14
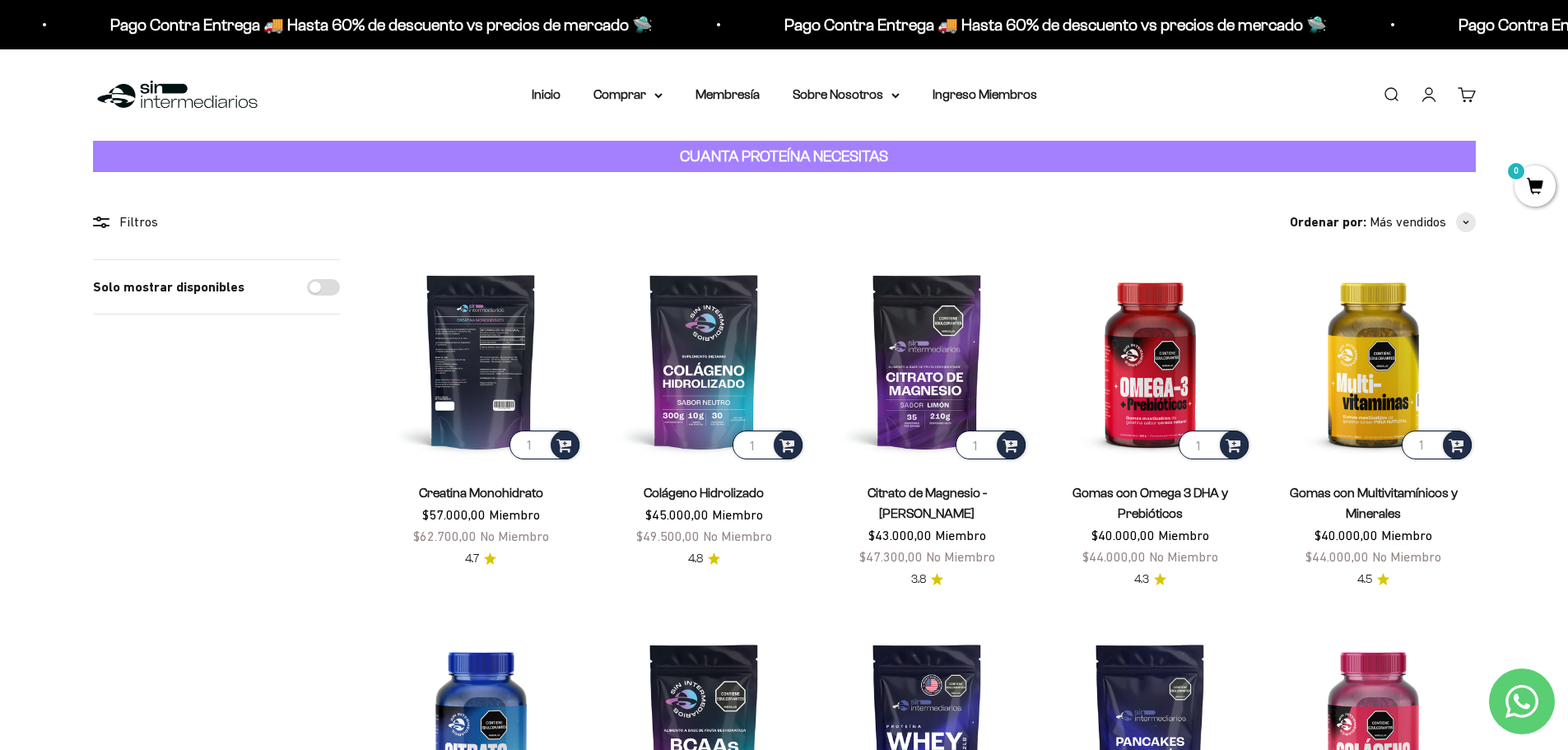
click at [528, 445] on input "1" at bounding box center [544, 444] width 70 height 29
type input "6"
click at [562, 448] on span at bounding box center [564, 444] width 16 height 19
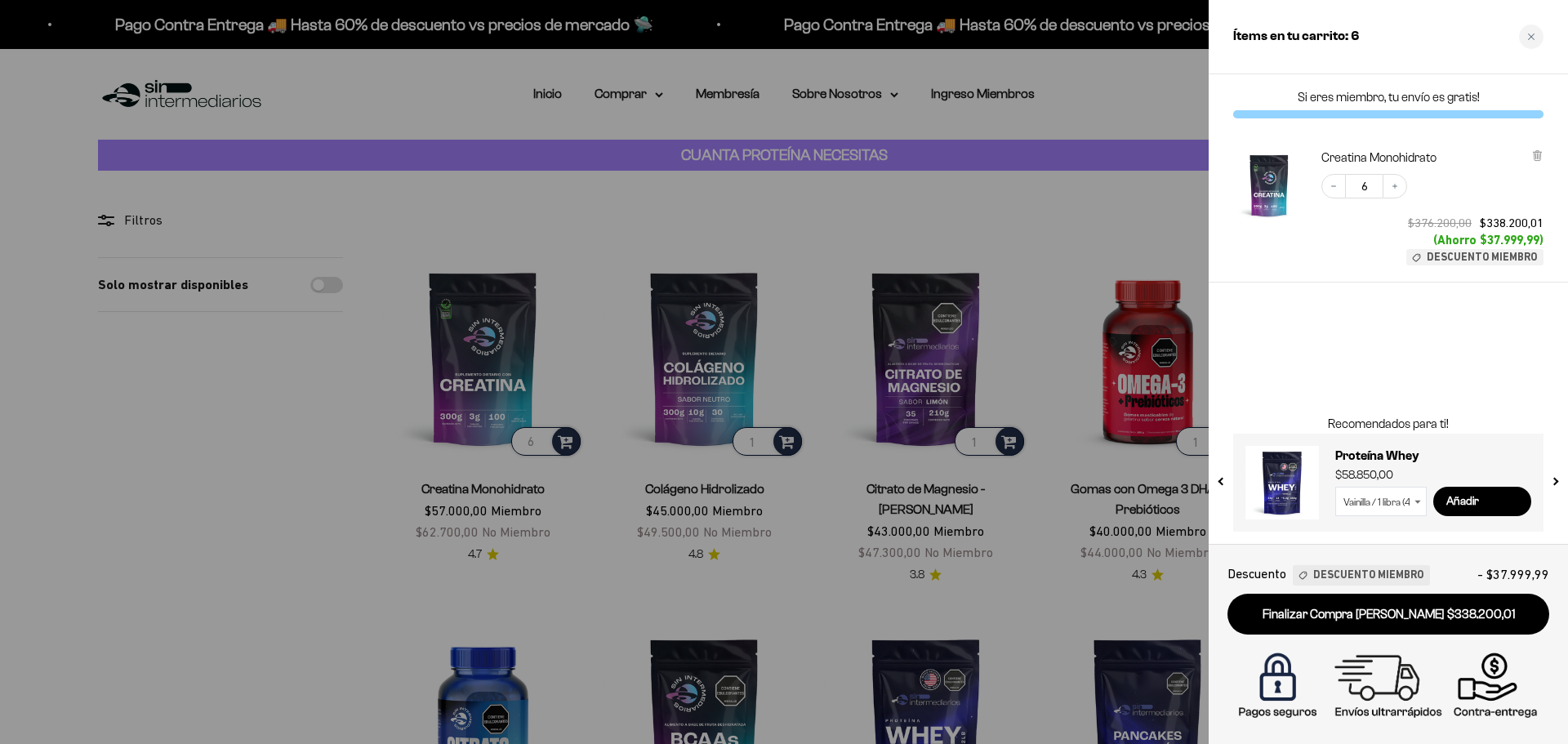
click at [785, 446] on div at bounding box center [784, 372] width 1568 height 744
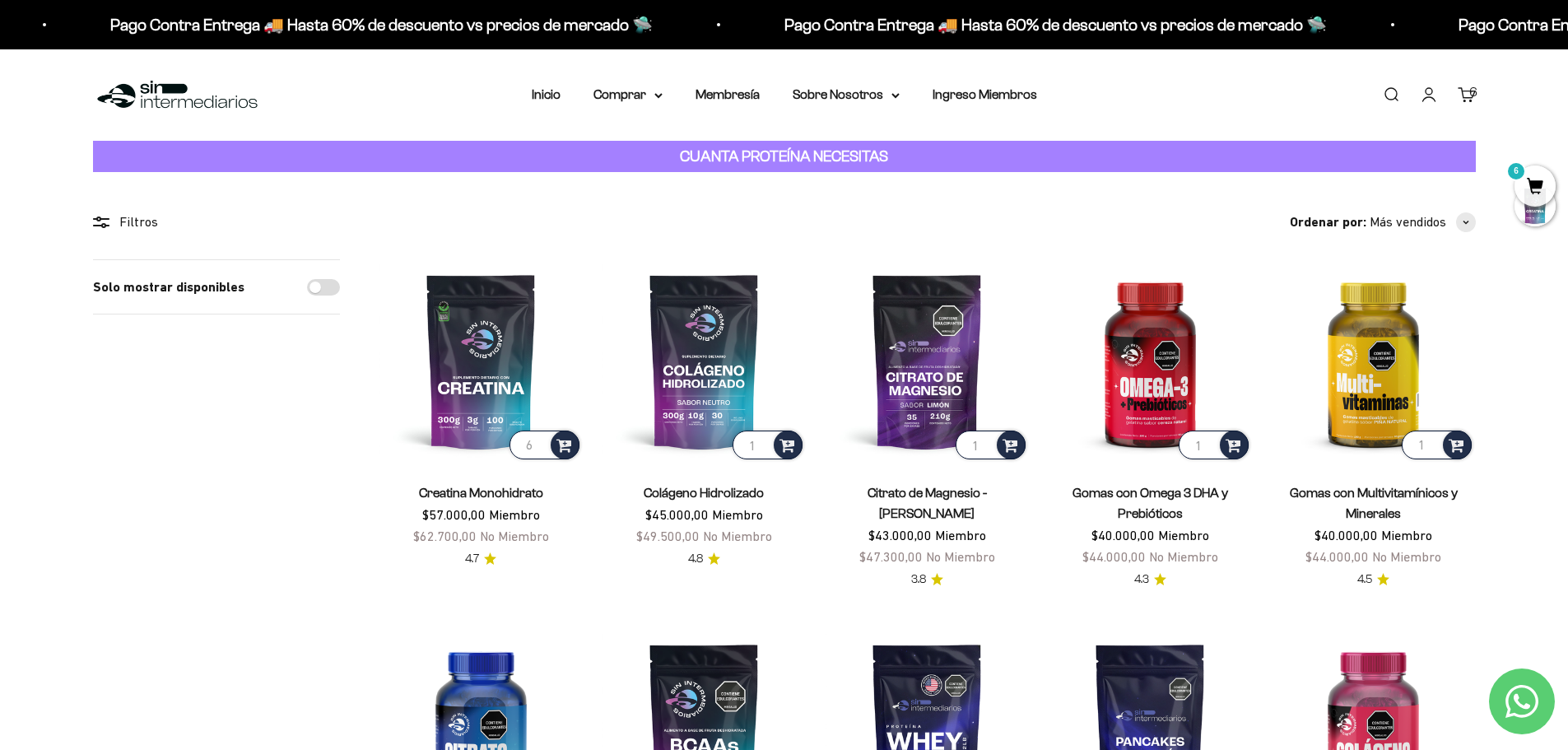
click at [792, 450] on span at bounding box center [787, 444] width 16 height 19
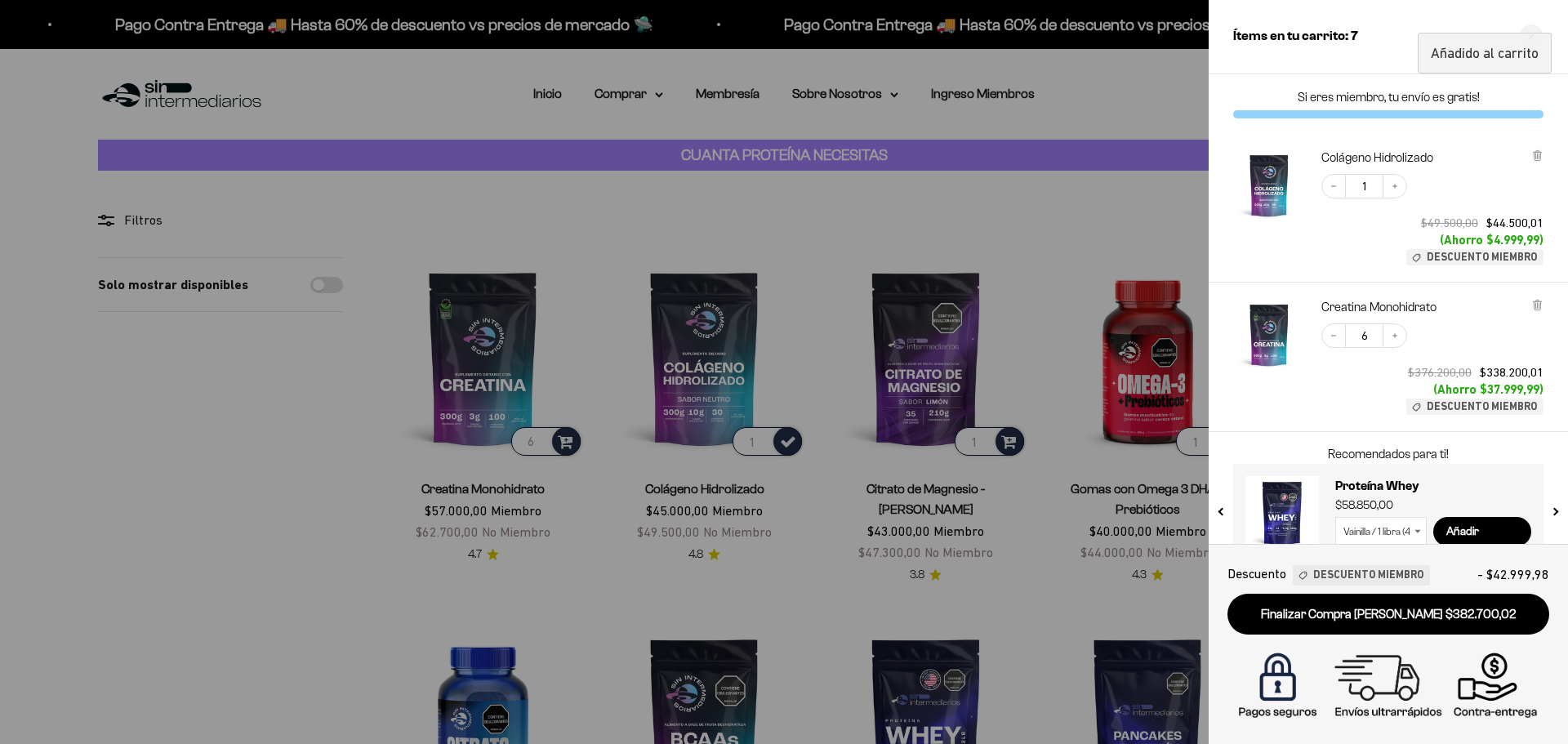
click at [325, 414] on div at bounding box center [784, 372] width 1568 height 744
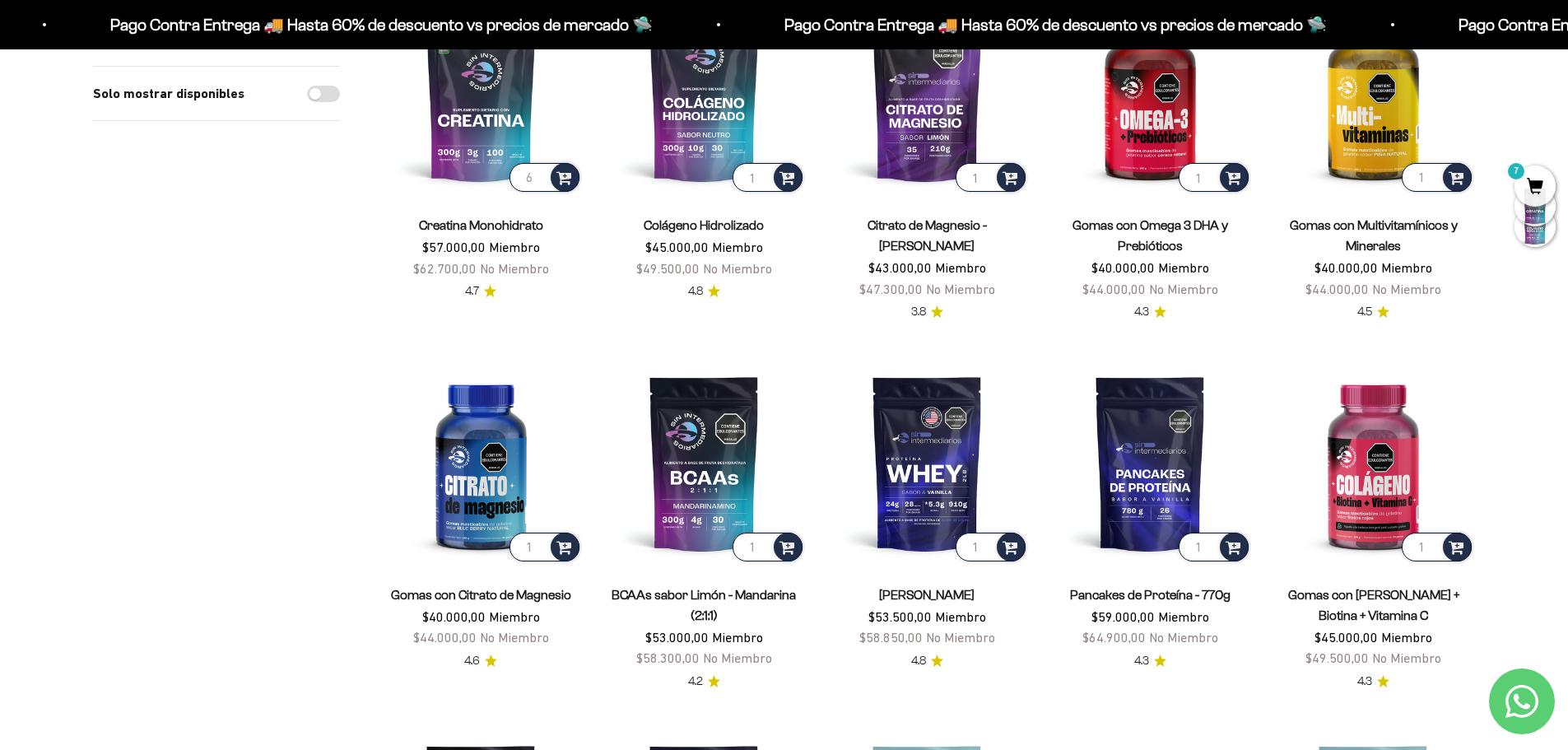
scroll to position [329, 0]
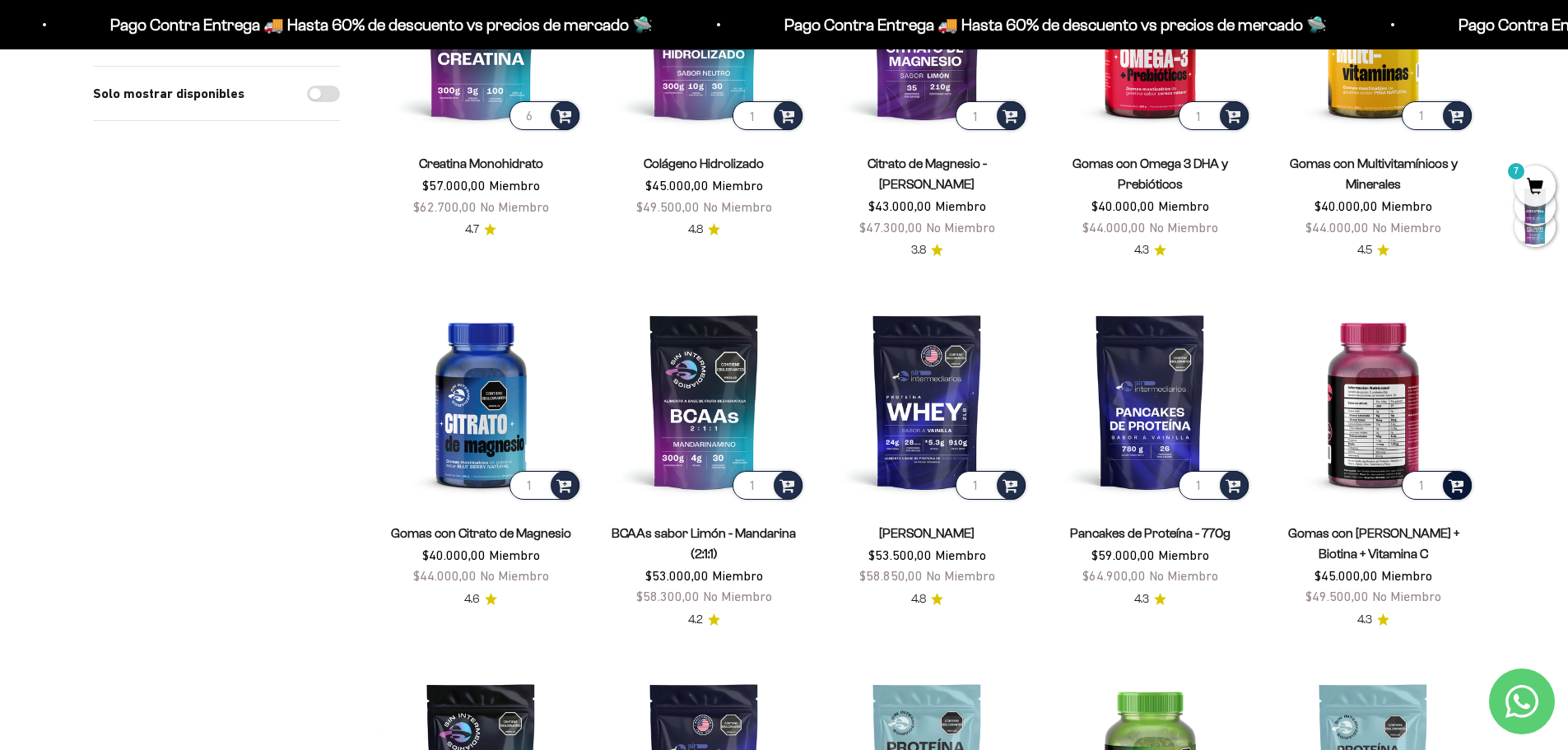
click at [1457, 488] on span at bounding box center [1457, 484] width 16 height 19
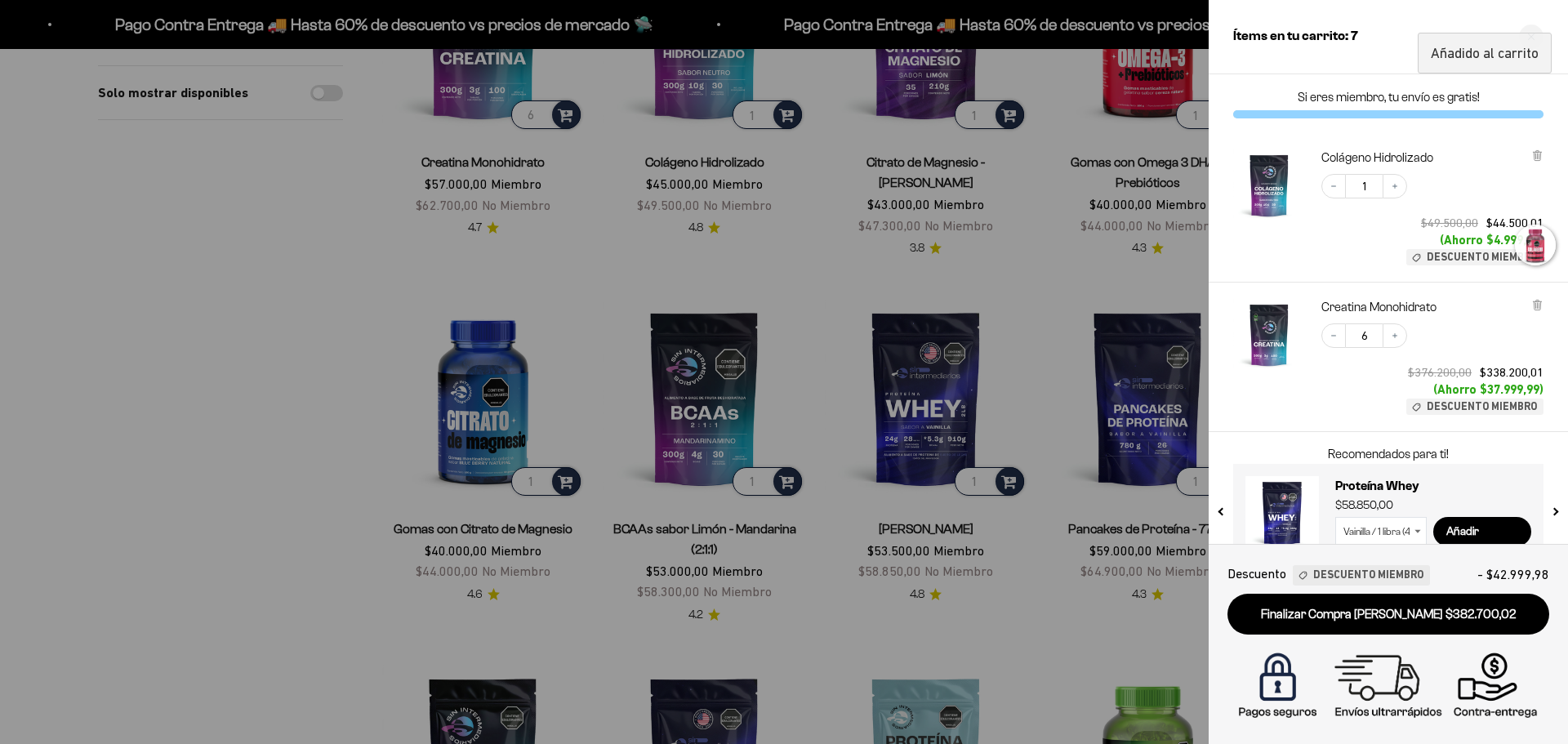
click at [242, 436] on div at bounding box center [784, 372] width 1568 height 744
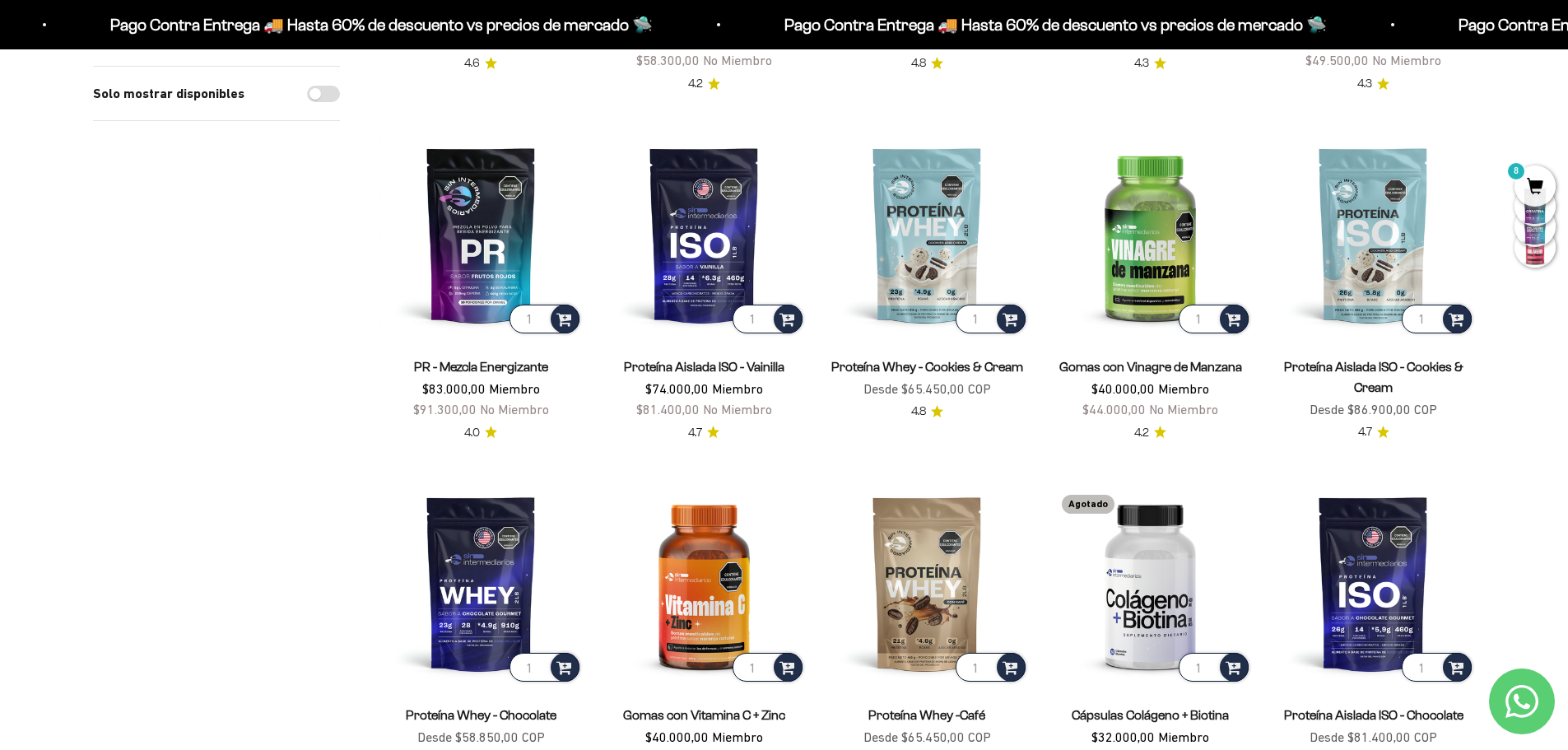
scroll to position [906, 0]
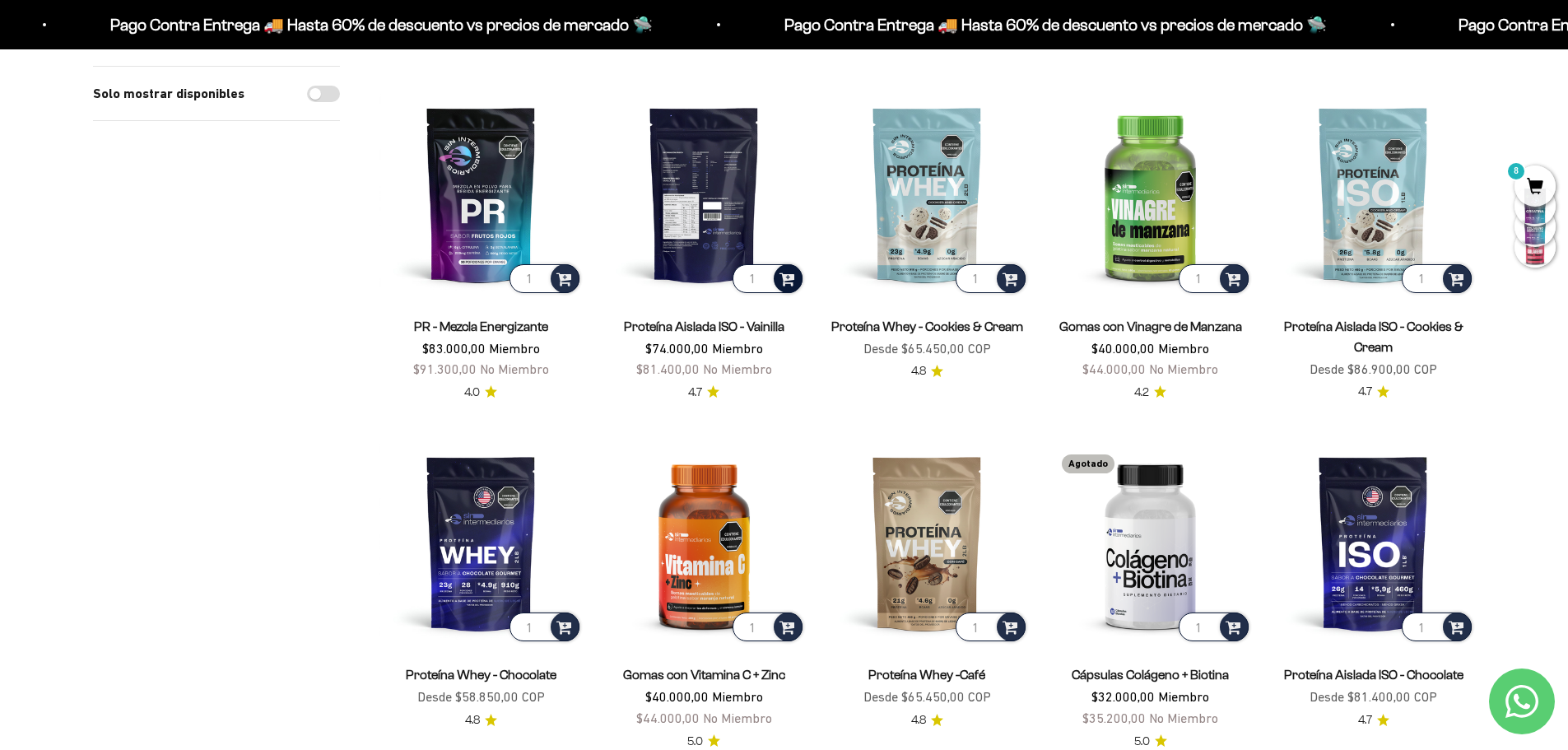
click at [792, 275] on span at bounding box center [787, 277] width 16 height 19
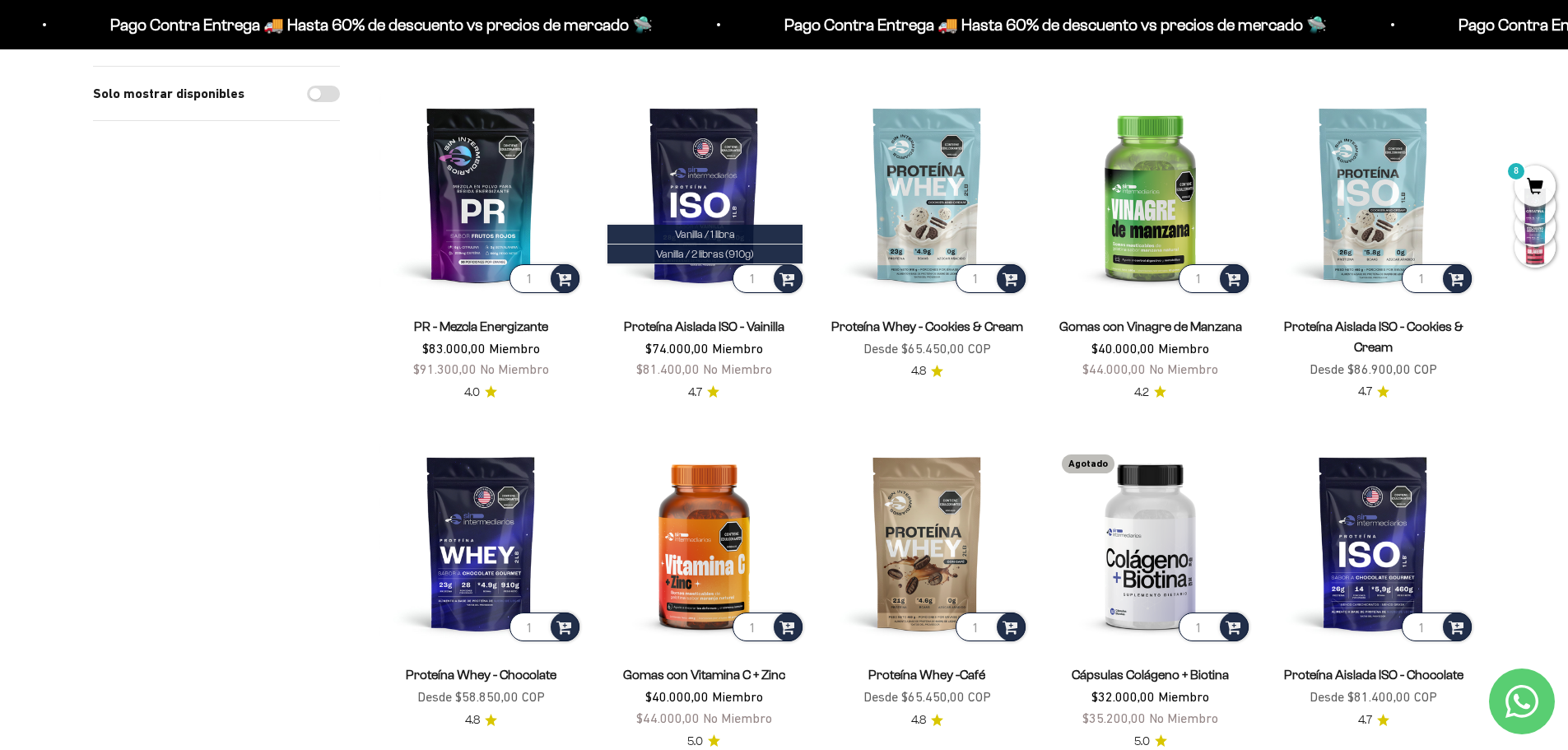
click at [196, 390] on div "Solo mostrar disponibles" at bounding box center [217, 216] width 247 height 1725
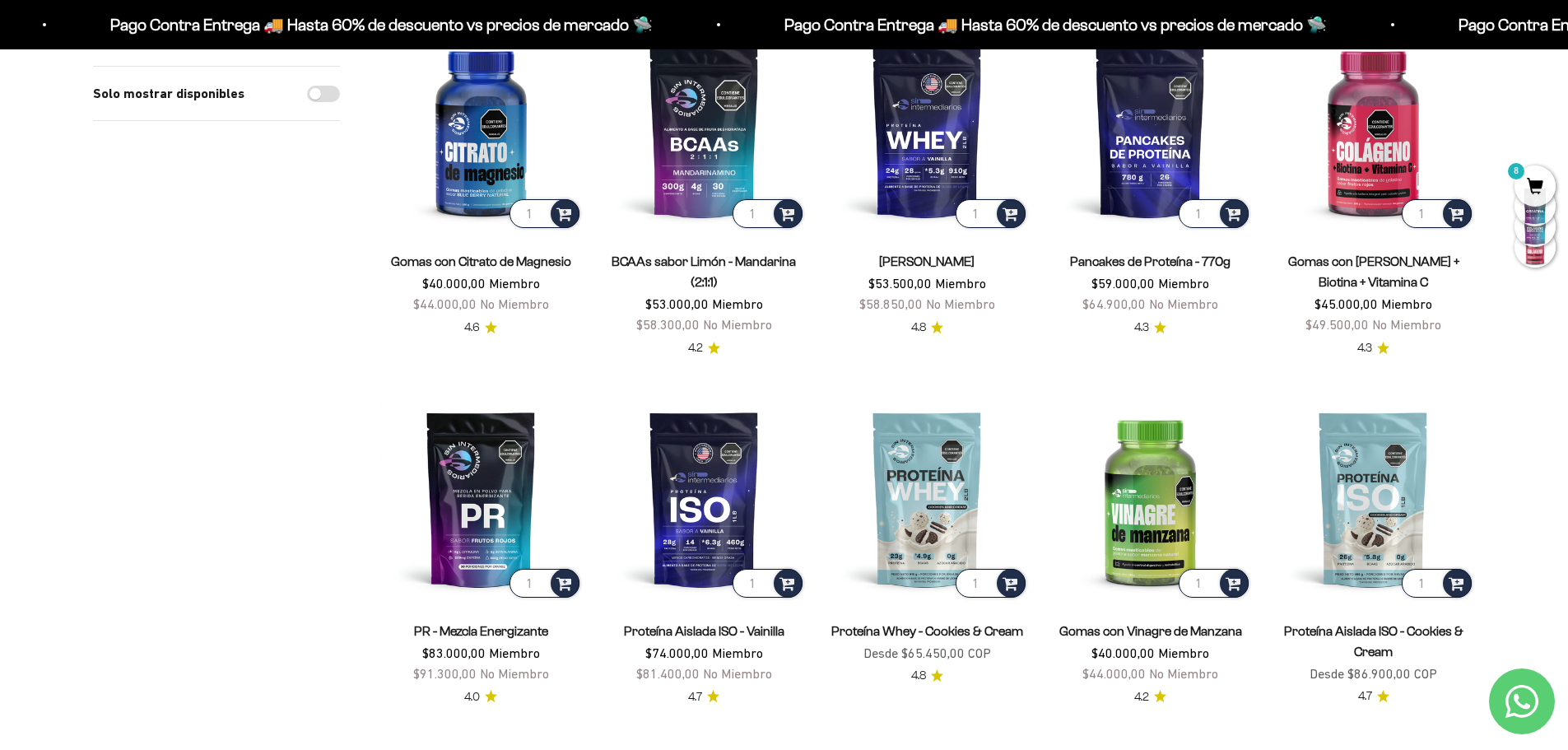
scroll to position [658, 0]
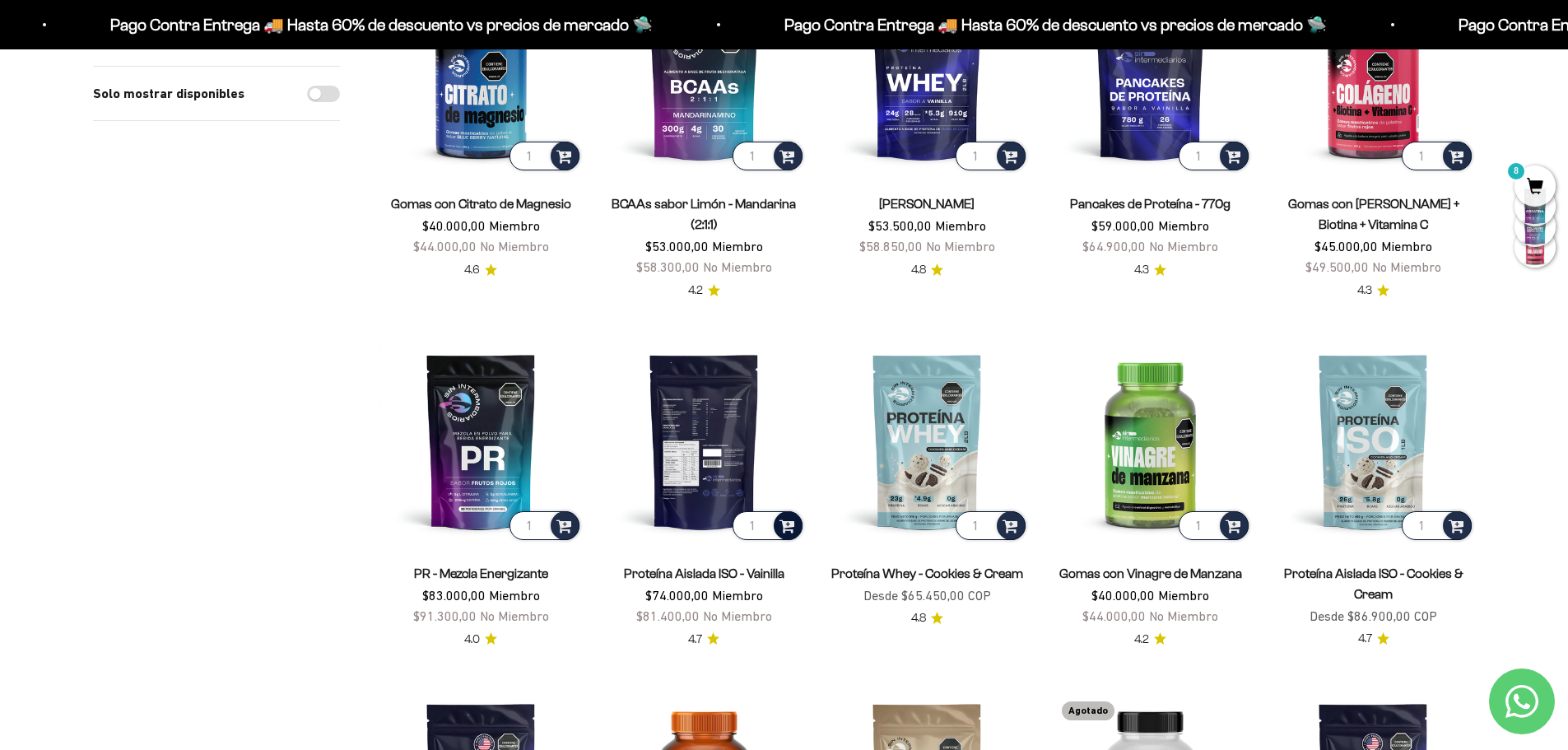
click at [792, 525] on span at bounding box center [787, 525] width 16 height 19
click at [763, 480] on li "Vanilla / 1 libra" at bounding box center [705, 481] width 195 height 20
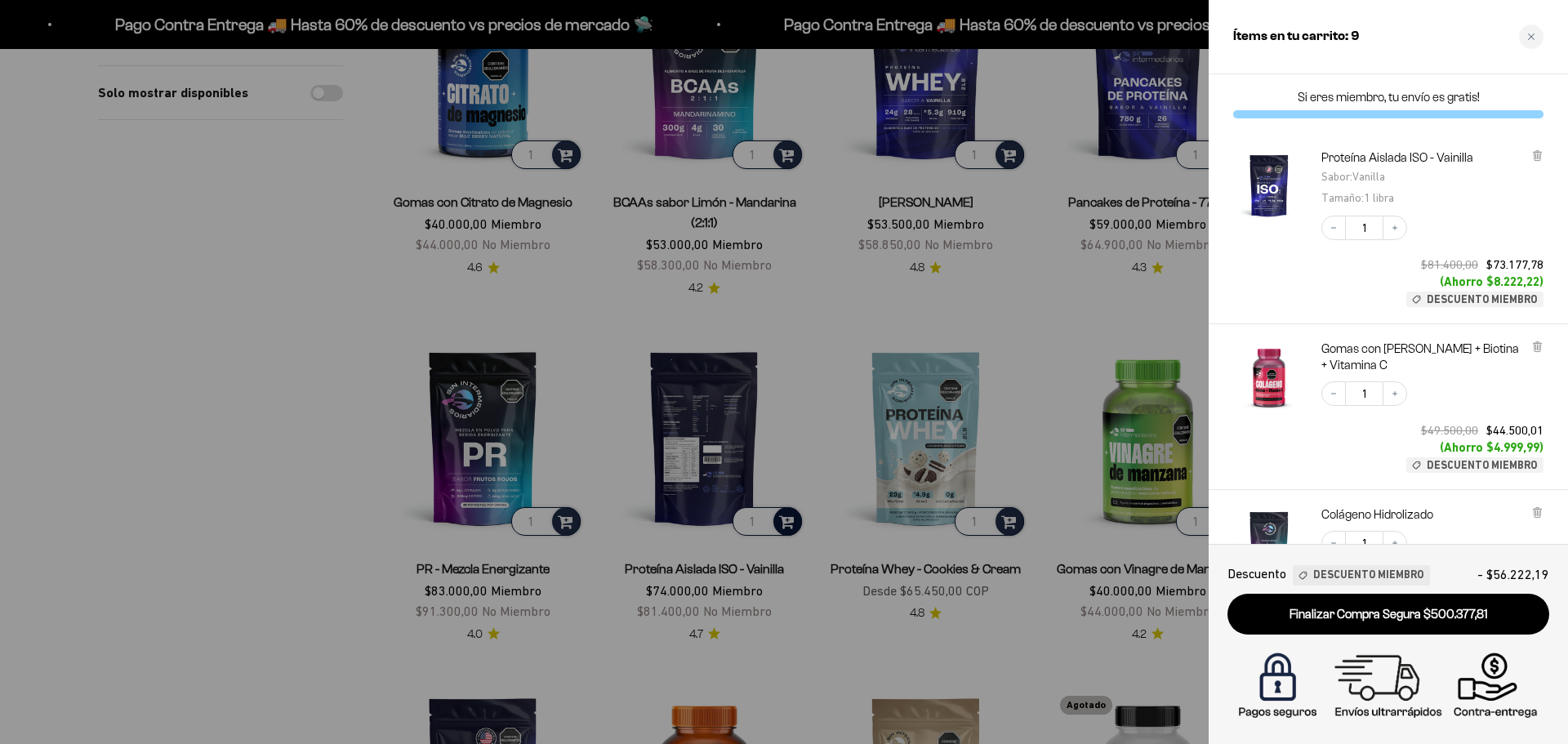
click at [352, 414] on div at bounding box center [784, 372] width 1568 height 744
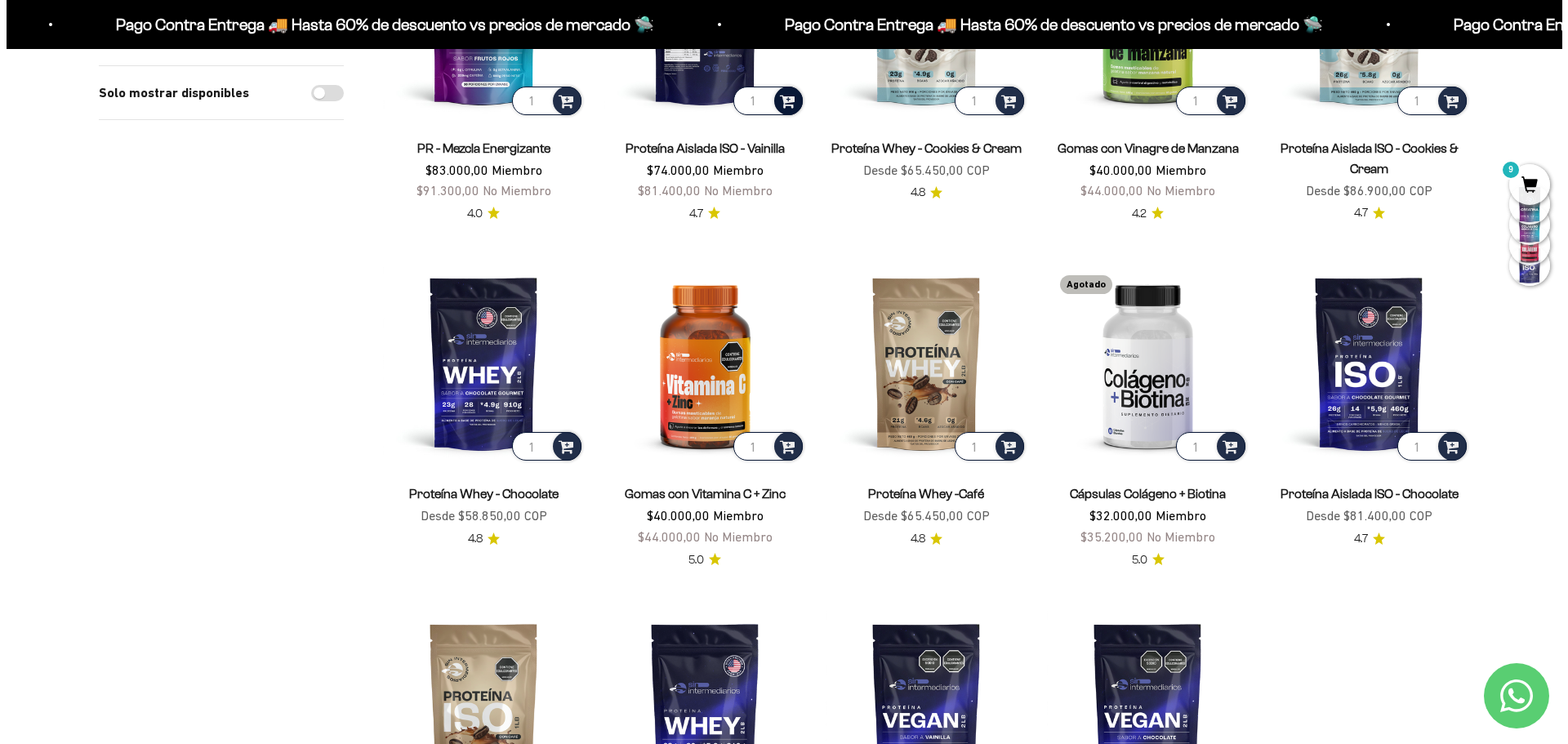
scroll to position [1061, 0]
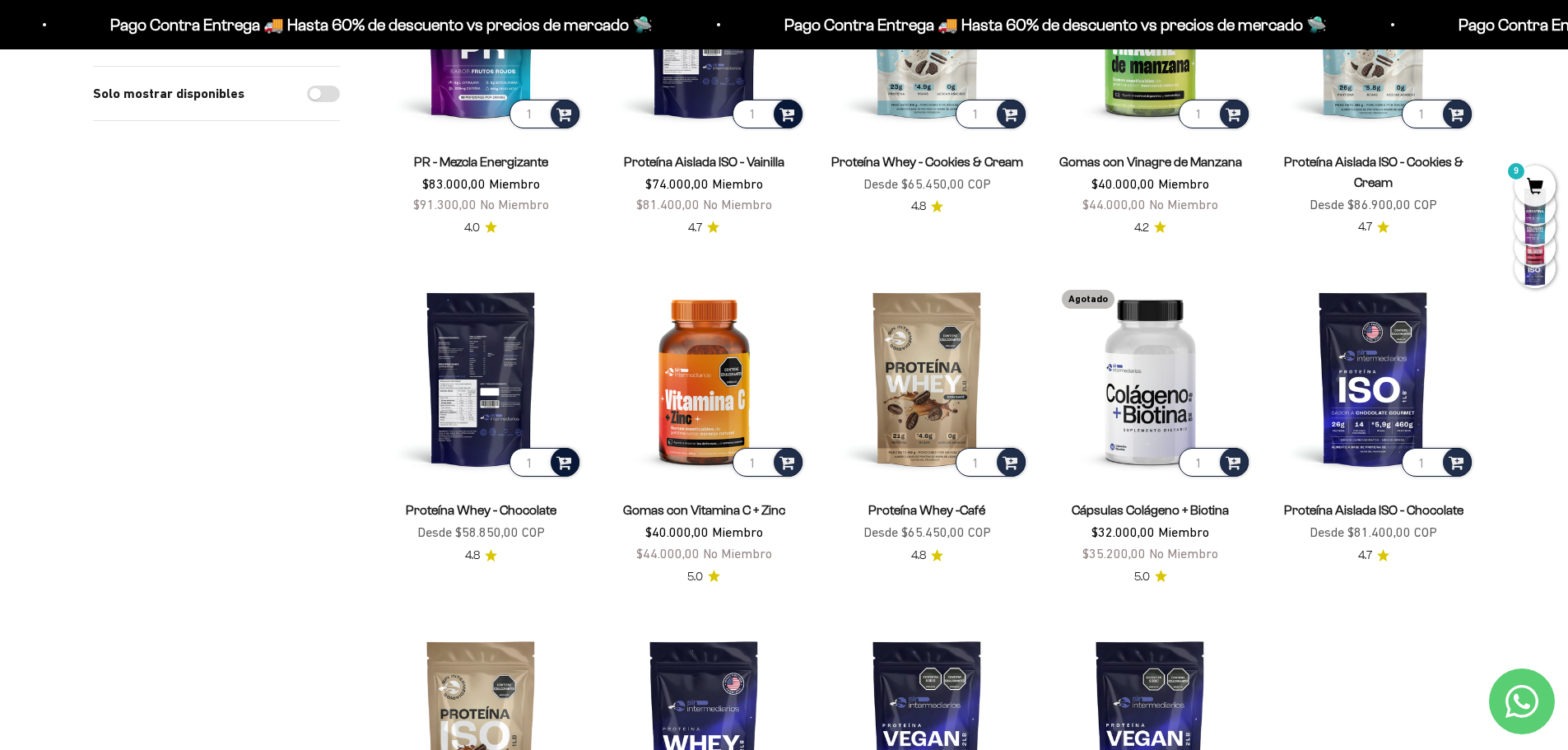
click at [564, 458] on span at bounding box center [564, 461] width 16 height 19
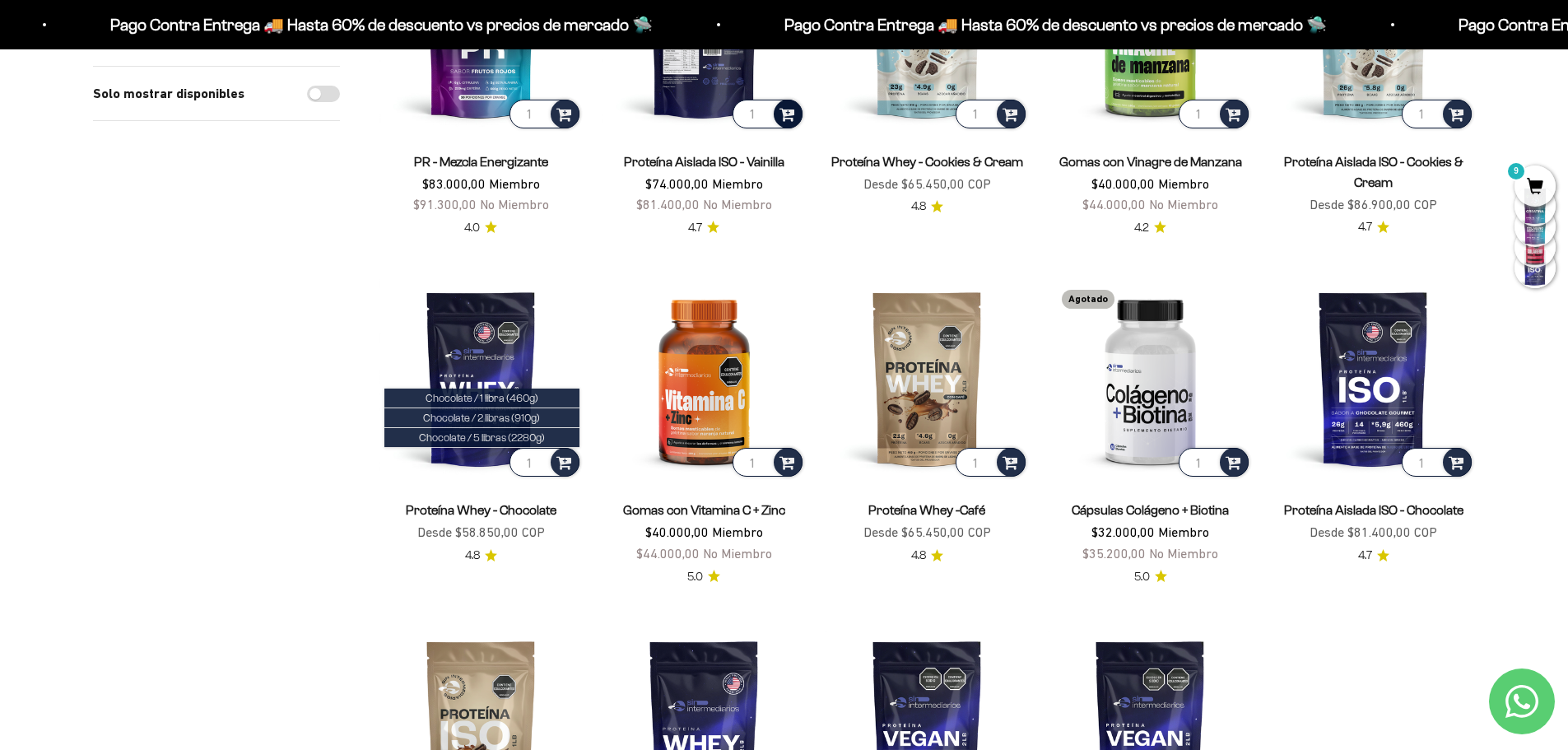
click at [532, 417] on span "Chocolate / 2 libras (910g)" at bounding box center [482, 417] width 117 height 12
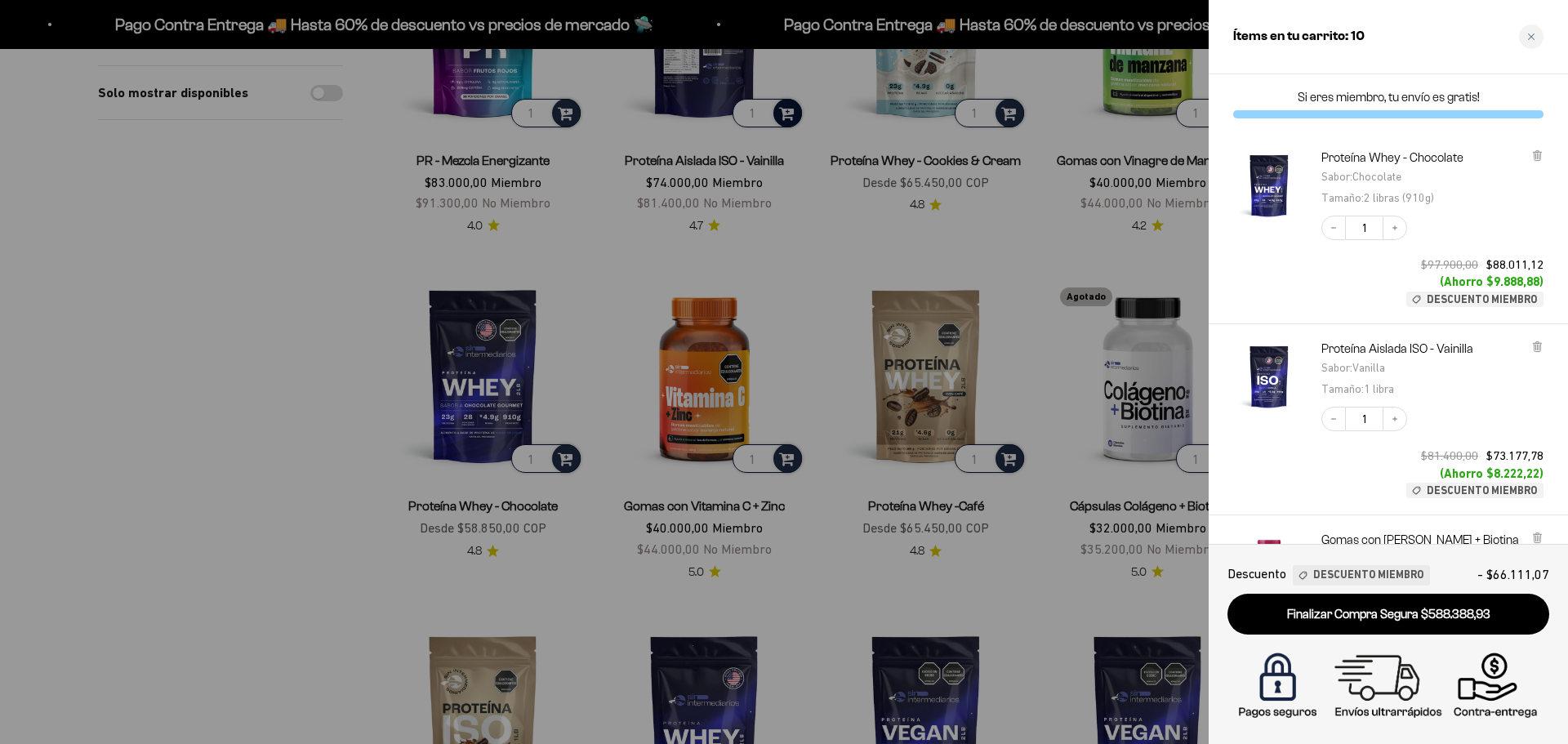
click at [372, 434] on div at bounding box center [784, 372] width 1568 height 744
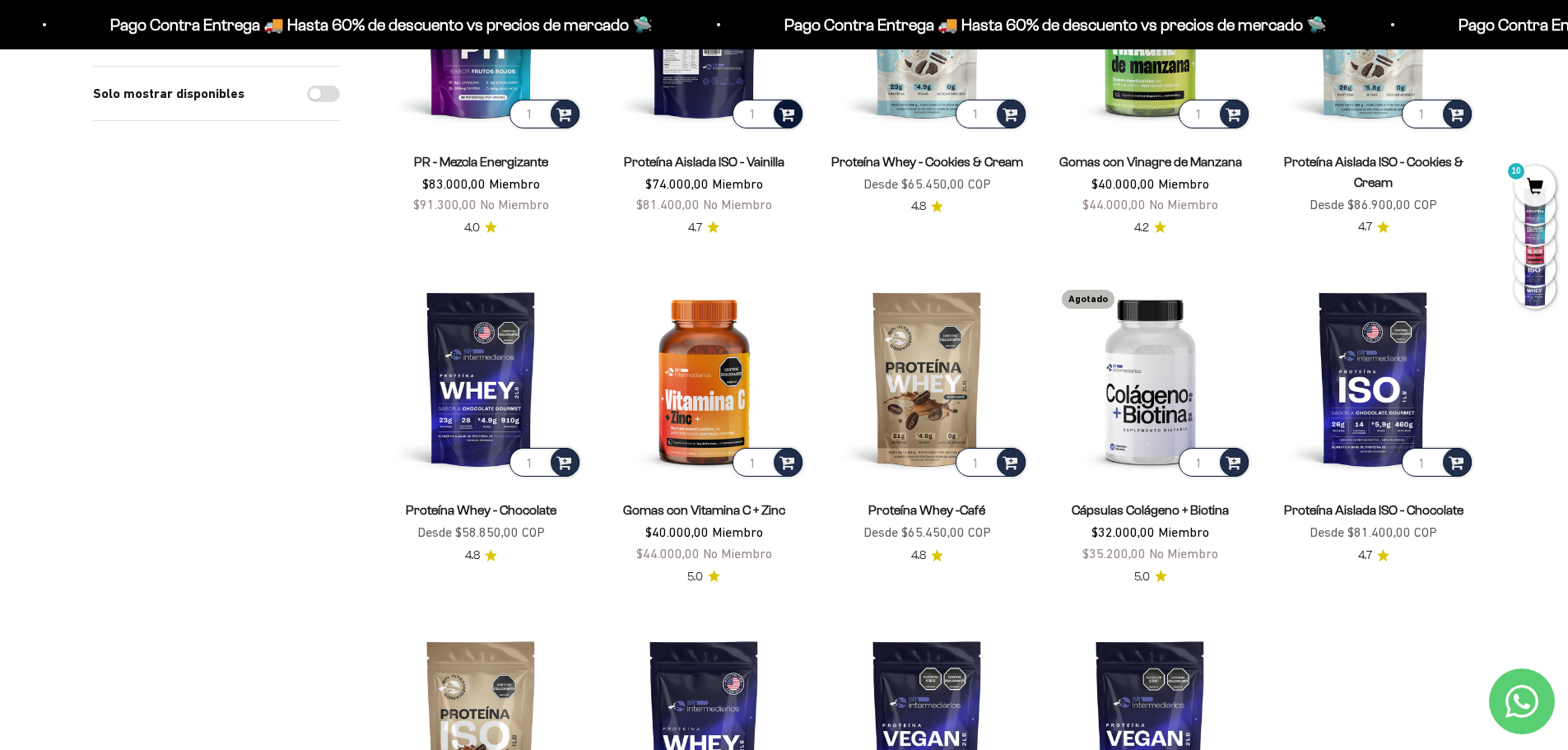
click at [1531, 175] on span "10" at bounding box center [1536, 186] width 42 height 42
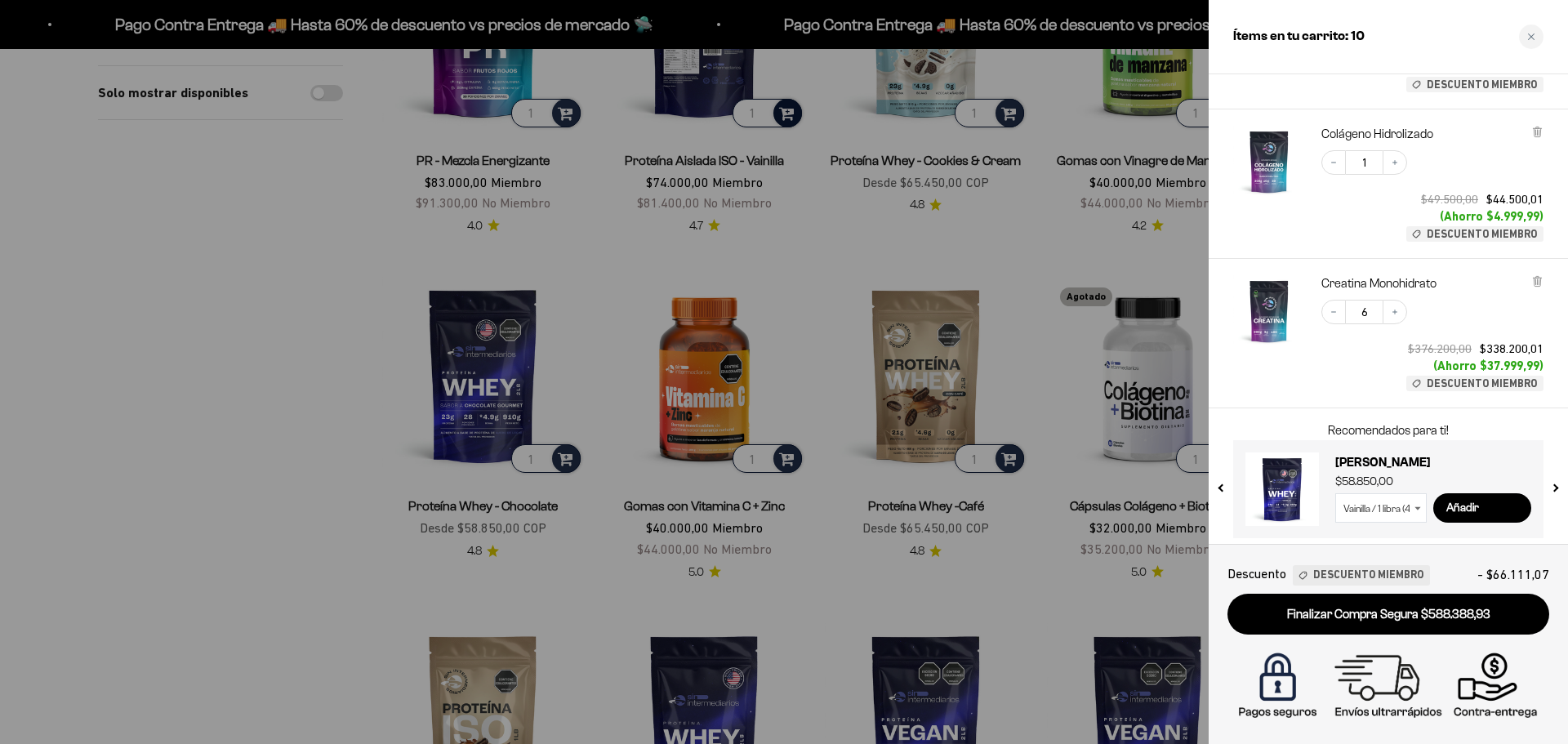
scroll to position [578, 0]
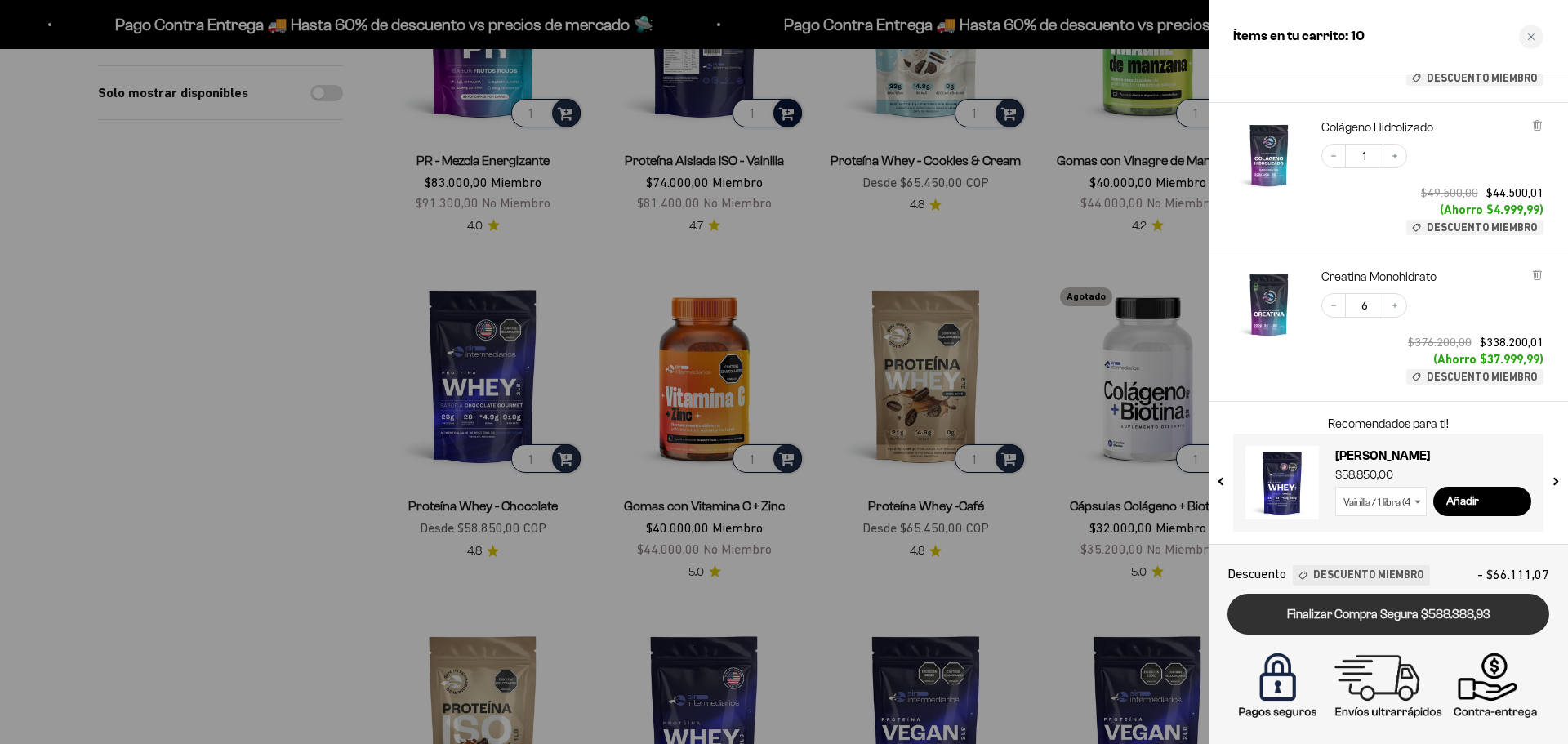
click at [1356, 608] on link "Finalizar Compra Segura $588.388,93" at bounding box center [1389, 614] width 322 height 42
